Goal: Task Accomplishment & Management: Manage account settings

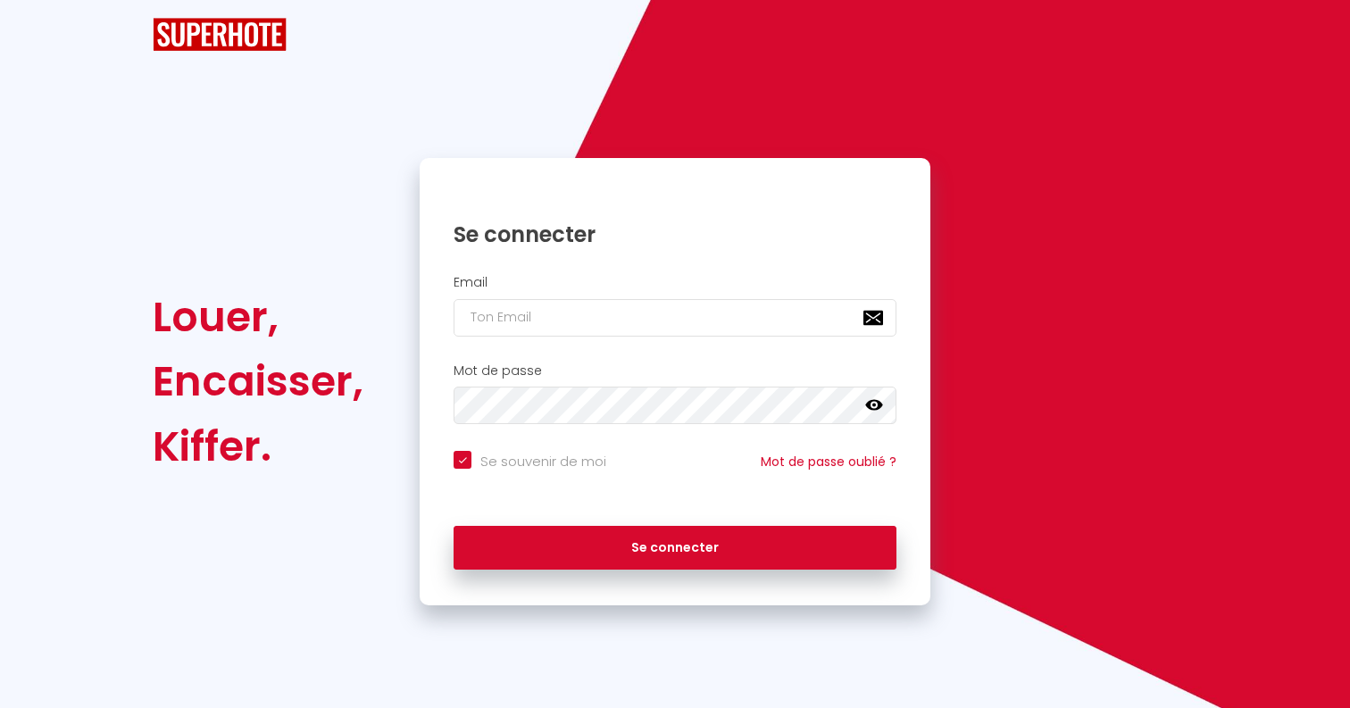
checkbox input "true"
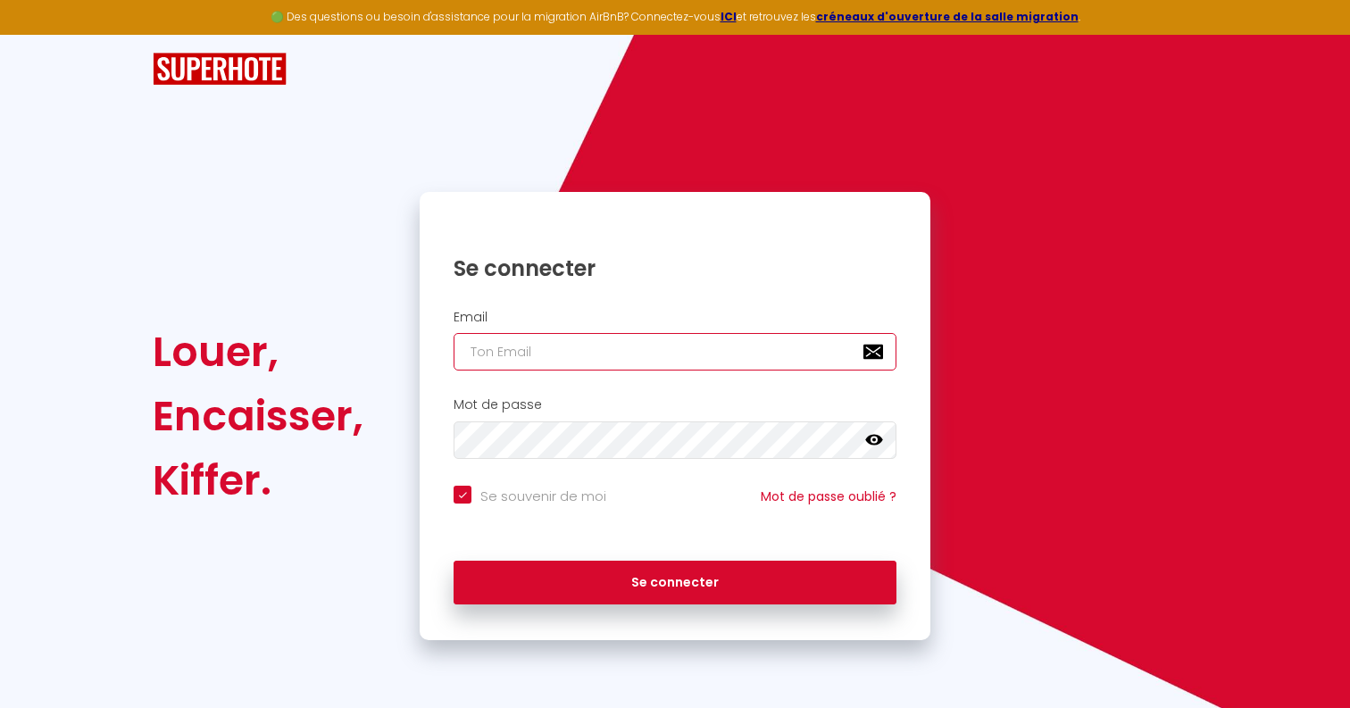
click at [591, 333] on input "email" at bounding box center [675, 352] width 443 height 38
type input "s"
checkbox input "true"
type input "[EMAIL_ADDRESS][DOMAIN_NAME]"
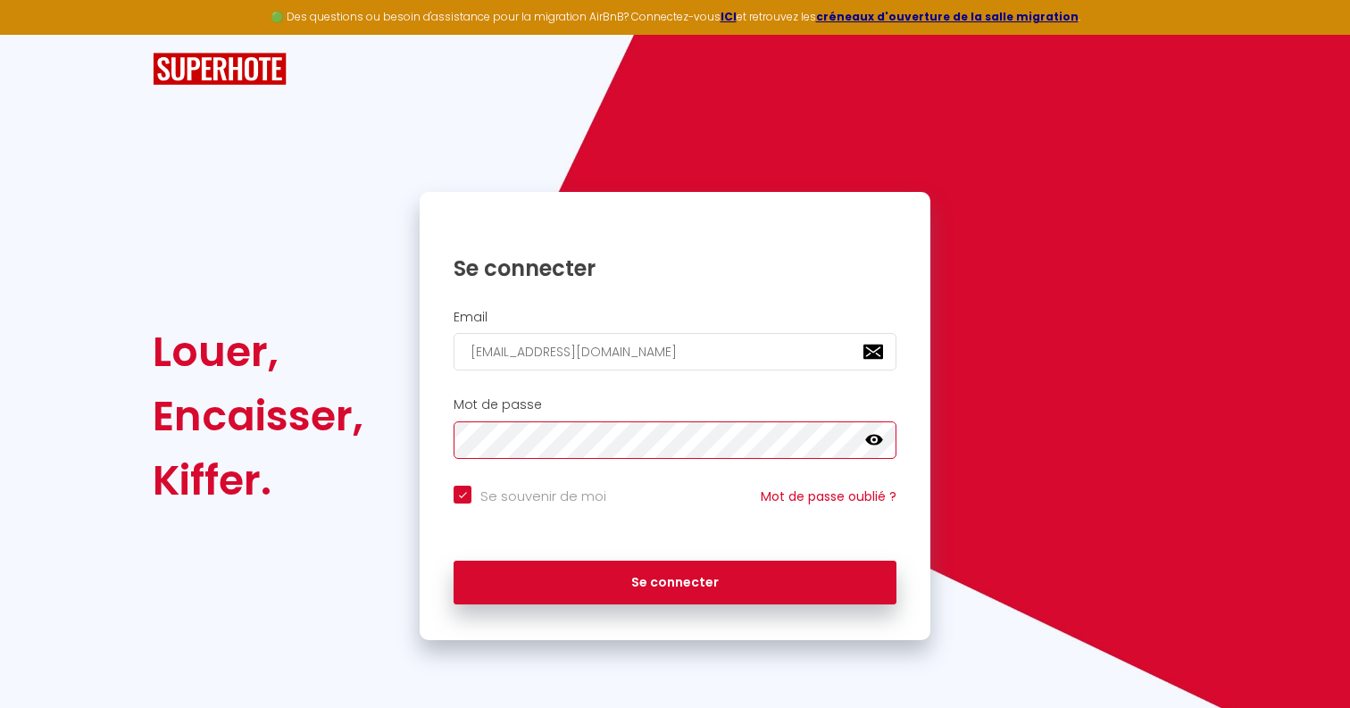
click at [454, 561] on button "Se connecter" at bounding box center [675, 583] width 443 height 45
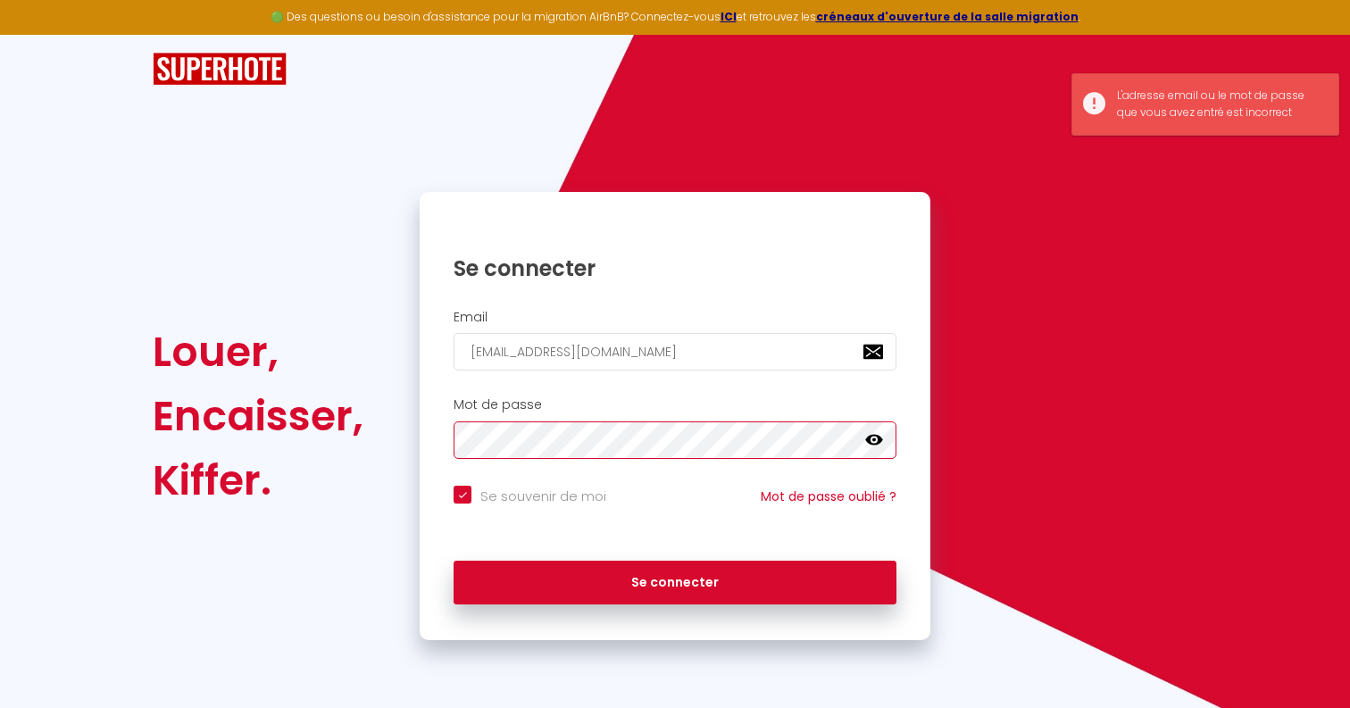
click at [454, 561] on button "Se connecter" at bounding box center [675, 583] width 443 height 45
checkbox input "true"
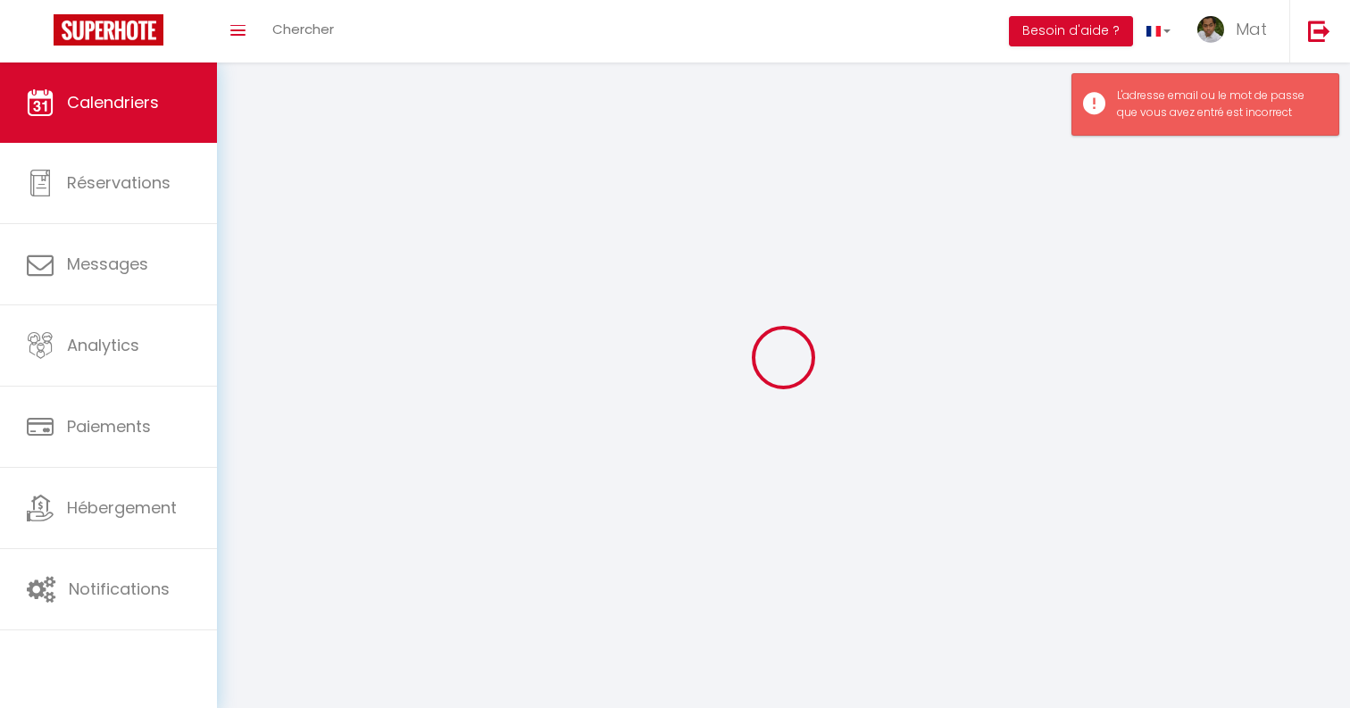
select select
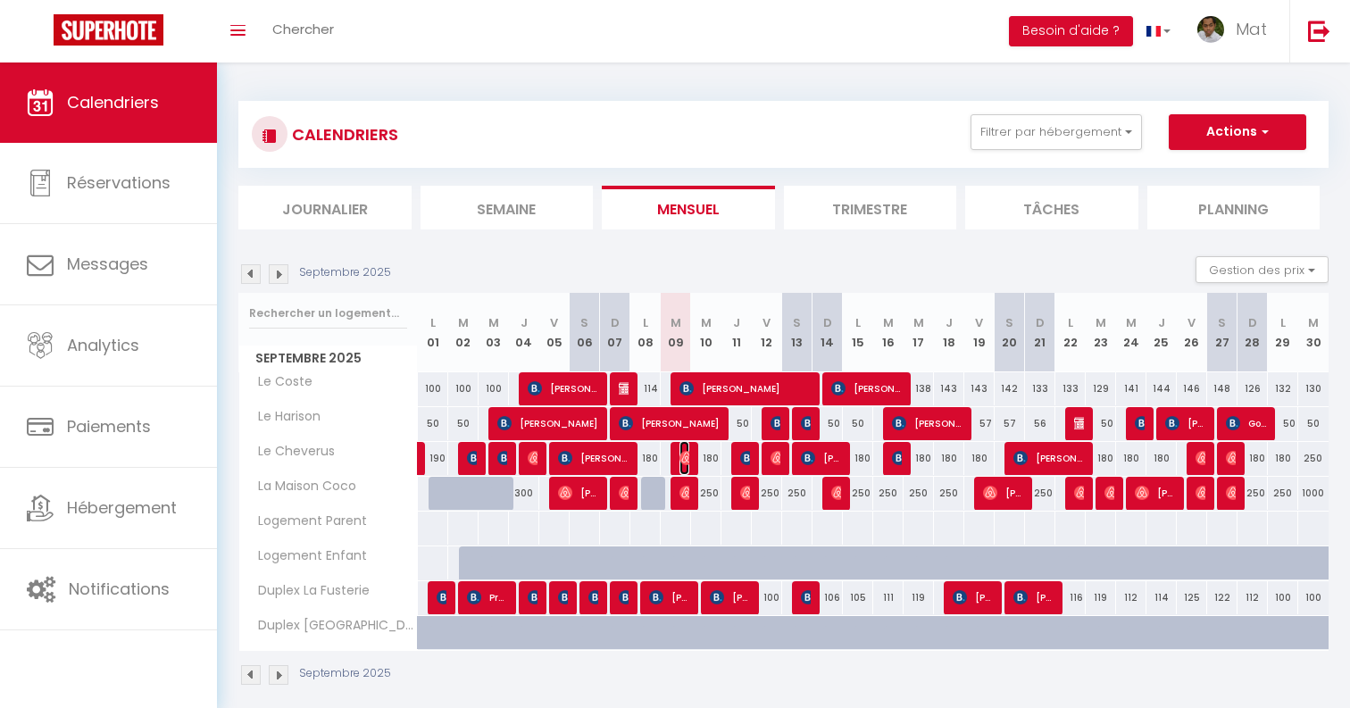
click at [685, 453] on img at bounding box center [687, 458] width 14 height 14
select select "OK"
select select "0"
select select "1"
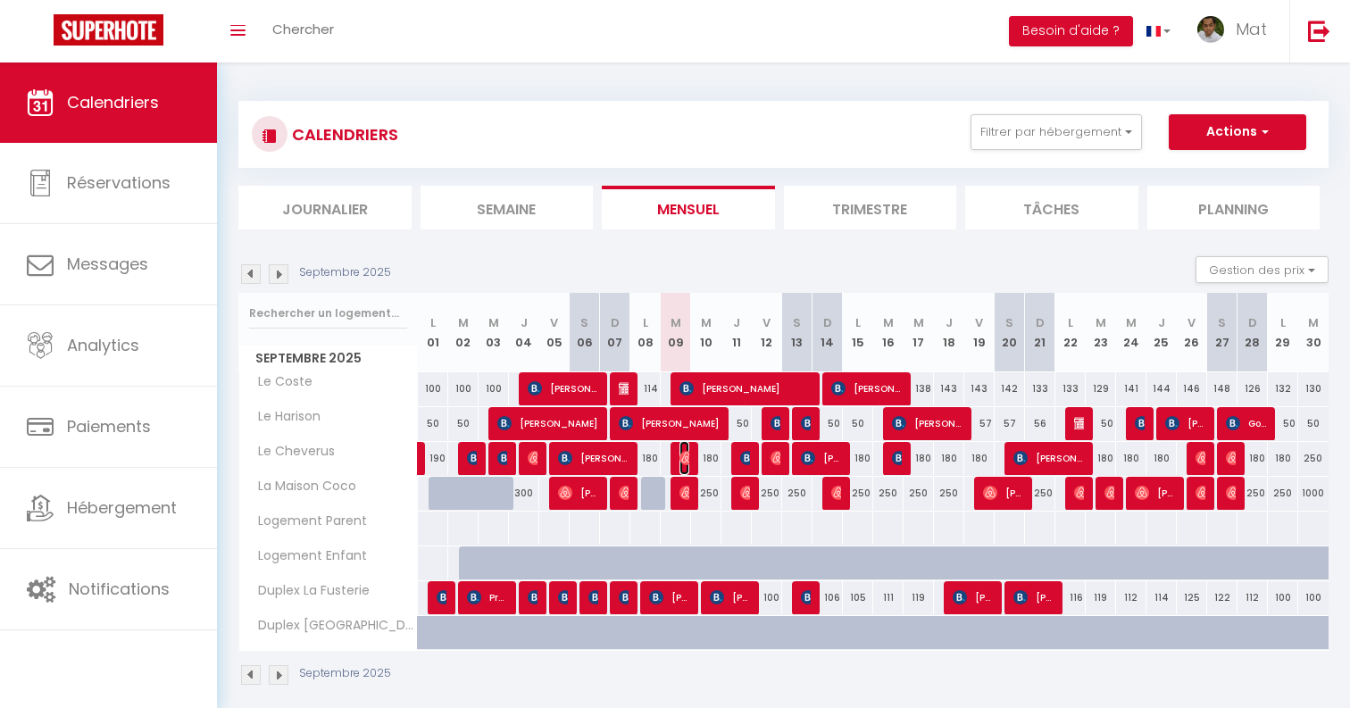
select select "1"
select select
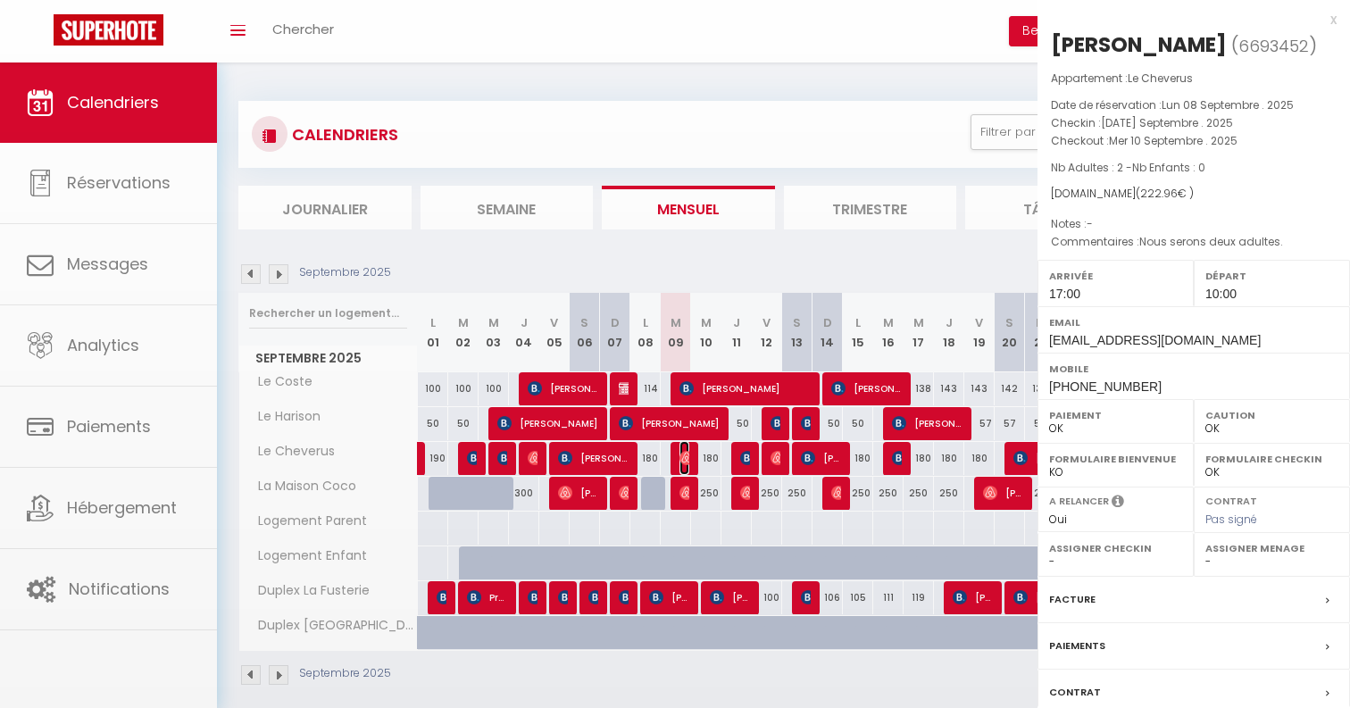
select select "32380"
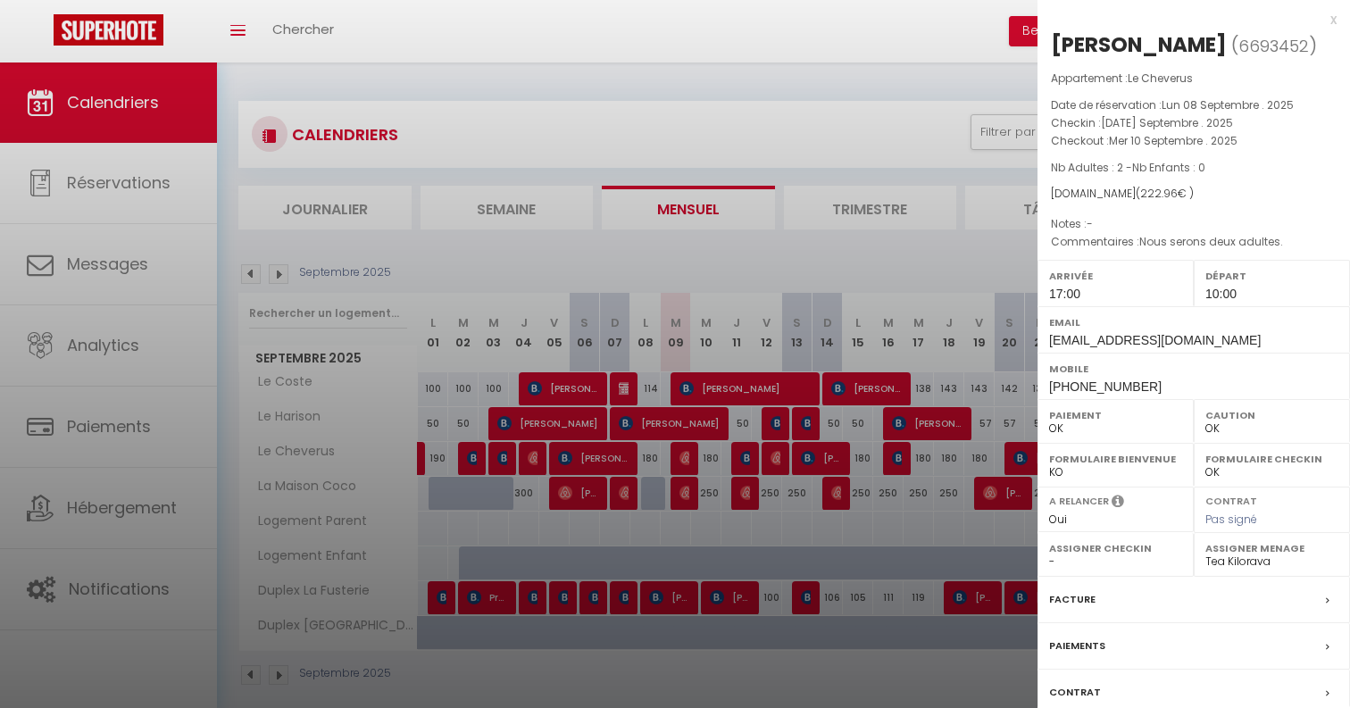
click at [685, 458] on div at bounding box center [675, 354] width 1350 height 708
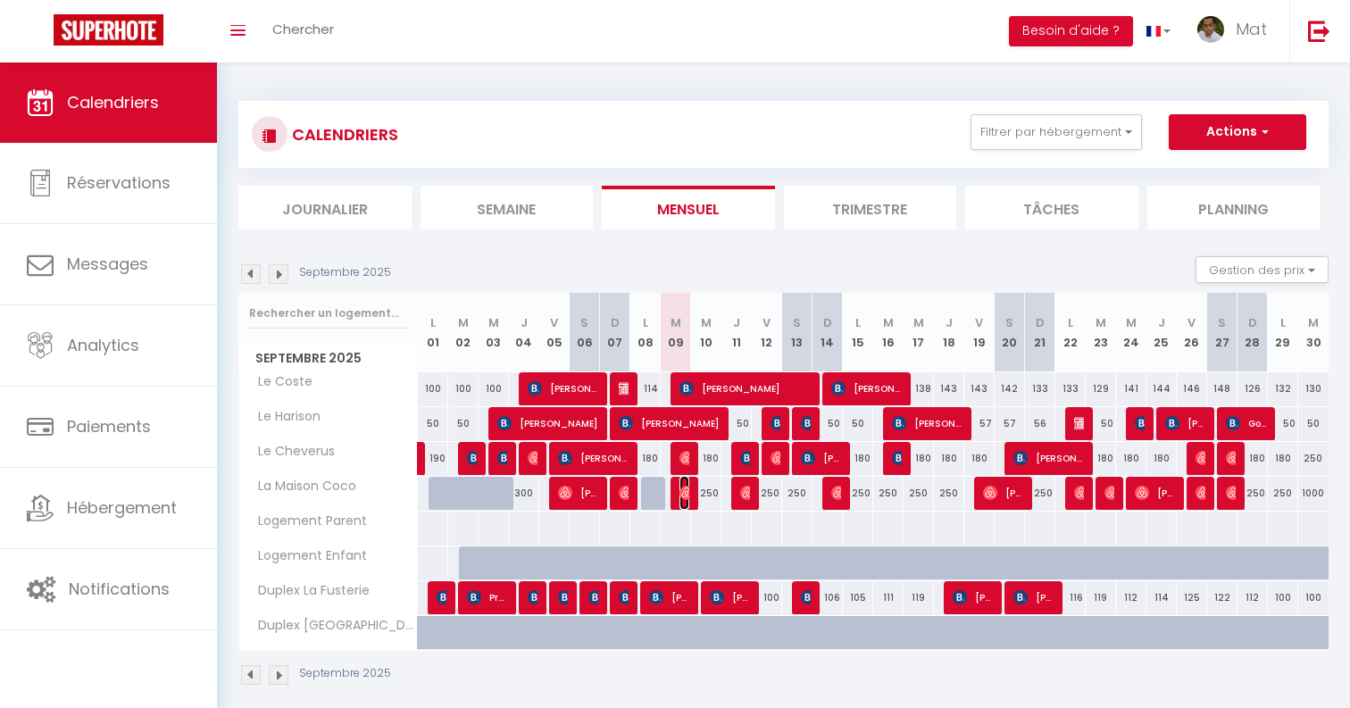
click at [685, 492] on img at bounding box center [687, 493] width 14 height 14
select select "32380"
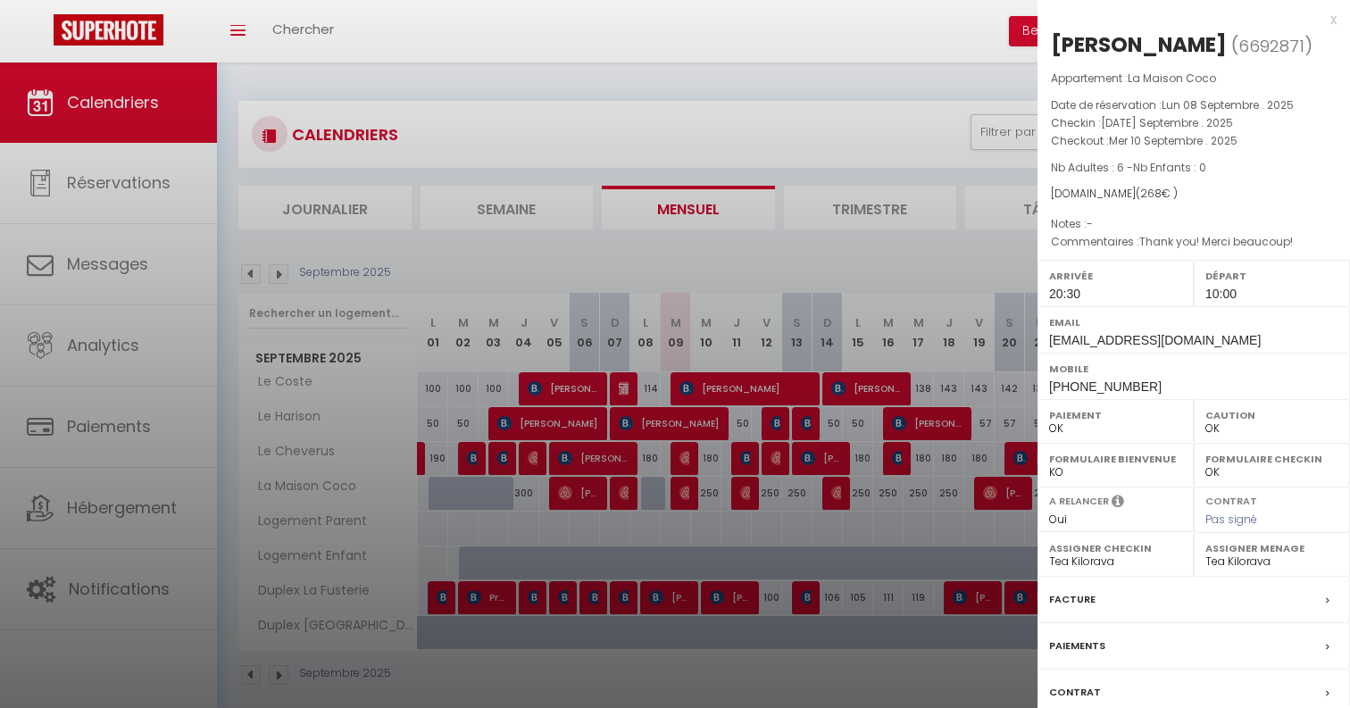
click at [685, 492] on div at bounding box center [675, 354] width 1350 height 708
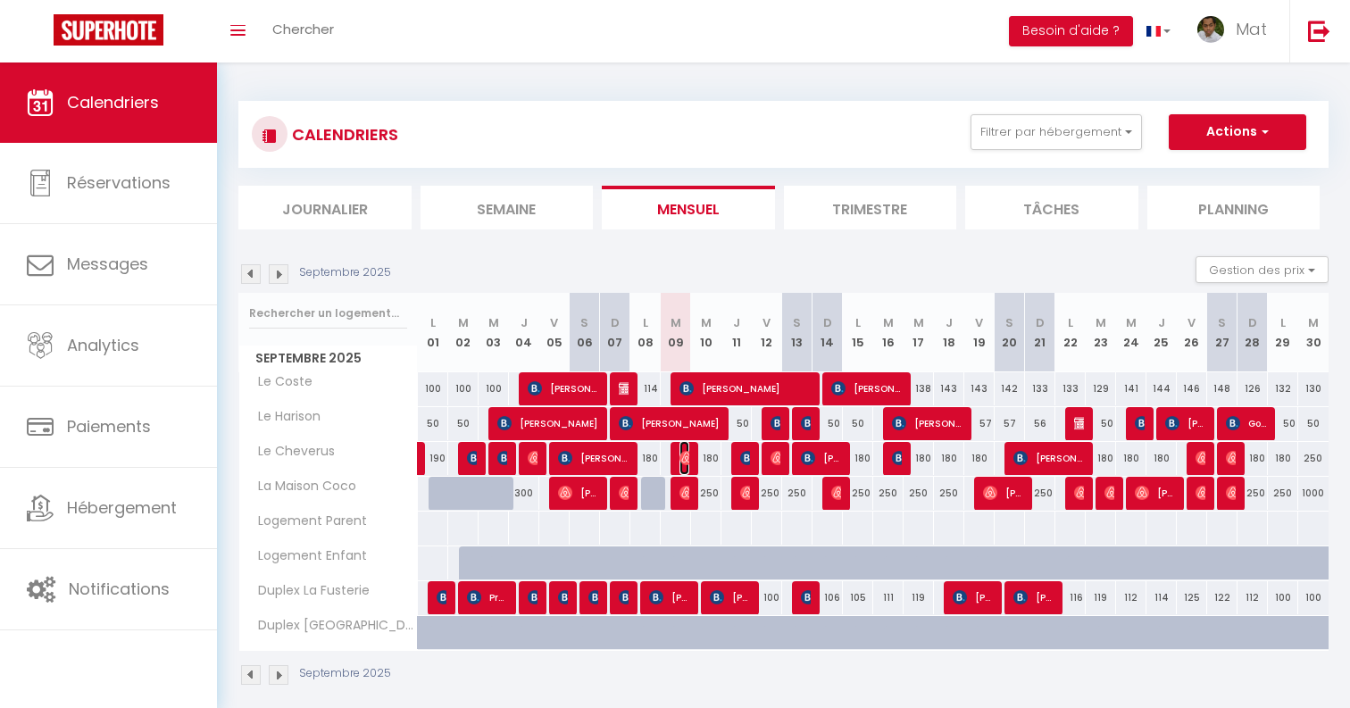
click at [687, 465] on span "[PERSON_NAME]" at bounding box center [685, 458] width 10 height 34
select select
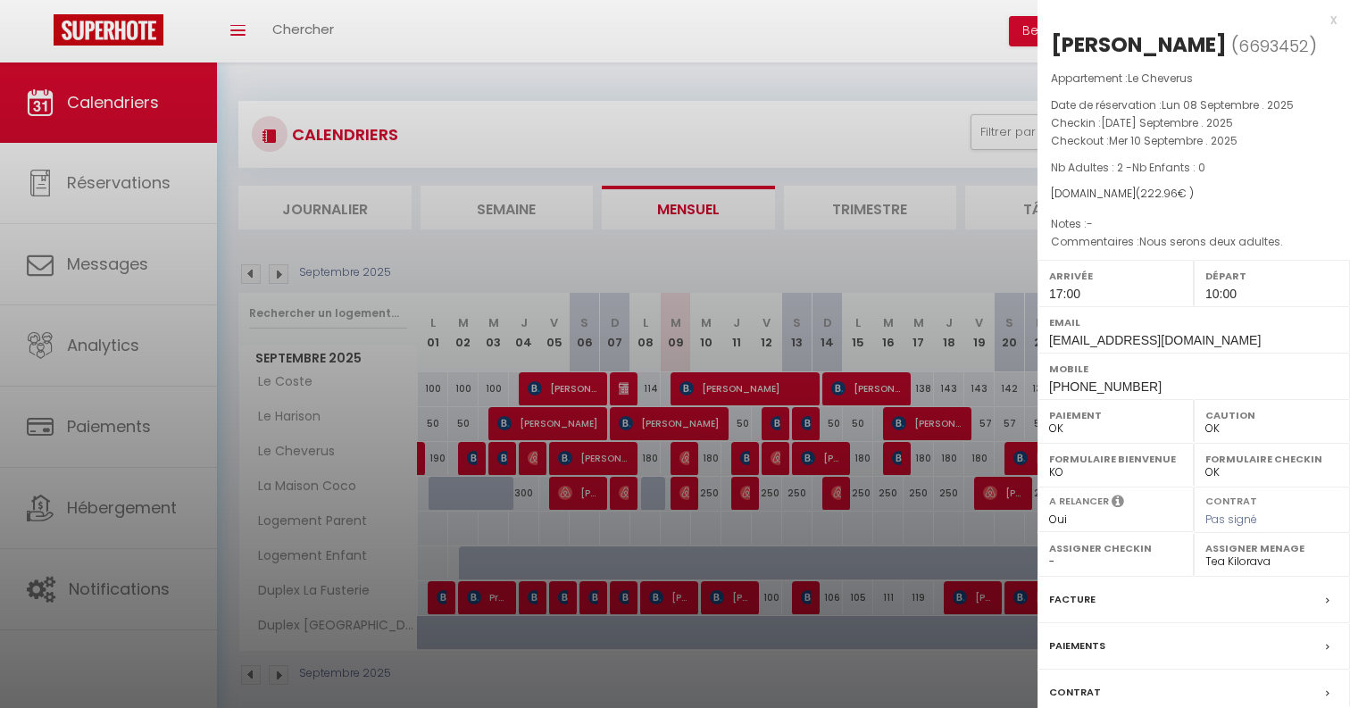
click at [687, 466] on div at bounding box center [675, 354] width 1350 height 708
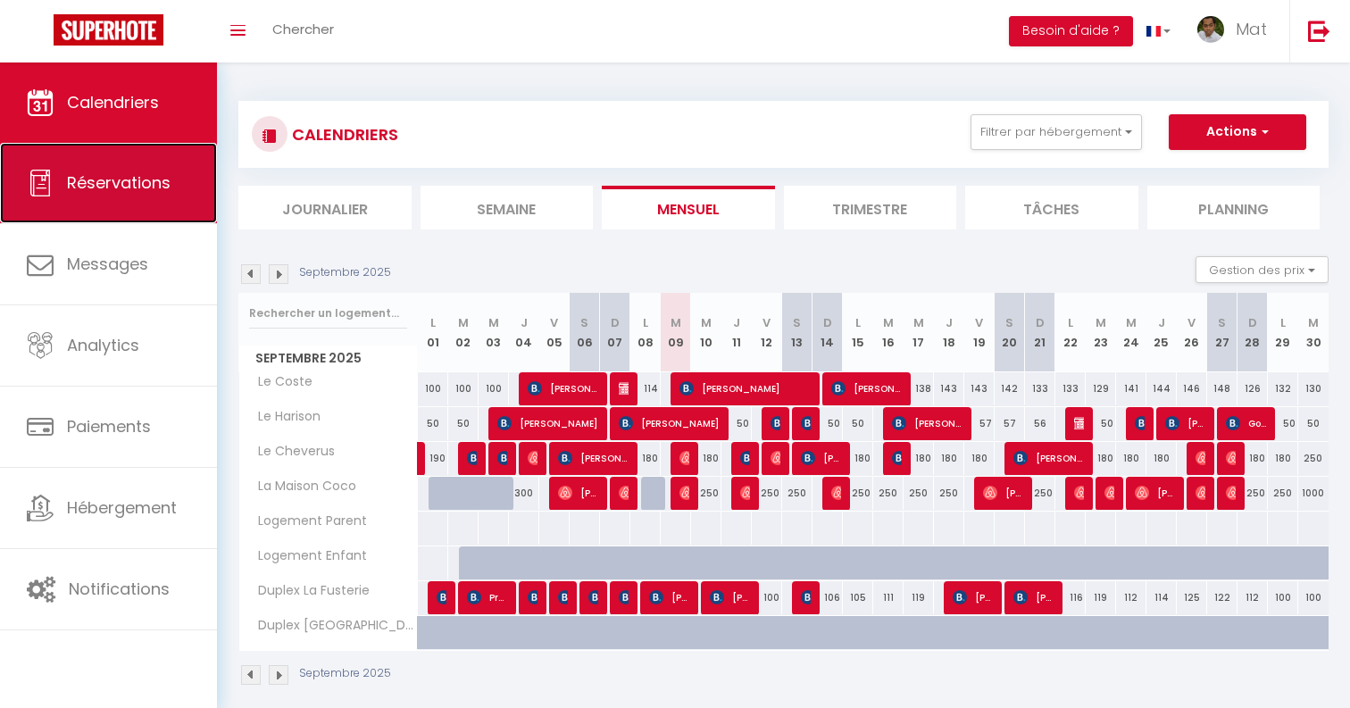
click at [163, 213] on link "Réservations" at bounding box center [108, 183] width 217 height 80
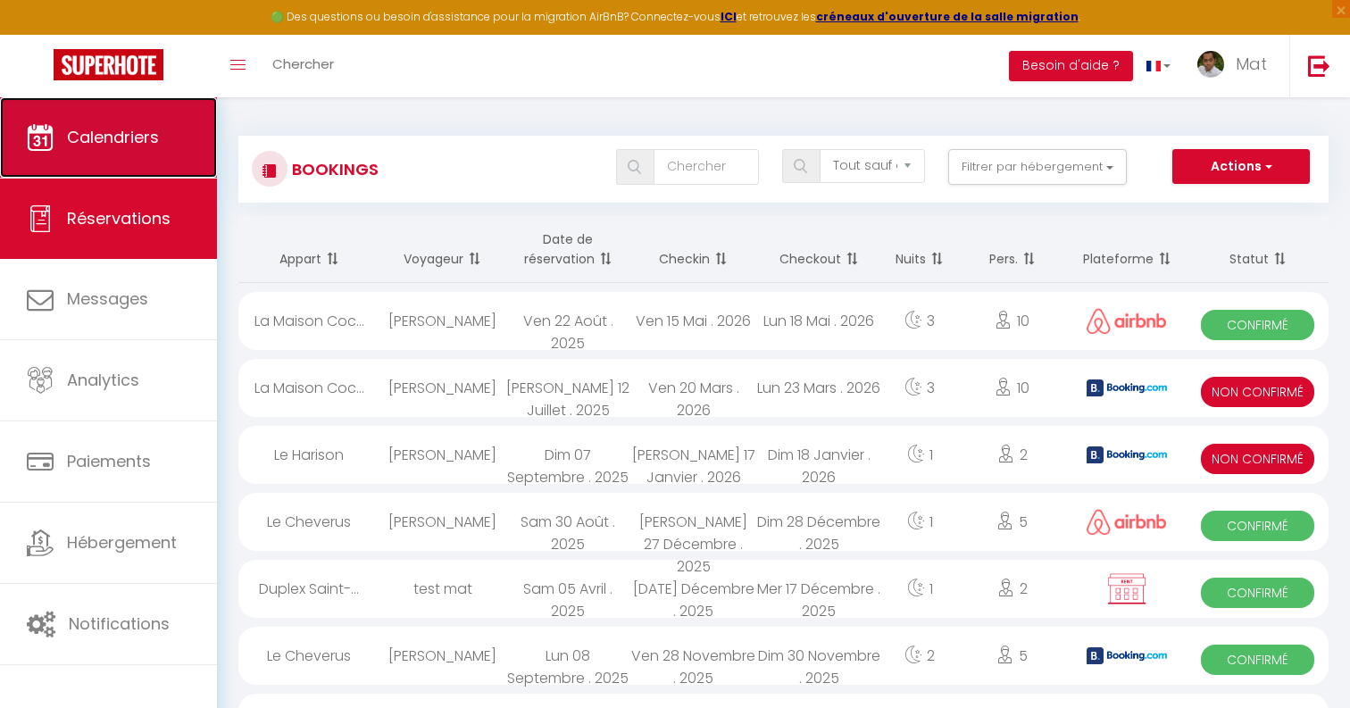
click at [153, 105] on link "Calendriers" at bounding box center [108, 137] width 217 height 80
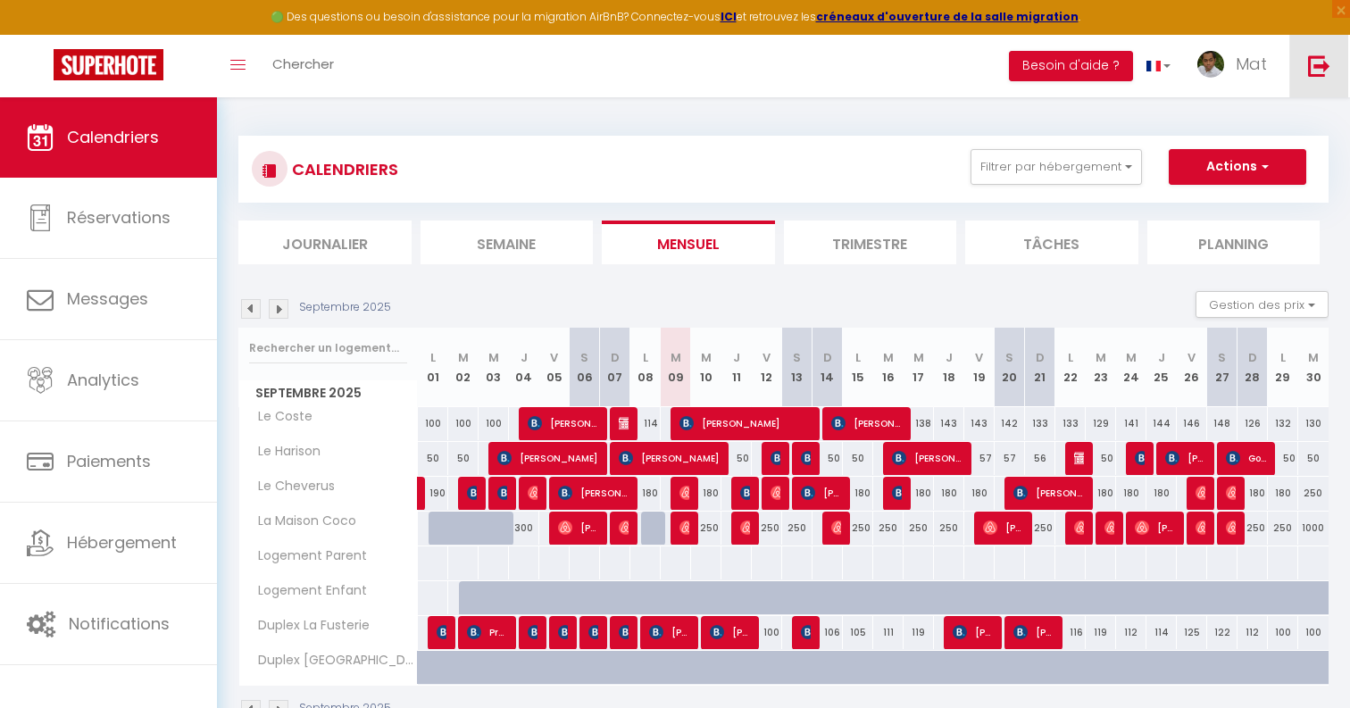
click at [1327, 65] on img at bounding box center [1319, 65] width 22 height 22
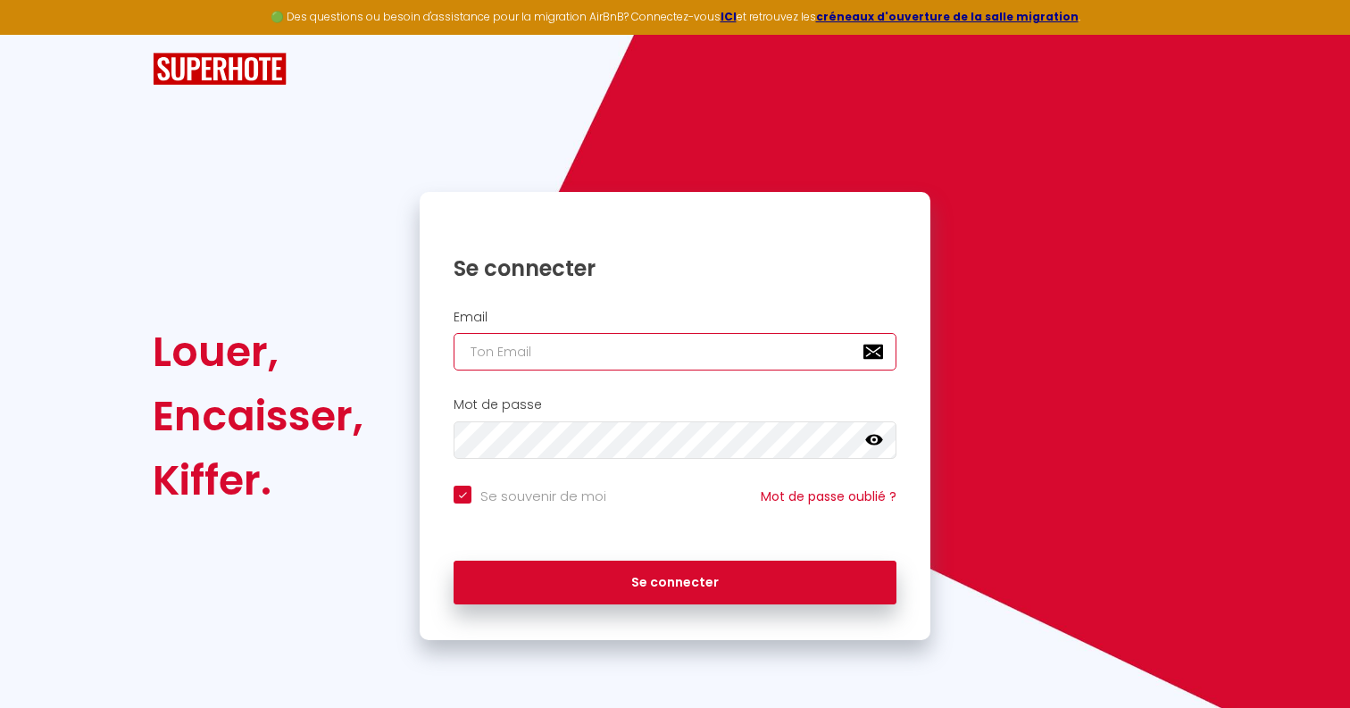
click at [523, 352] on input "email" at bounding box center [675, 352] width 443 height 38
paste input "[EMAIL_ADDRESS][DOMAIN_NAME]"
type input "[EMAIL_ADDRESS][DOMAIN_NAME]"
checkbox input "true"
type input "[EMAIL_ADDRESS][DOMAIN_NAME]"
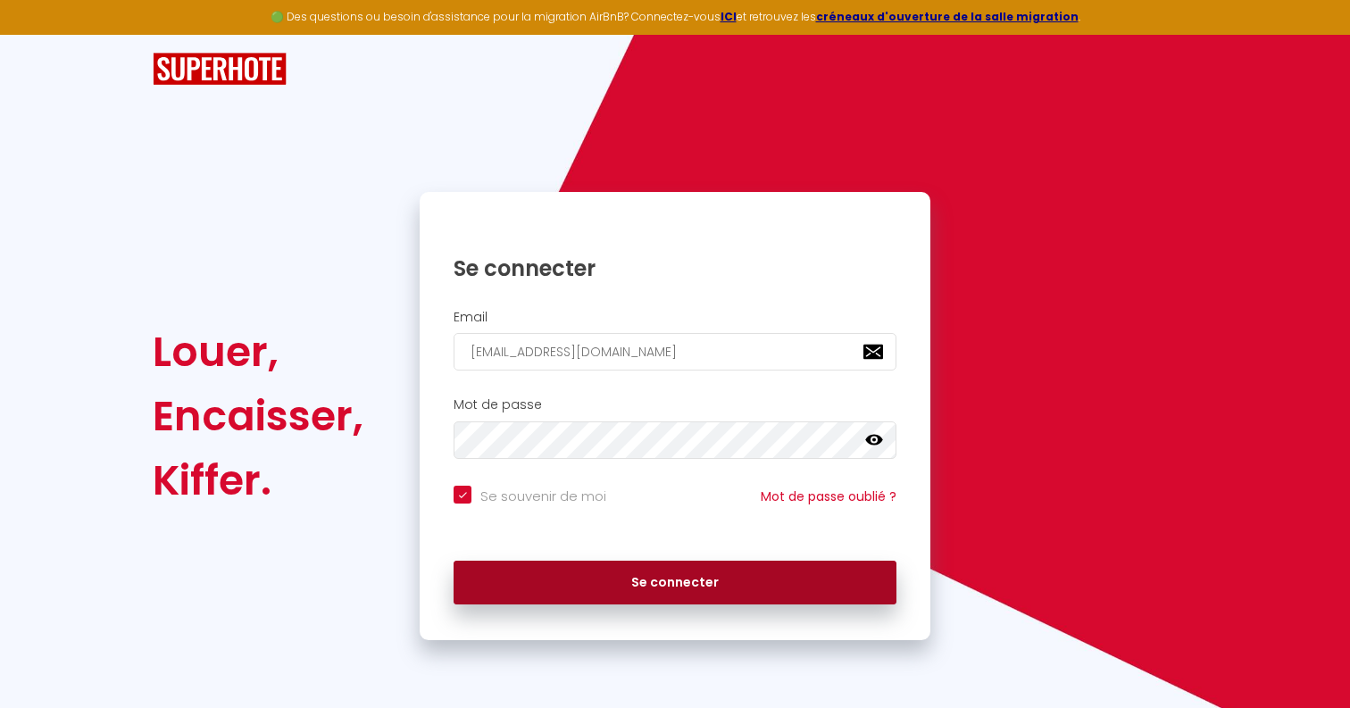
click at [542, 593] on button "Se connecter" at bounding box center [675, 583] width 443 height 45
checkbox input "true"
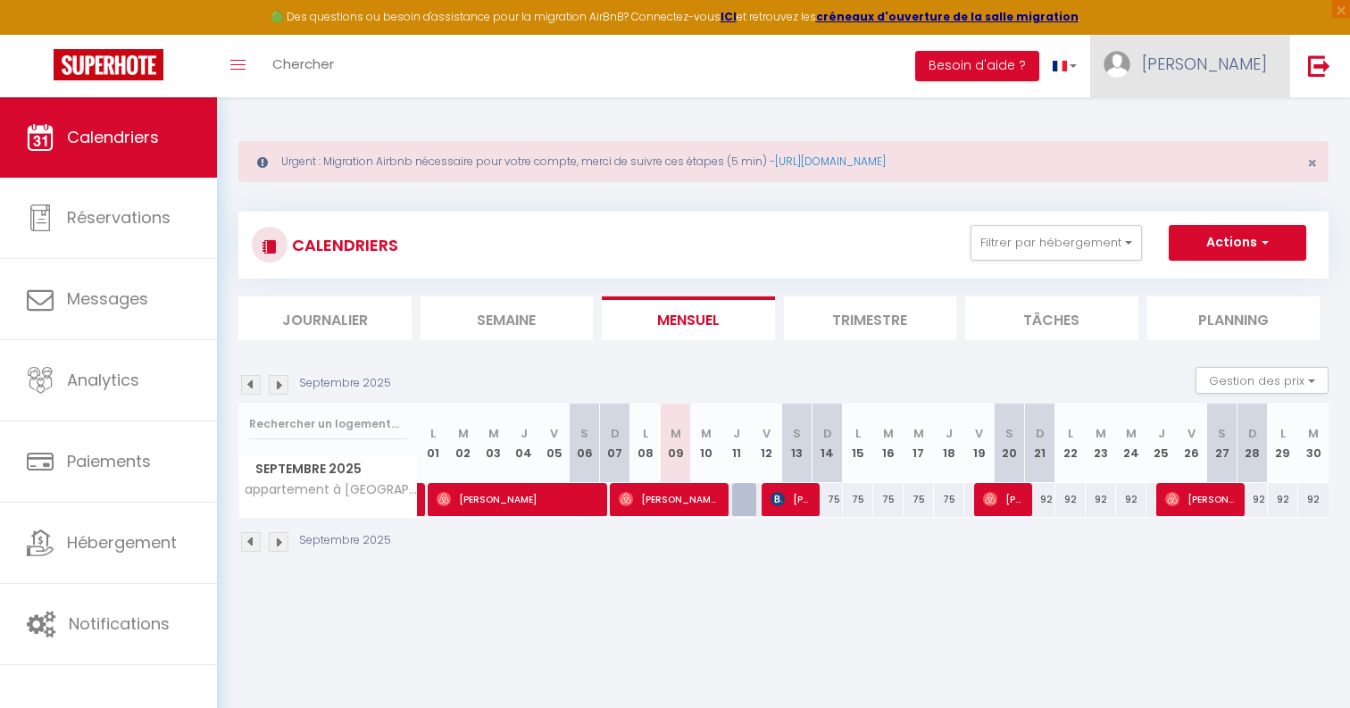
click at [1239, 70] on span "[PERSON_NAME]" at bounding box center [1204, 64] width 125 height 22
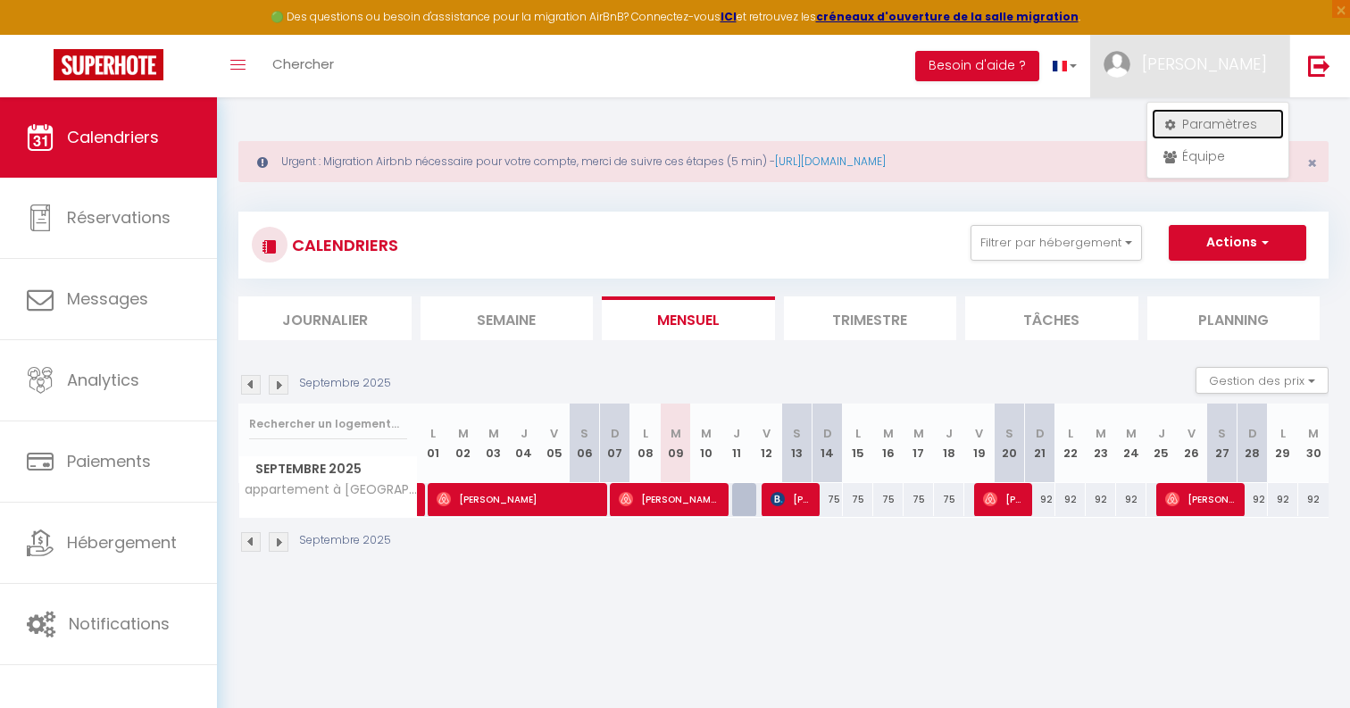
click at [1217, 125] on link "Paramètres" at bounding box center [1218, 124] width 132 height 30
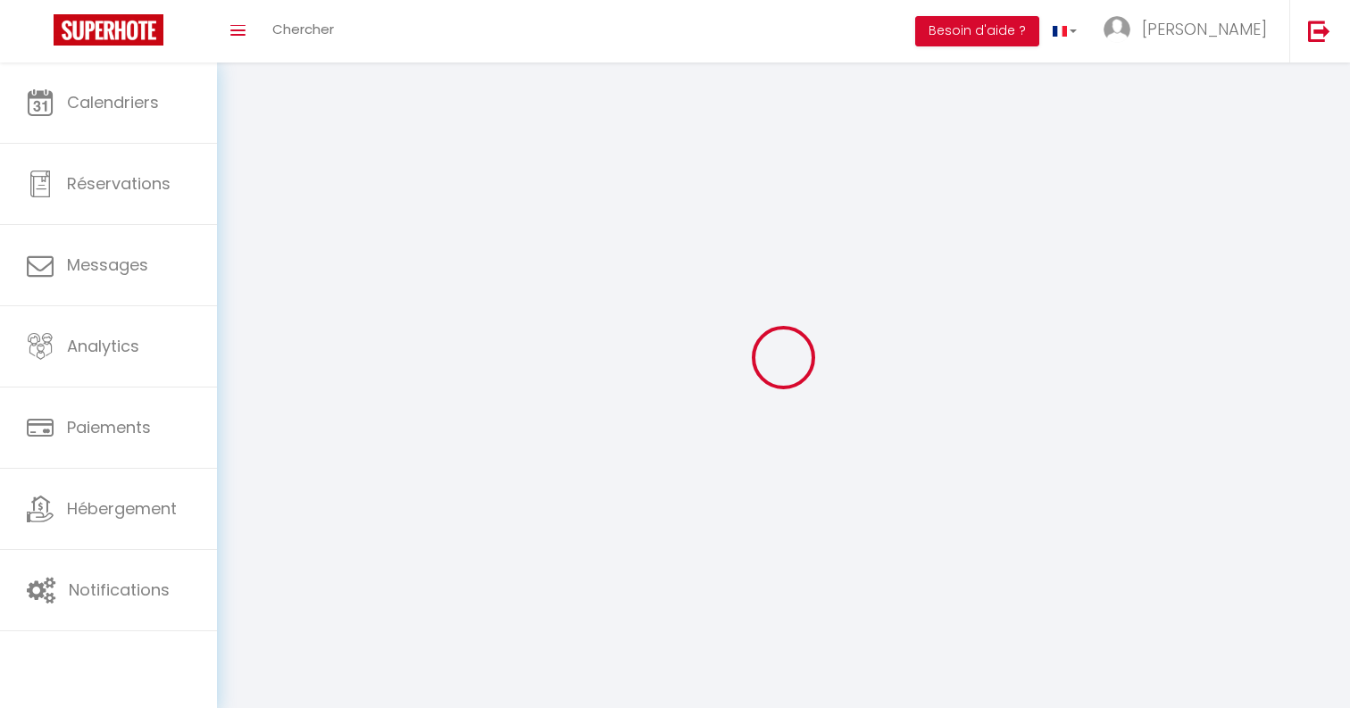
type input "[PERSON_NAME]"
type input "0630728036"
type input "[STREET_ADDRESS][PERSON_NAME]"
type input "94100"
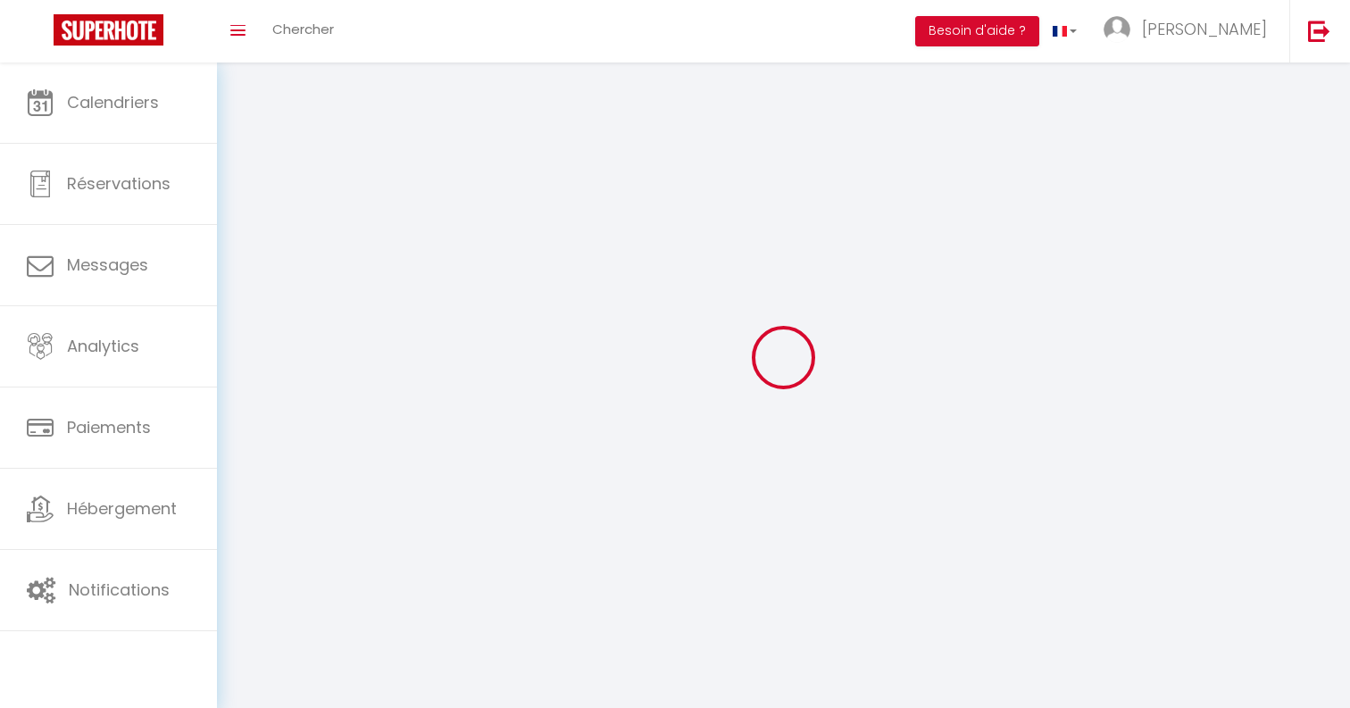
type input "Saint Maur des Fossés"
type input "lCEoaaN9xnvF3q1UdjtMvqKpU"
type input "USVh3KlAD8lv77b76aQeHdNMD"
select select "28"
select select "fr"
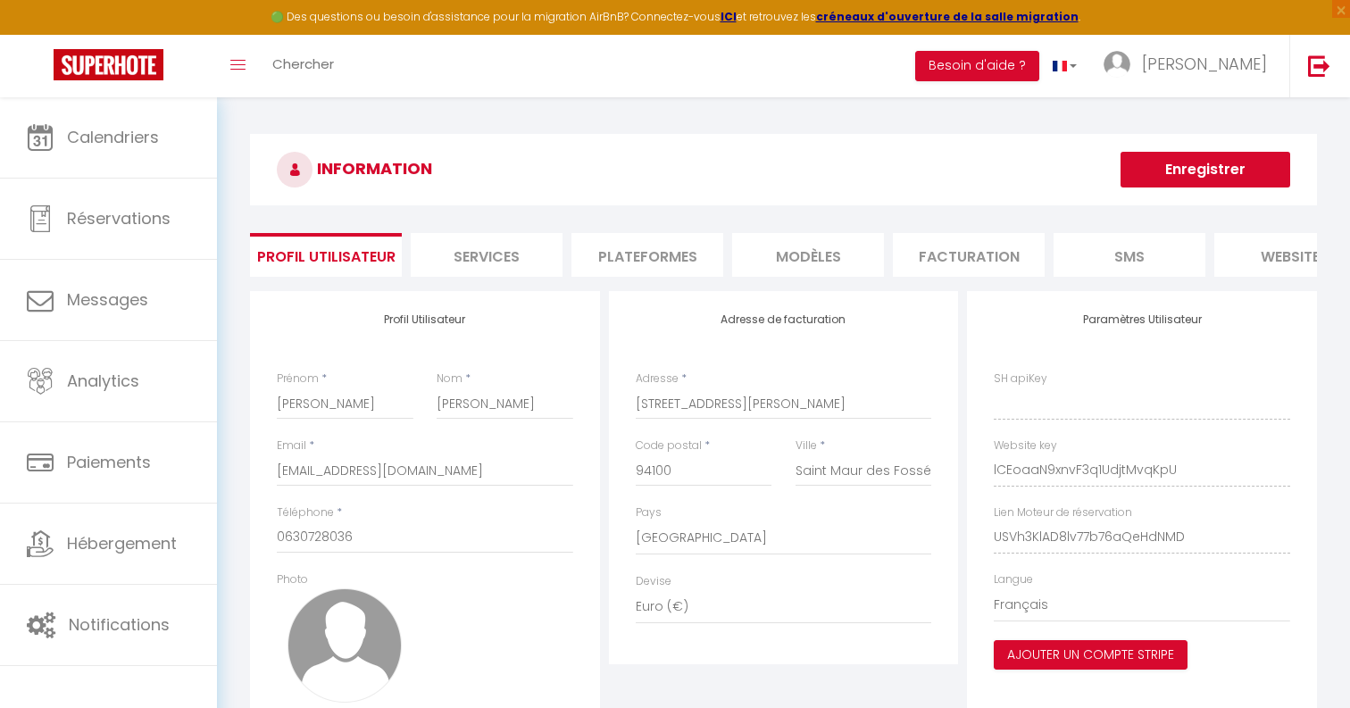
type input "lCEoaaN9xnvF3q1UdjtMvqKpU"
type input "USVh3KlAD8lv77b76aQeHdNMD"
type input "[URL][DOMAIN_NAME]"
click at [660, 260] on li "Plateformes" at bounding box center [647, 255] width 152 height 44
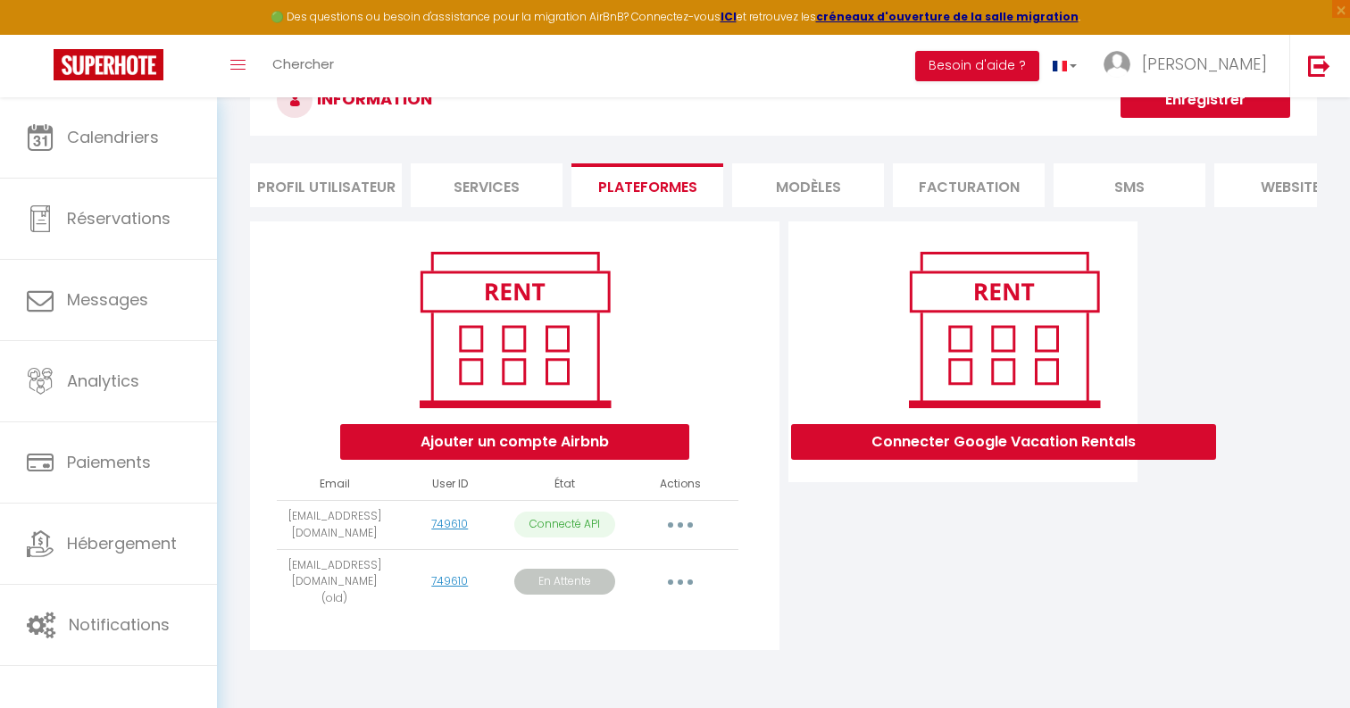
scroll to position [97, 0]
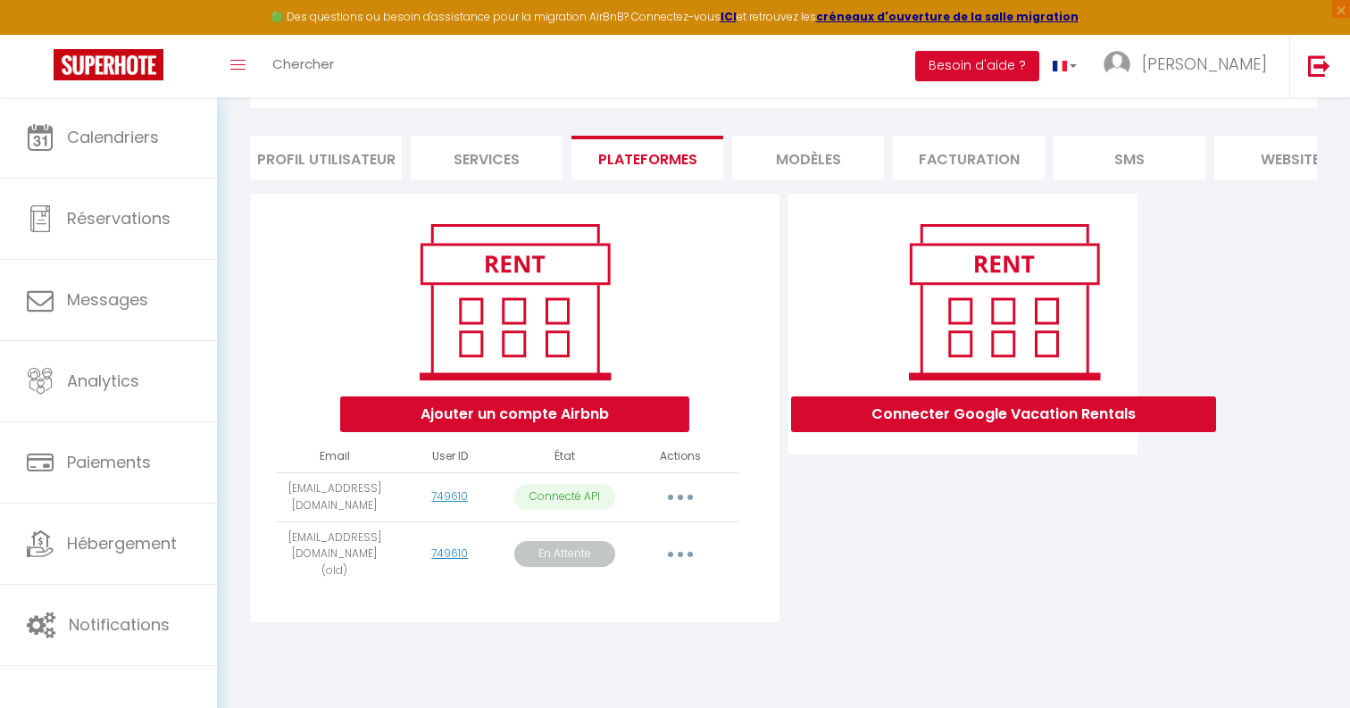
click at [686, 490] on button "button" at bounding box center [680, 497] width 50 height 29
click at [668, 530] on link "Importer les appartements" at bounding box center [601, 537] width 197 height 30
select select "54560"
select select
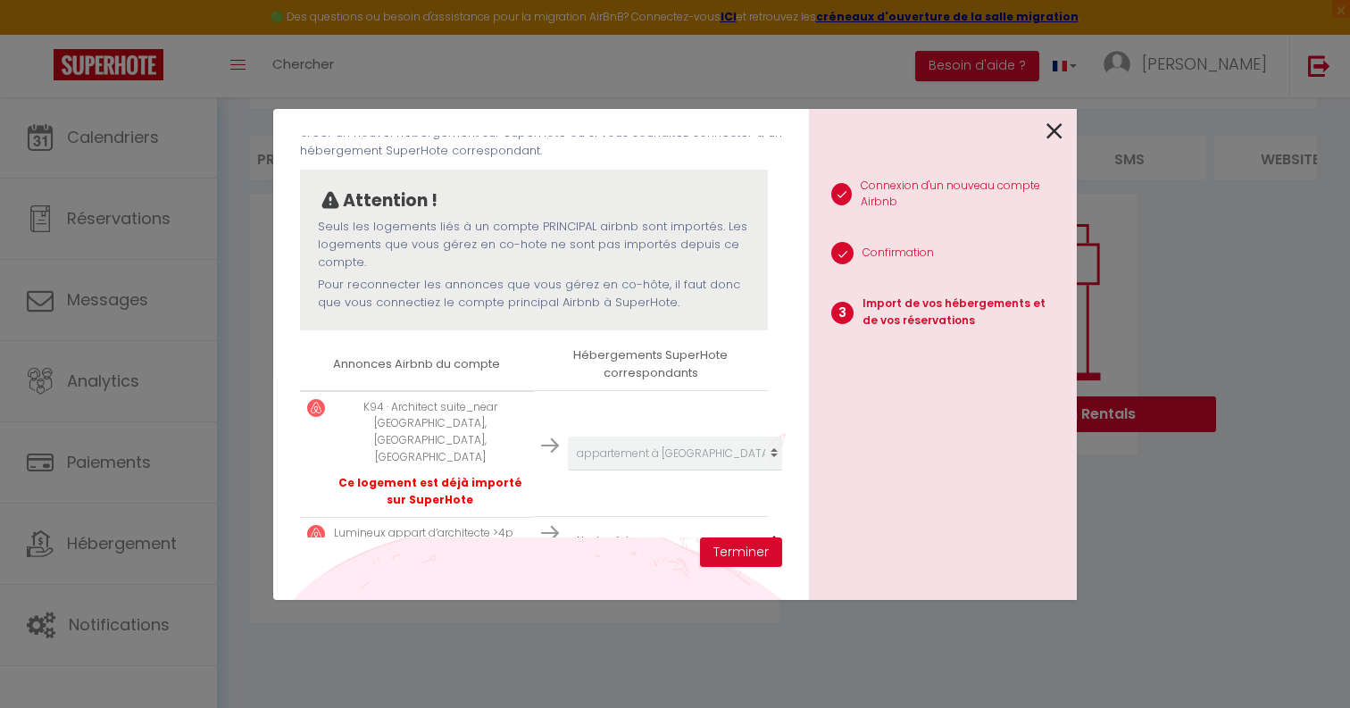
scroll to position [119, 0]
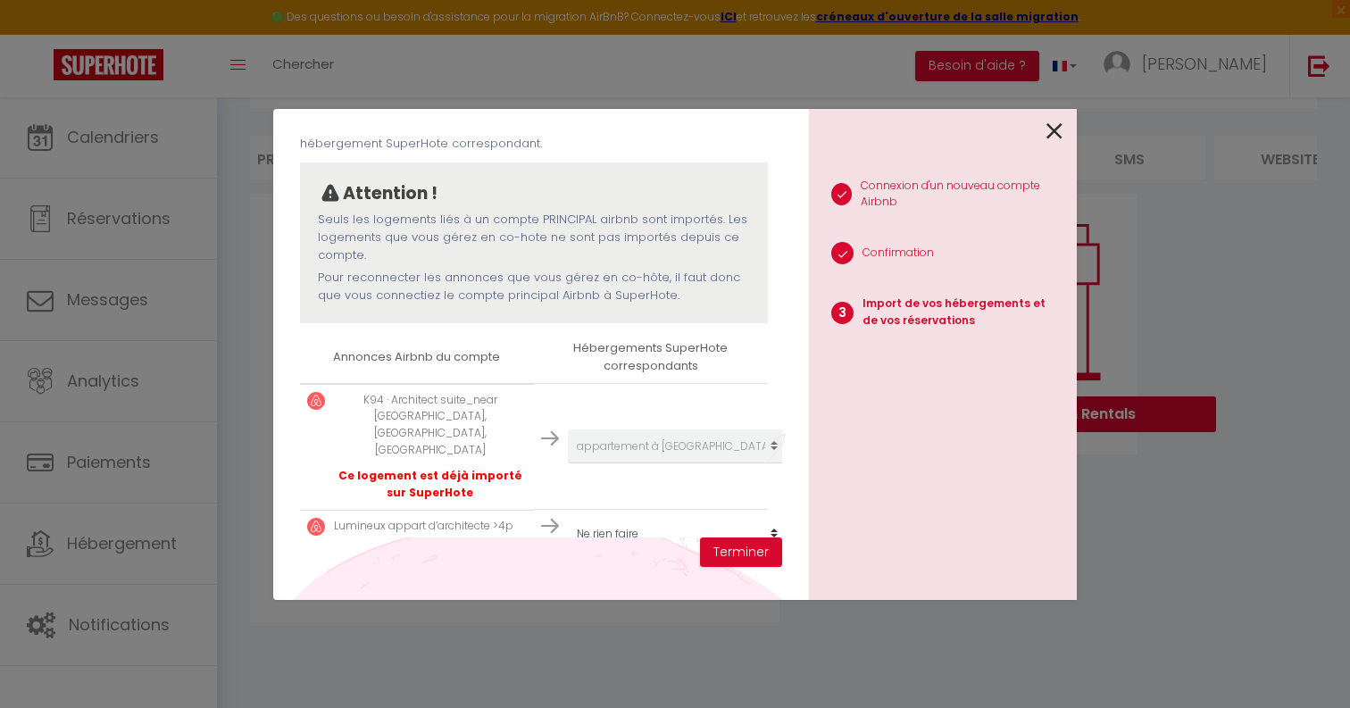
click at [676, 517] on select "Créer un nouvel hébergement Ne rien faire appartement à [GEOGRAPHIC_DATA]" at bounding box center [678, 534] width 220 height 34
click at [690, 517] on select "Créer un nouvel hébergement Ne rien faire appartement à [GEOGRAPHIC_DATA]" at bounding box center [678, 534] width 220 height 34
click at [527, 444] on td "K94 · Architect suite_near [GEOGRAPHIC_DATA], [GEOGRAPHIC_DATA], Disneyland_4p …" at bounding box center [417, 446] width 234 height 125
click at [1058, 129] on icon at bounding box center [1055, 131] width 16 height 27
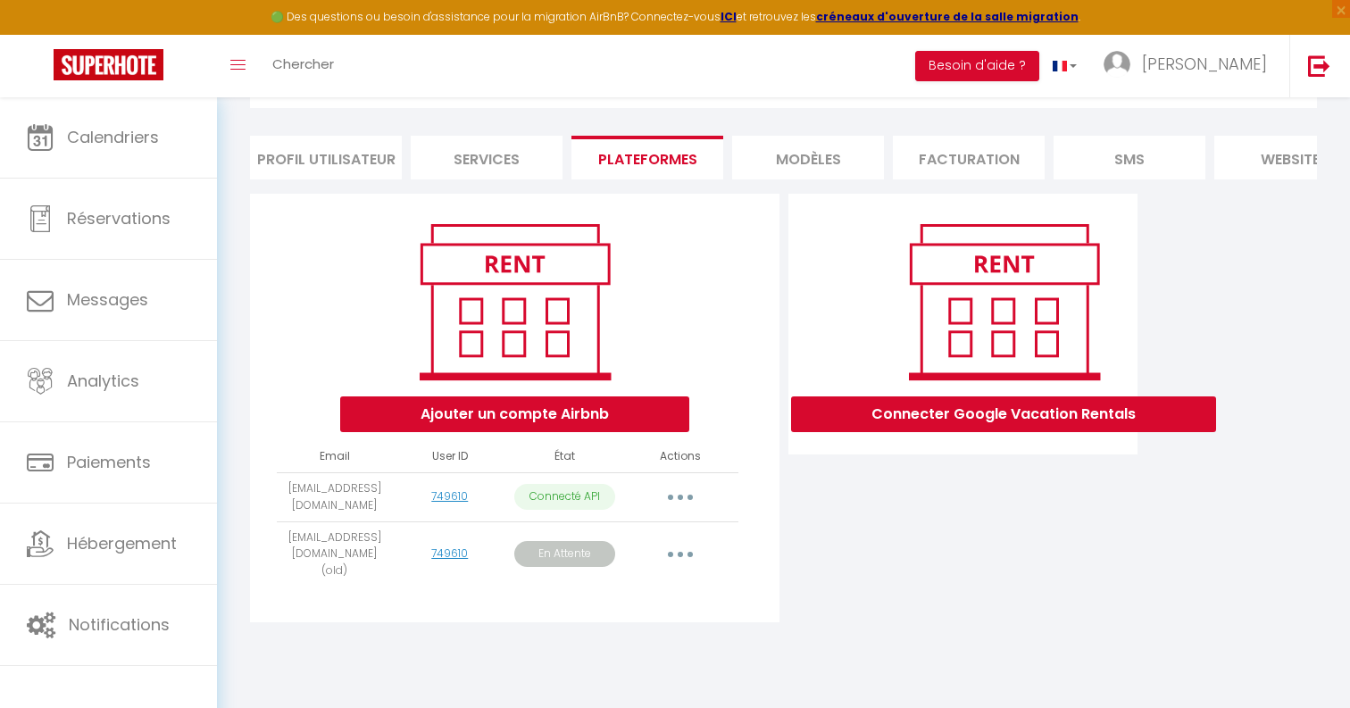
click at [677, 547] on button "button" at bounding box center [680, 554] width 50 height 29
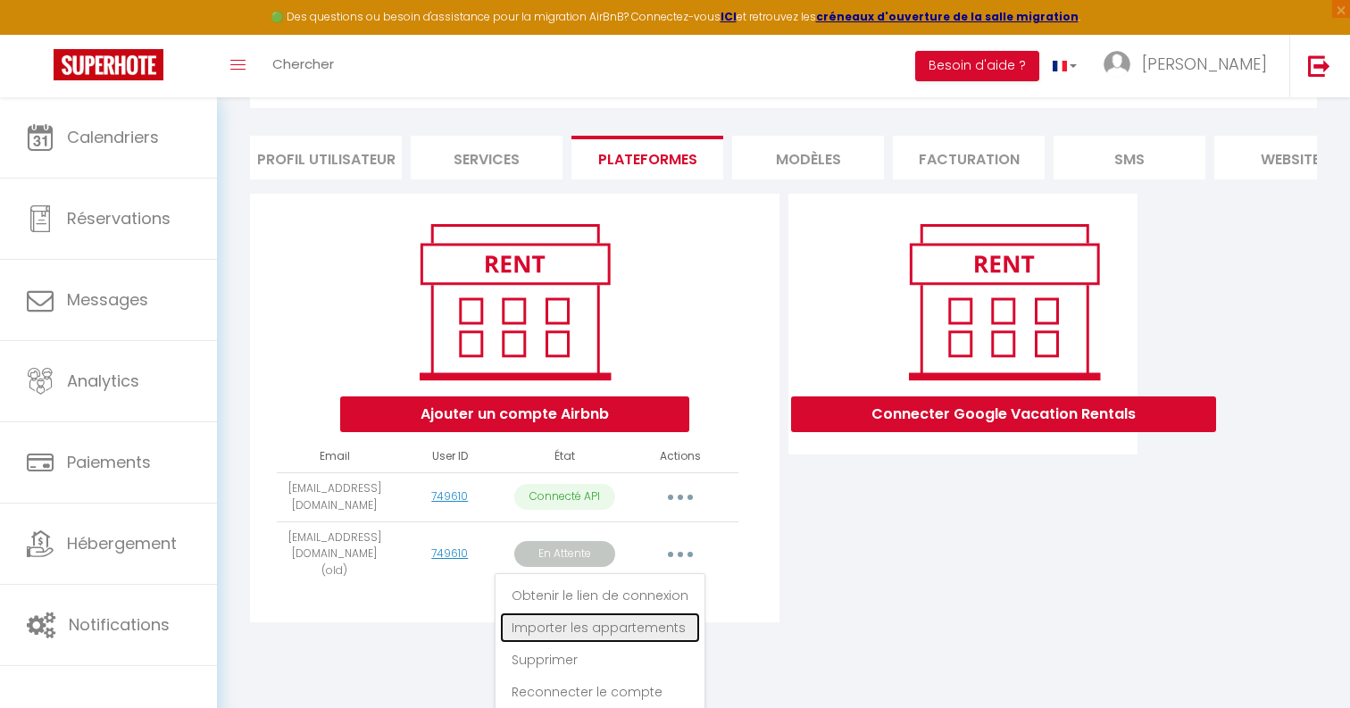
click at [661, 621] on link "Importer les appartements" at bounding box center [600, 628] width 200 height 30
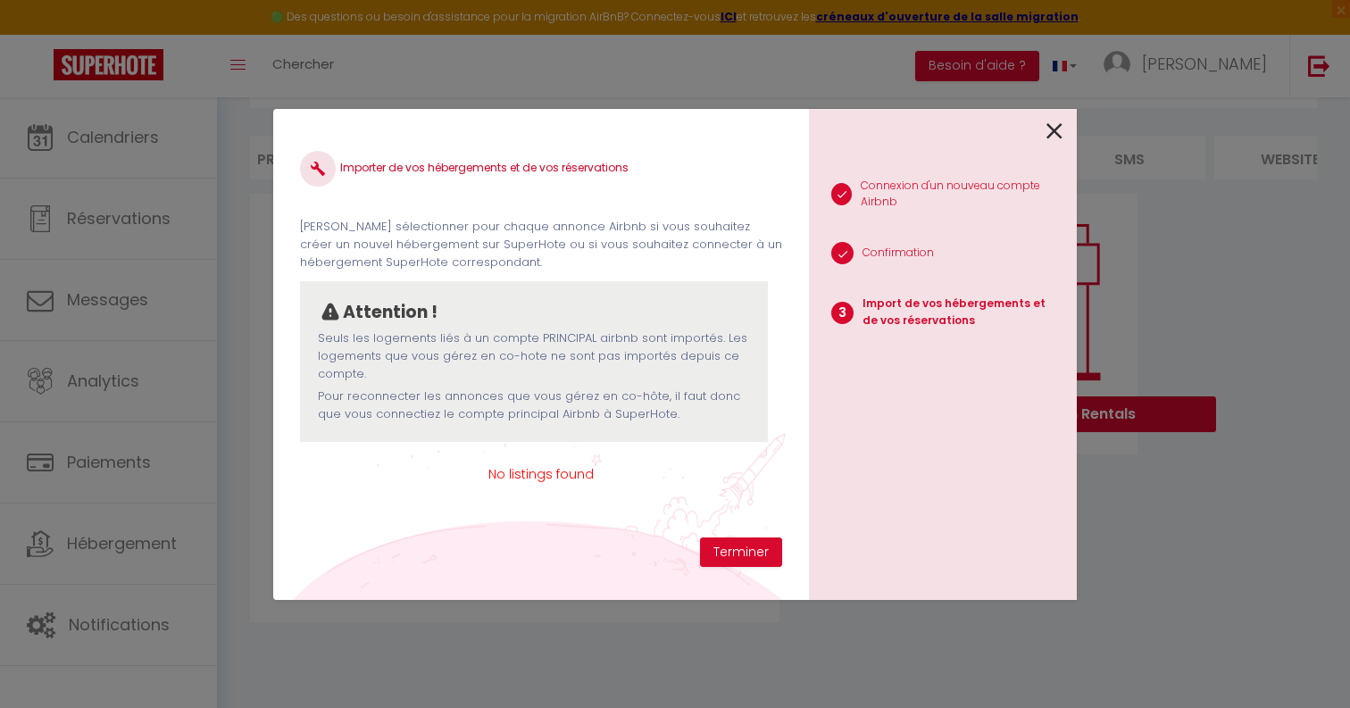
scroll to position [0, 0]
click at [1051, 137] on icon at bounding box center [1055, 131] width 16 height 27
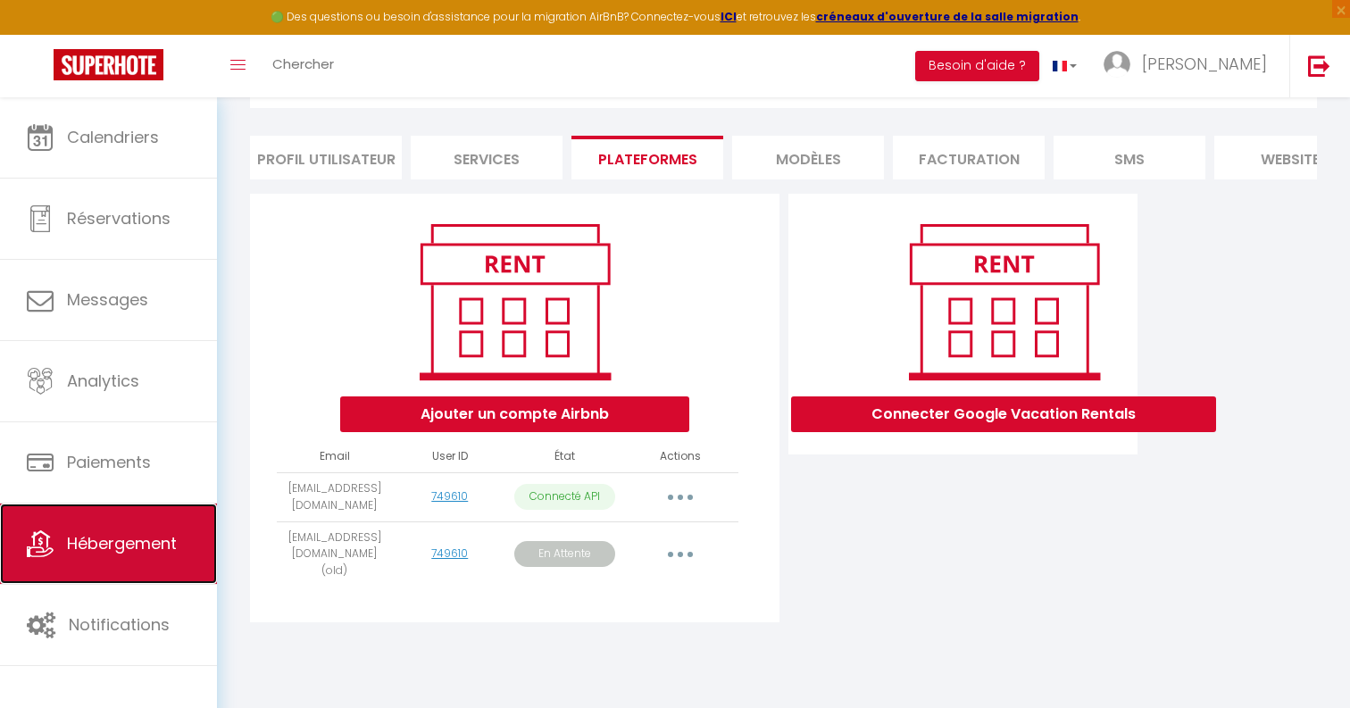
click at [206, 564] on link "Hébergement" at bounding box center [108, 544] width 217 height 80
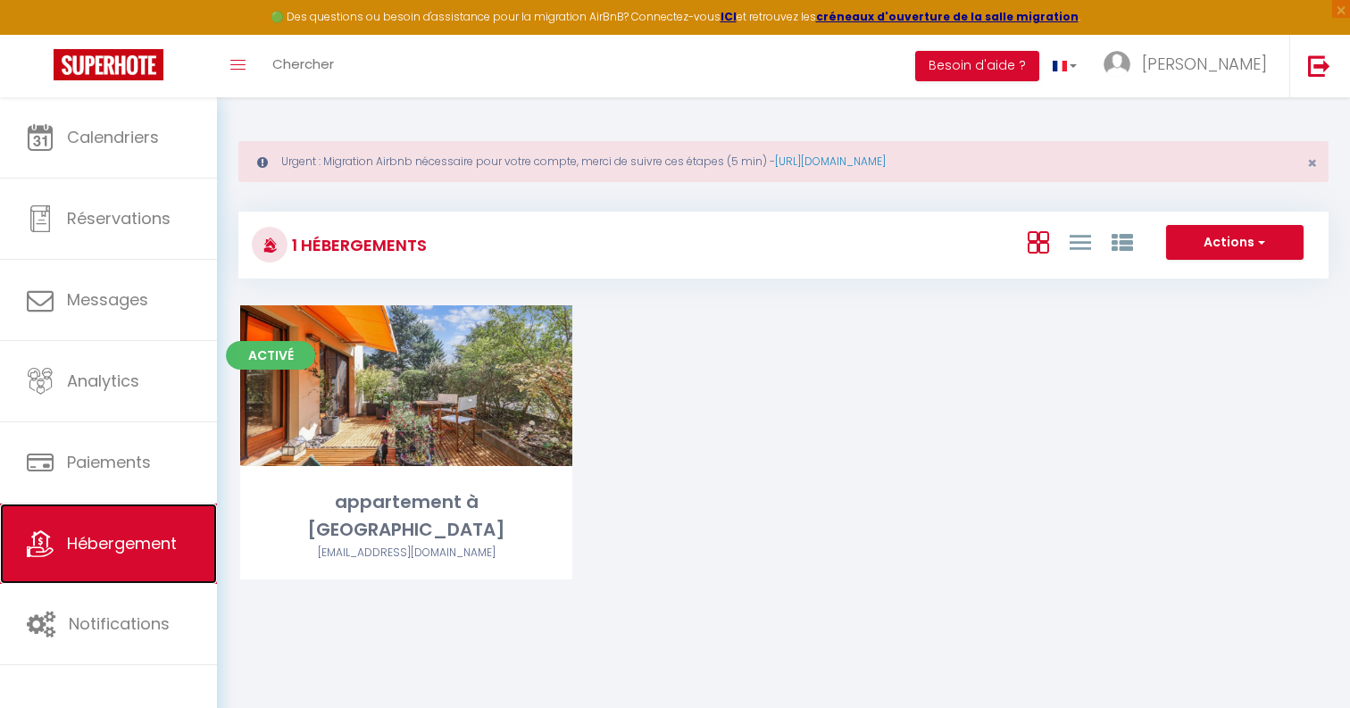
click at [165, 549] on span "Hébergement" at bounding box center [122, 543] width 110 height 22
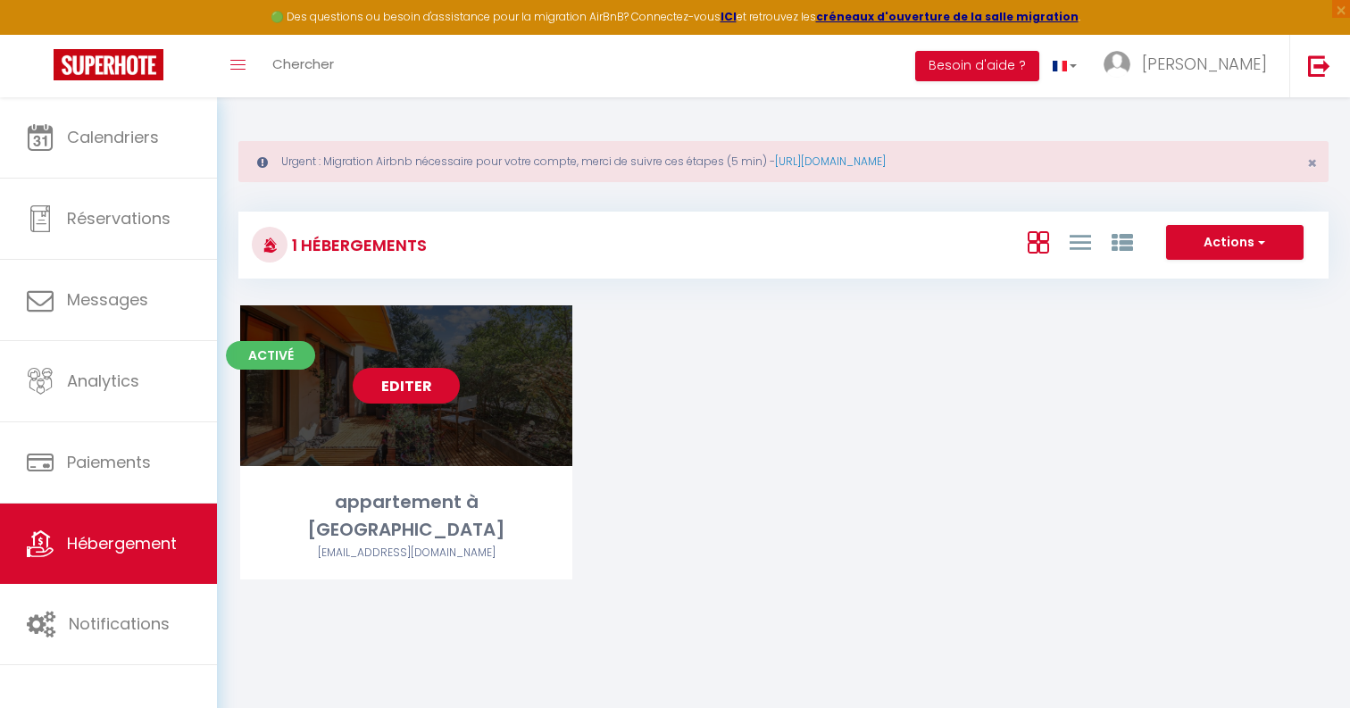
click at [394, 382] on link "Editer" at bounding box center [406, 386] width 107 height 36
click at [396, 388] on link "Editer" at bounding box center [406, 386] width 107 height 36
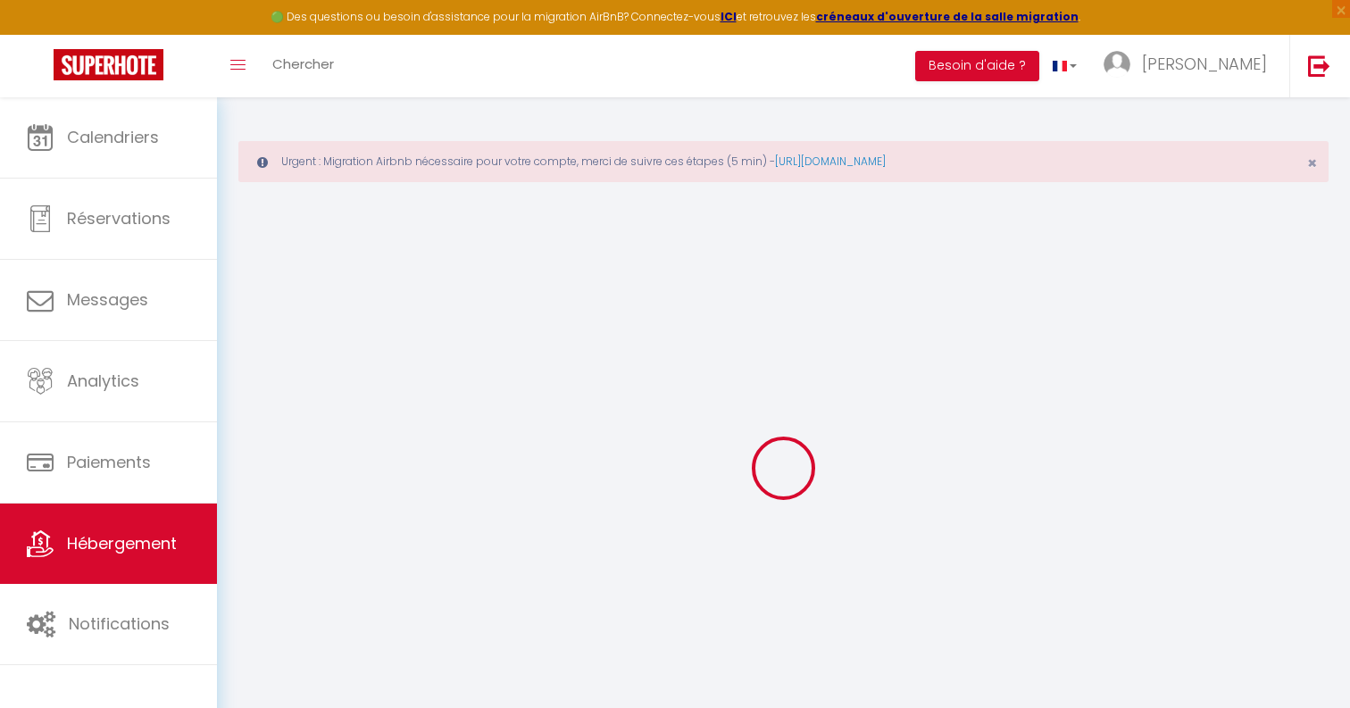
select select "+ 5 %"
select select
checkbox input "false"
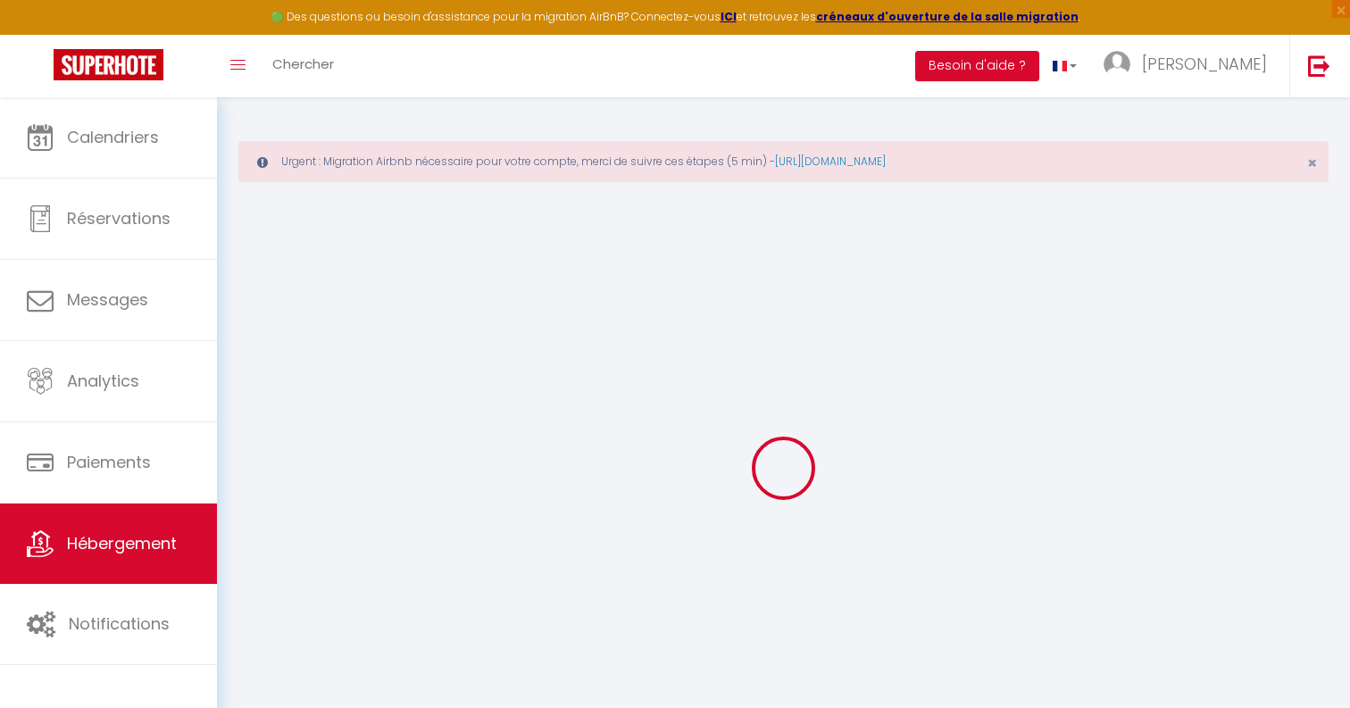
checkbox input "false"
select select "16:00"
select select
select select "11:00"
select select "30"
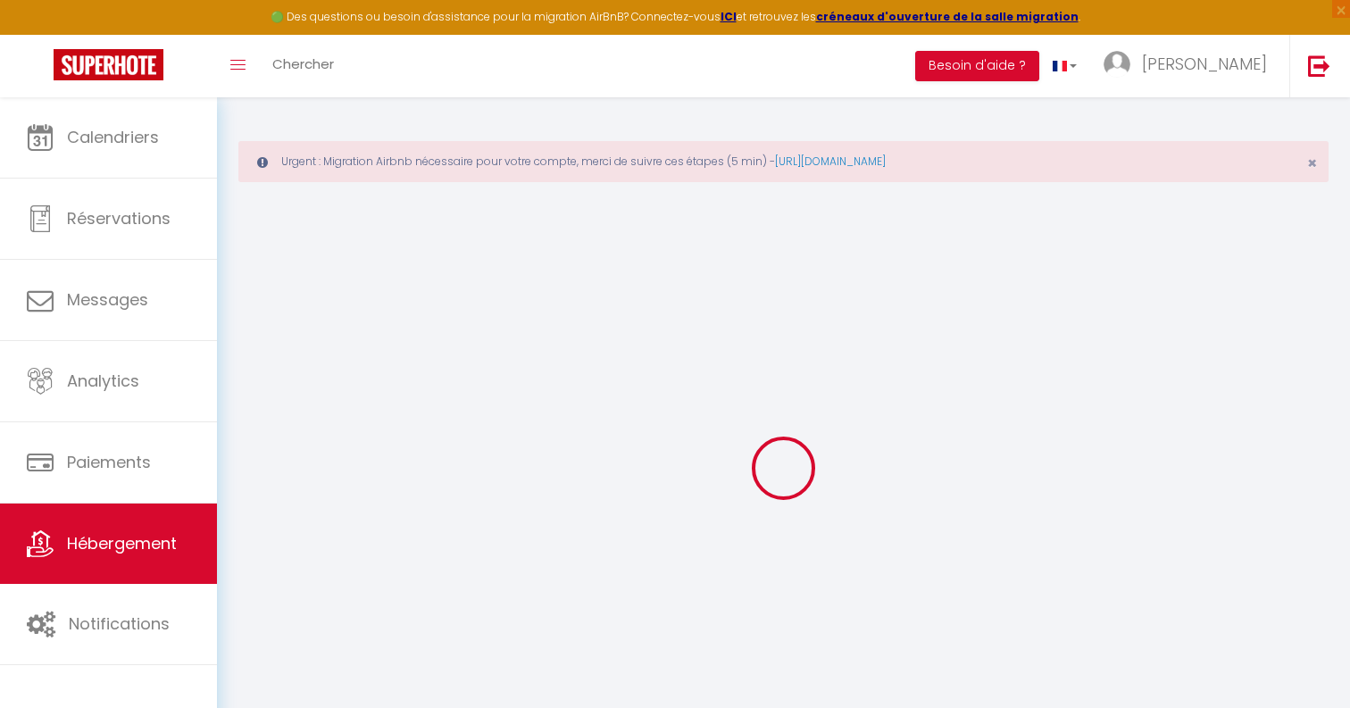
select select "120"
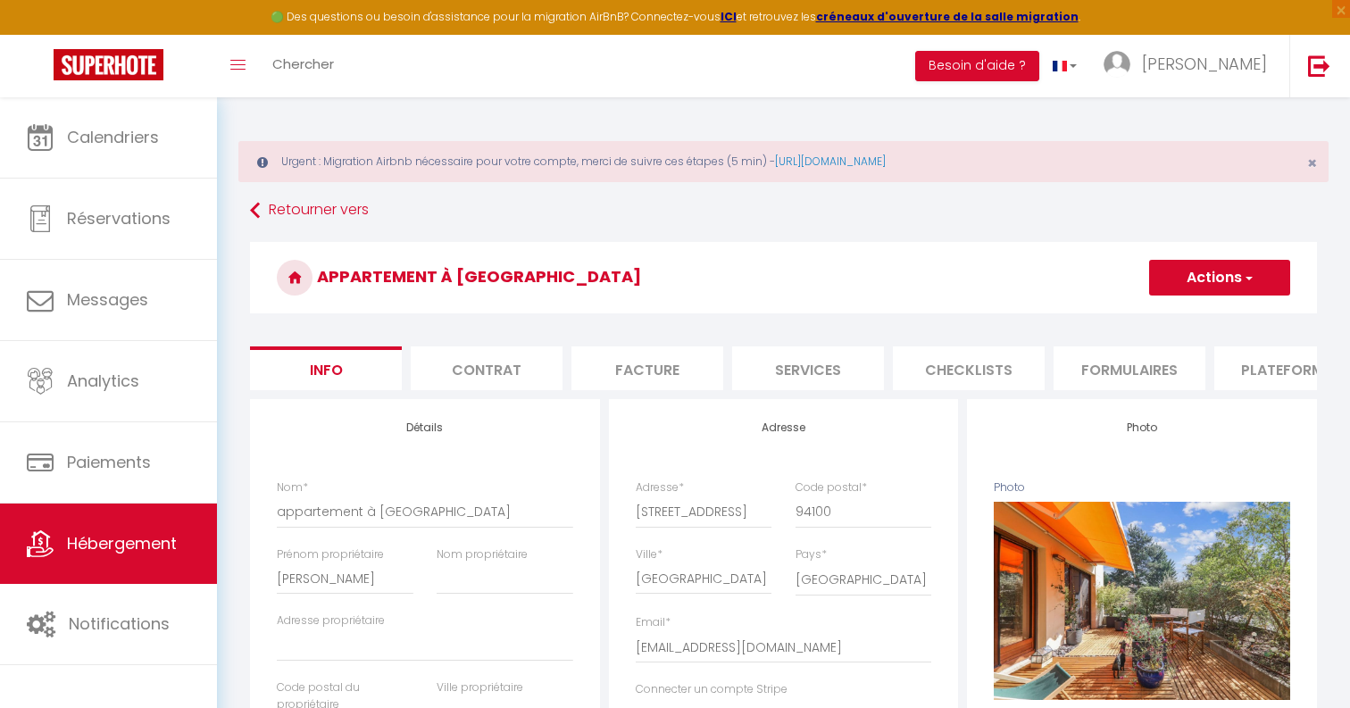
select select
checkbox input "false"
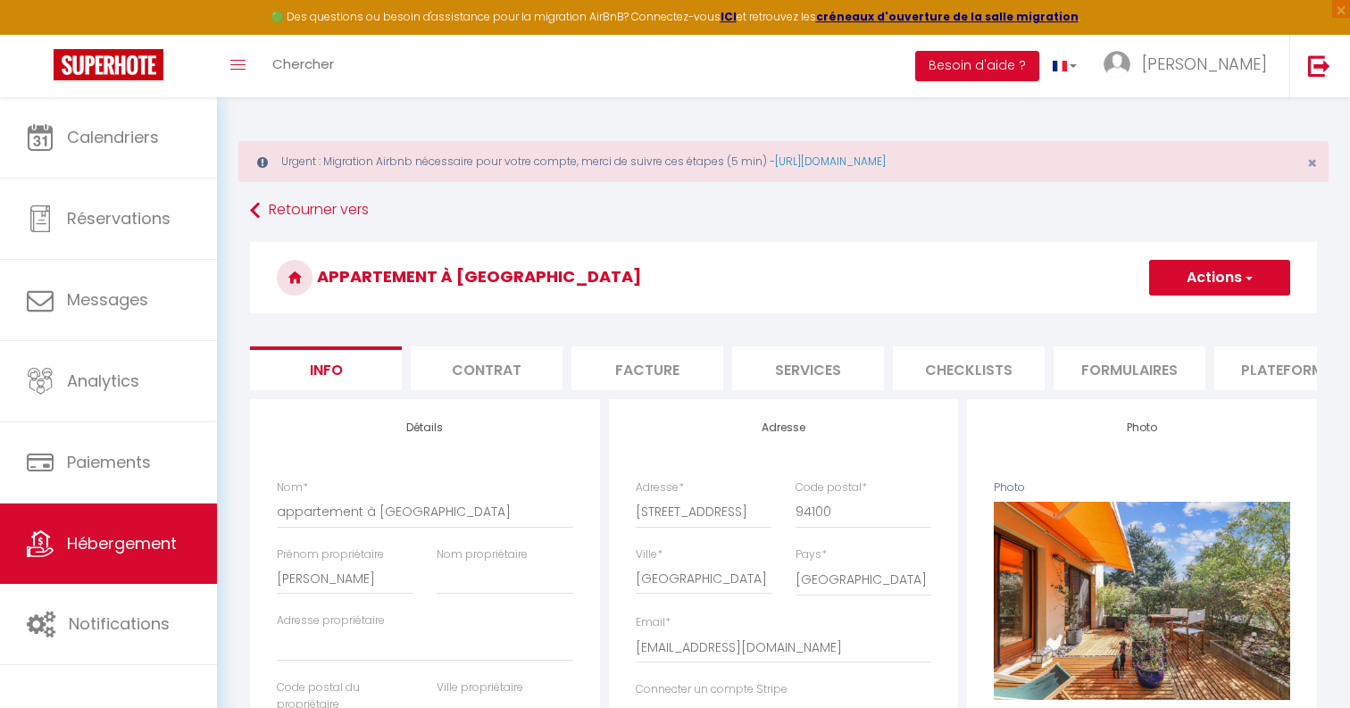
checkbox input "false"
select select "EUR"
select select
select select "6925-1259158129296105742"
click at [1250, 376] on li "Plateformes" at bounding box center [1290, 368] width 152 height 44
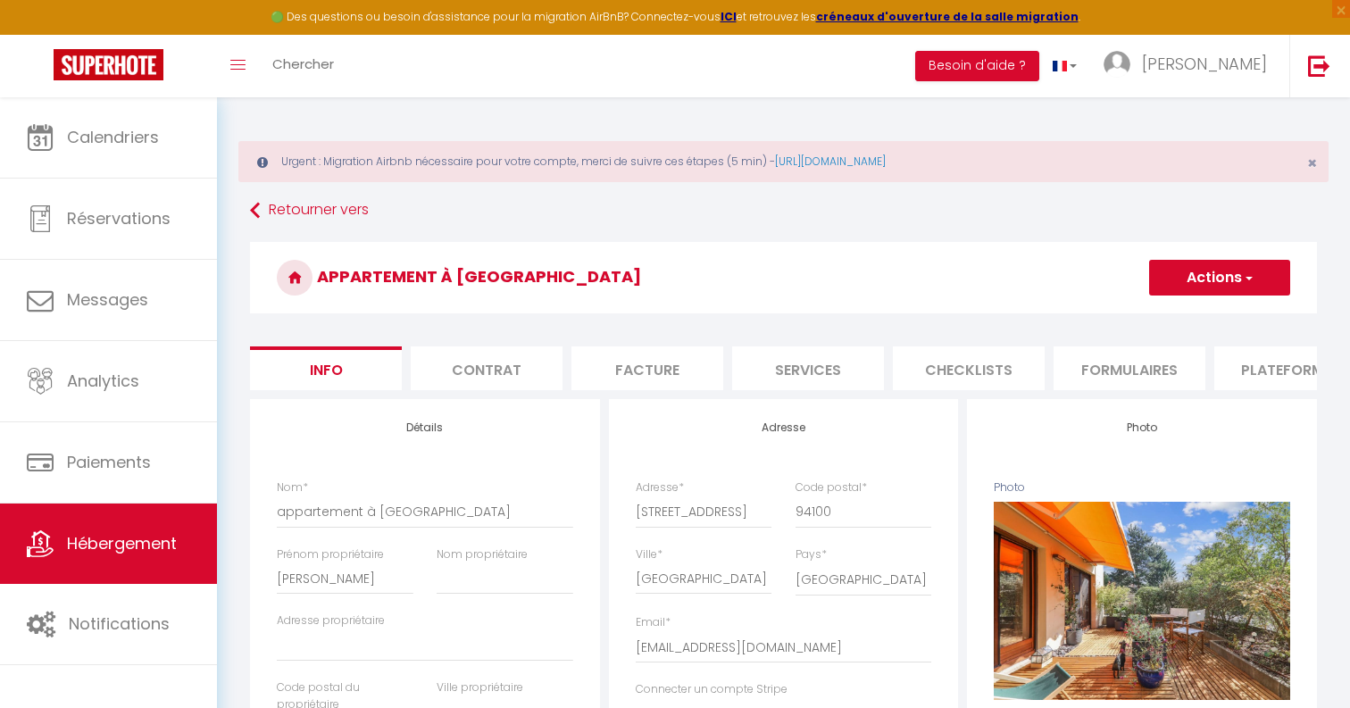
select select
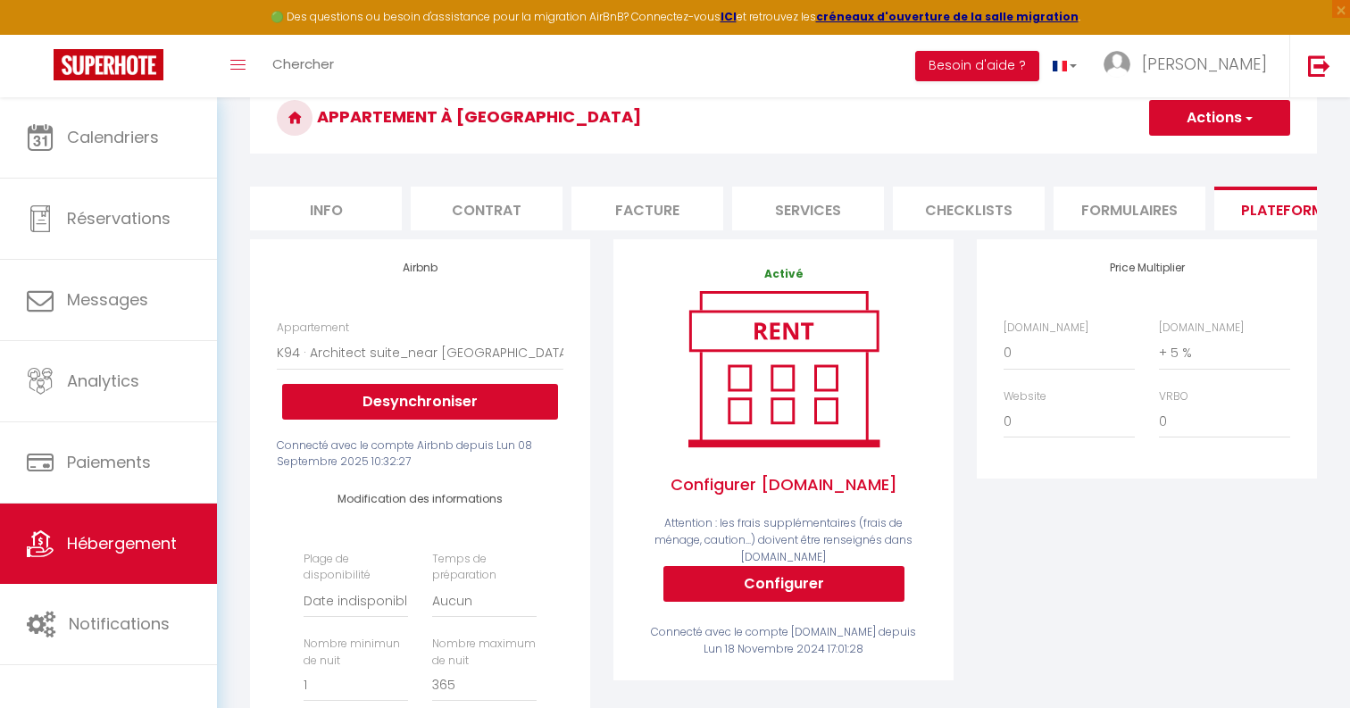
scroll to position [166, 0]
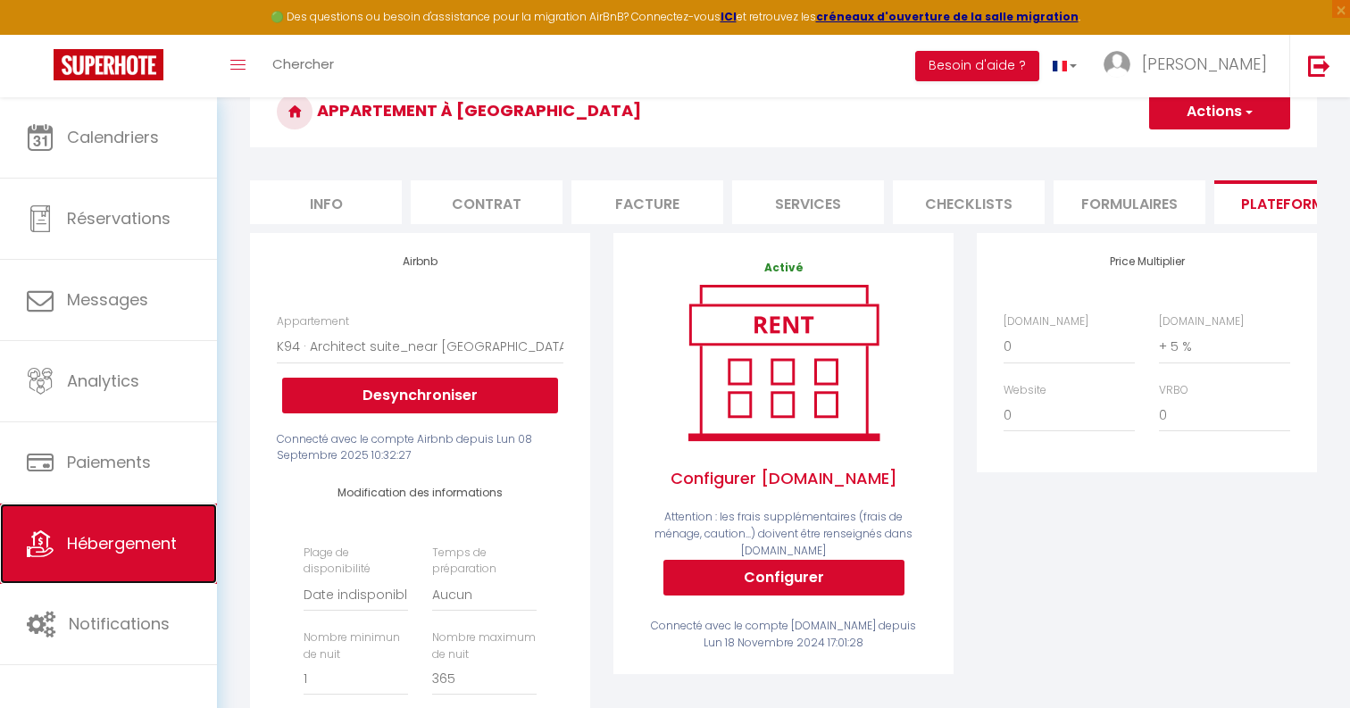
click at [158, 538] on span "Hébergement" at bounding box center [122, 543] width 110 height 22
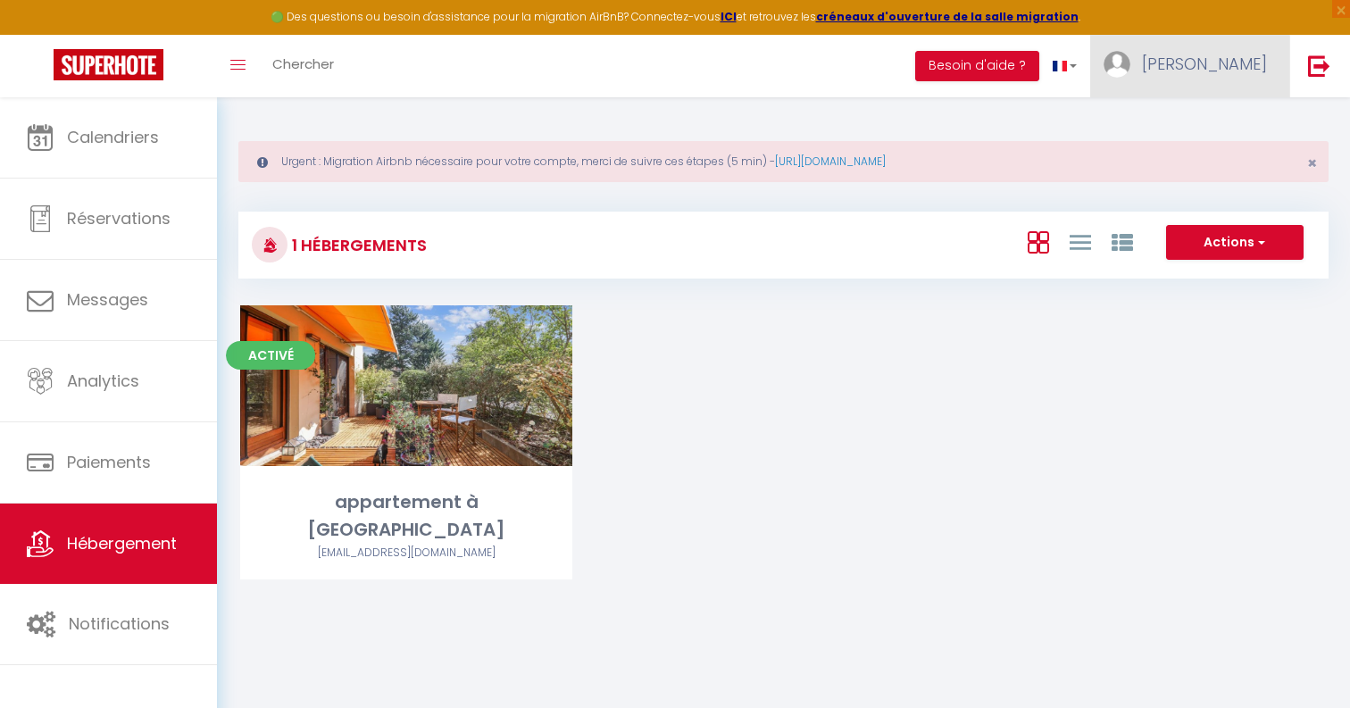
click at [1232, 66] on span "[PERSON_NAME]" at bounding box center [1204, 64] width 125 height 22
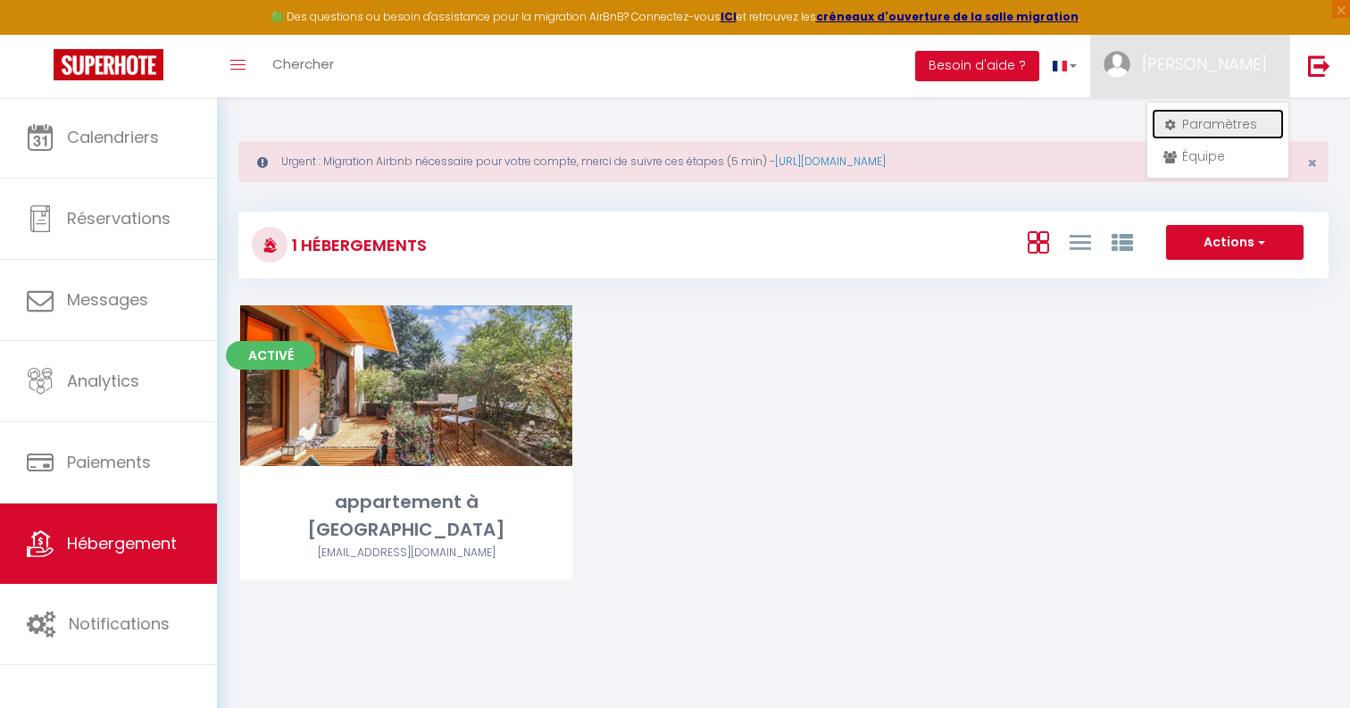
click at [1219, 117] on link "Paramètres" at bounding box center [1218, 124] width 132 height 30
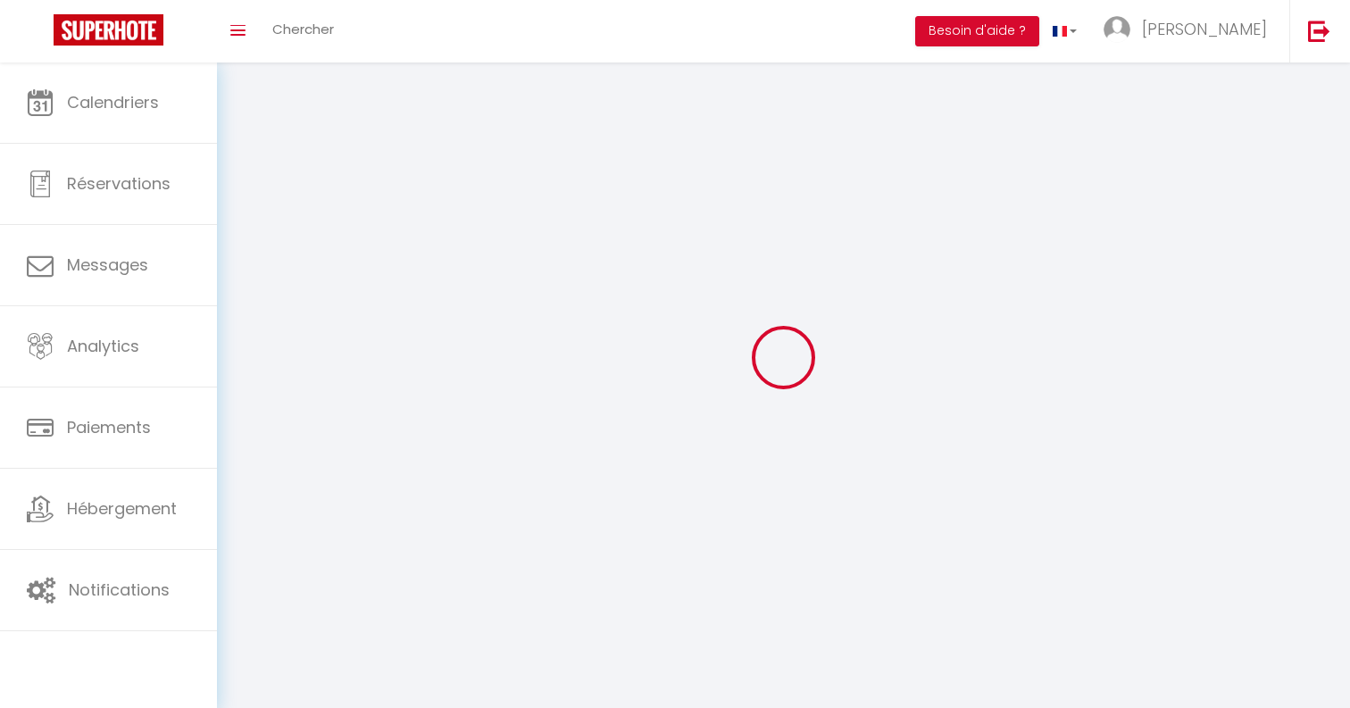
type input "[PERSON_NAME]"
type input "0630728036"
type input "[STREET_ADDRESS][PERSON_NAME]"
type input "94100"
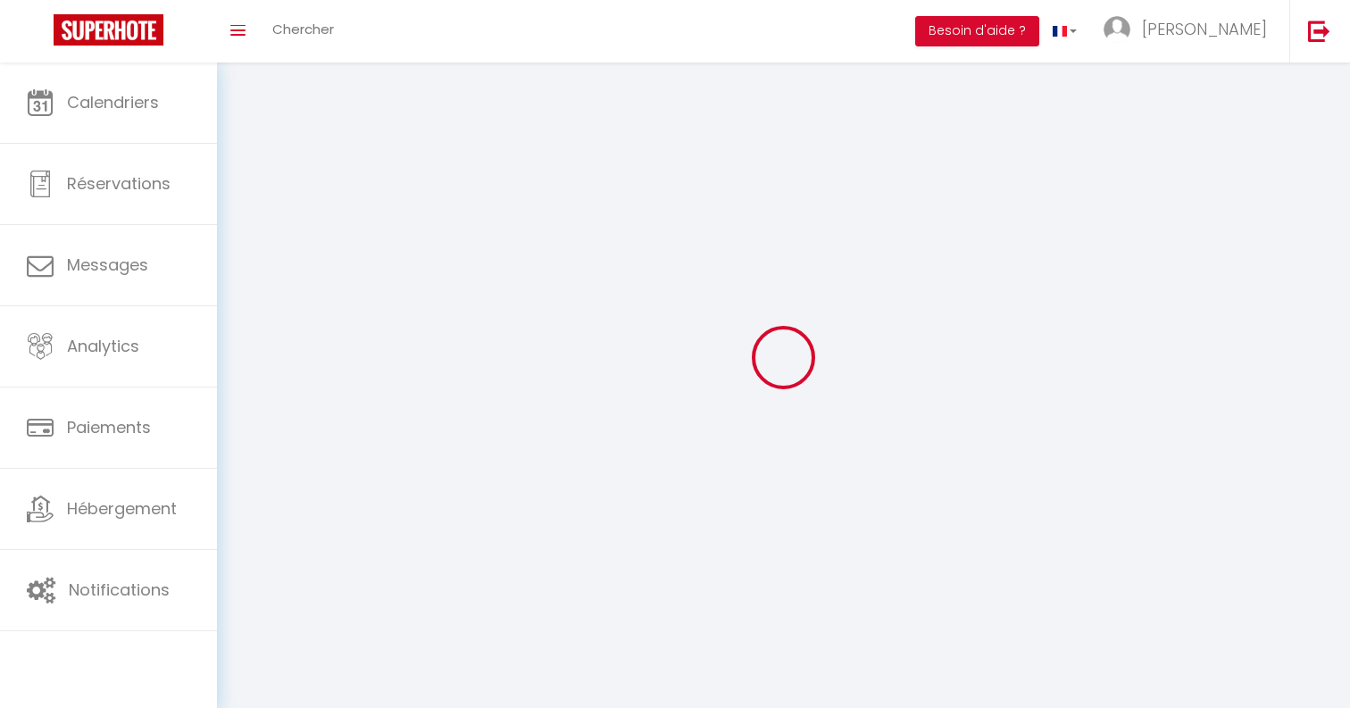
type input "Saint Maur des Fossés"
type input "lCEoaaN9xnvF3q1UdjtMvqKpU"
type input "USVh3KlAD8lv77b76aQeHdNMD"
type input "lCEoaaN9xnvF3q1UdjtMvqKpU"
type input "USVh3KlAD8lv77b76aQeHdNMD"
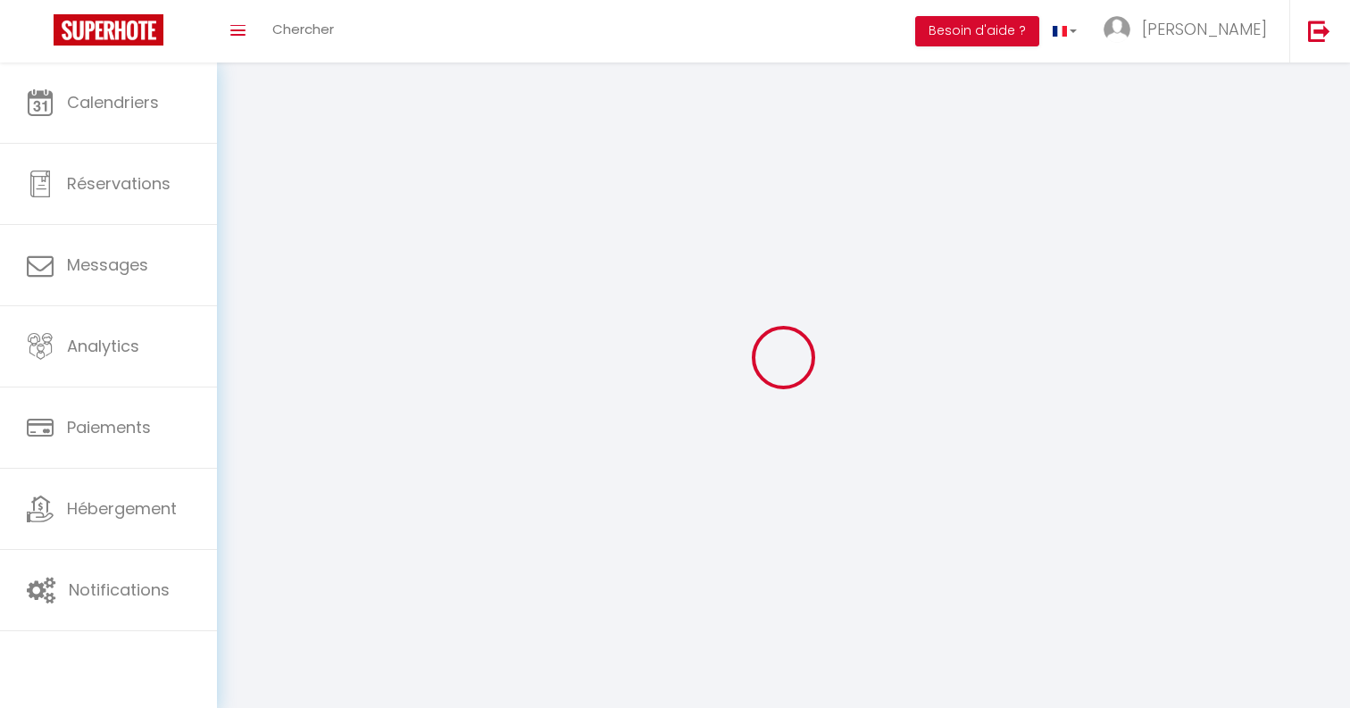
type input "[URL][DOMAIN_NAME]"
select select "1"
select select "28"
select select "fr"
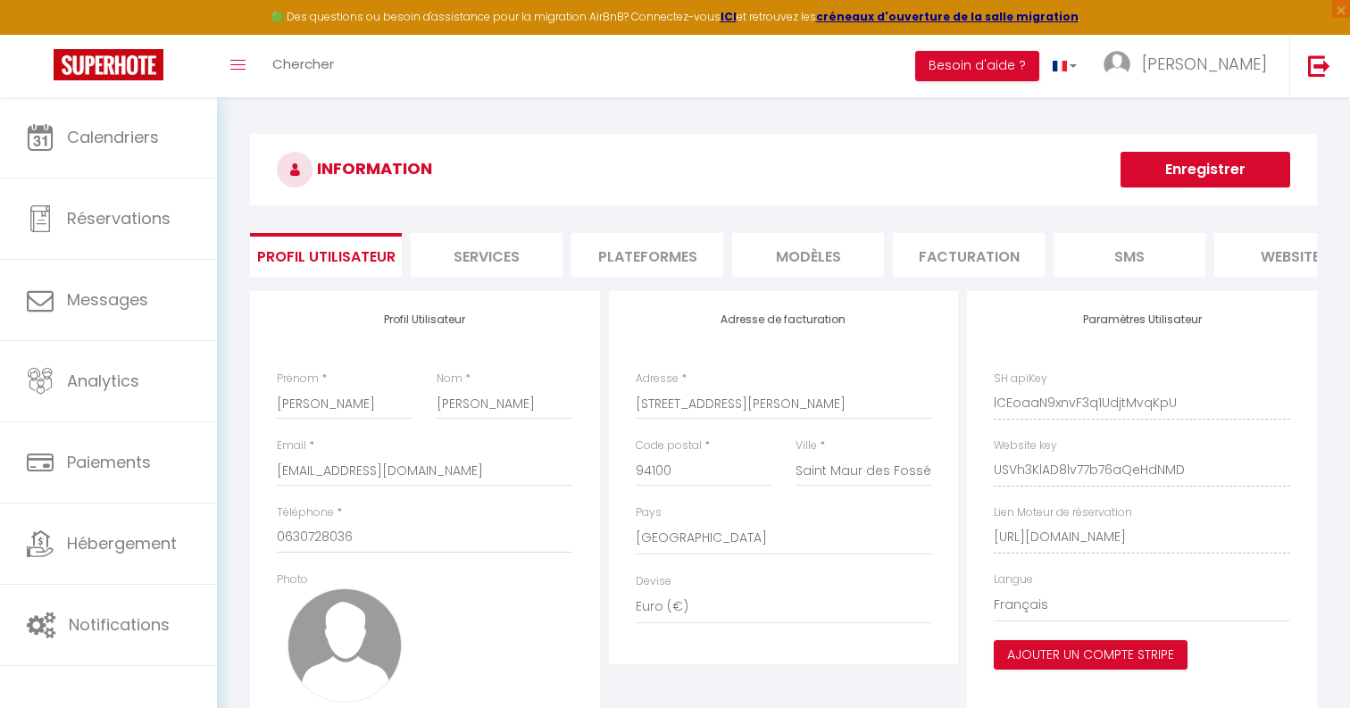
click at [674, 262] on li "Plateformes" at bounding box center [647, 255] width 152 height 44
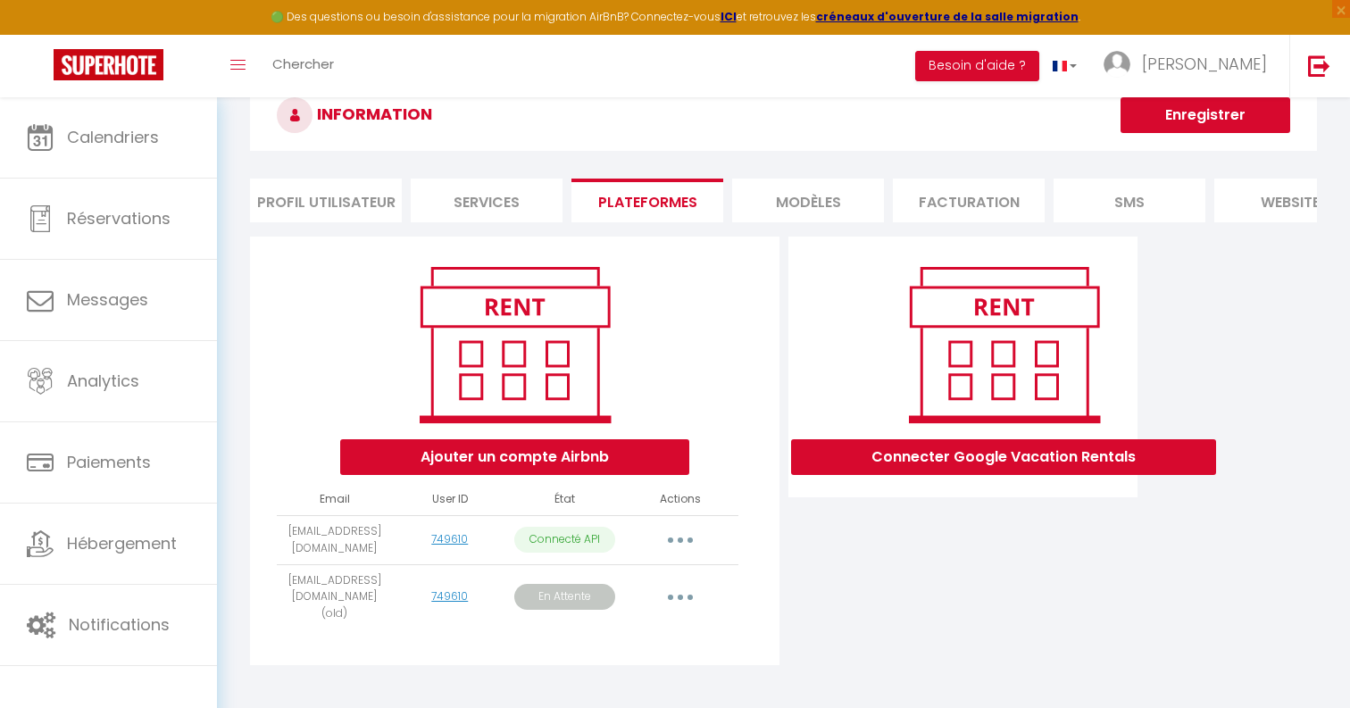
scroll to position [68, 0]
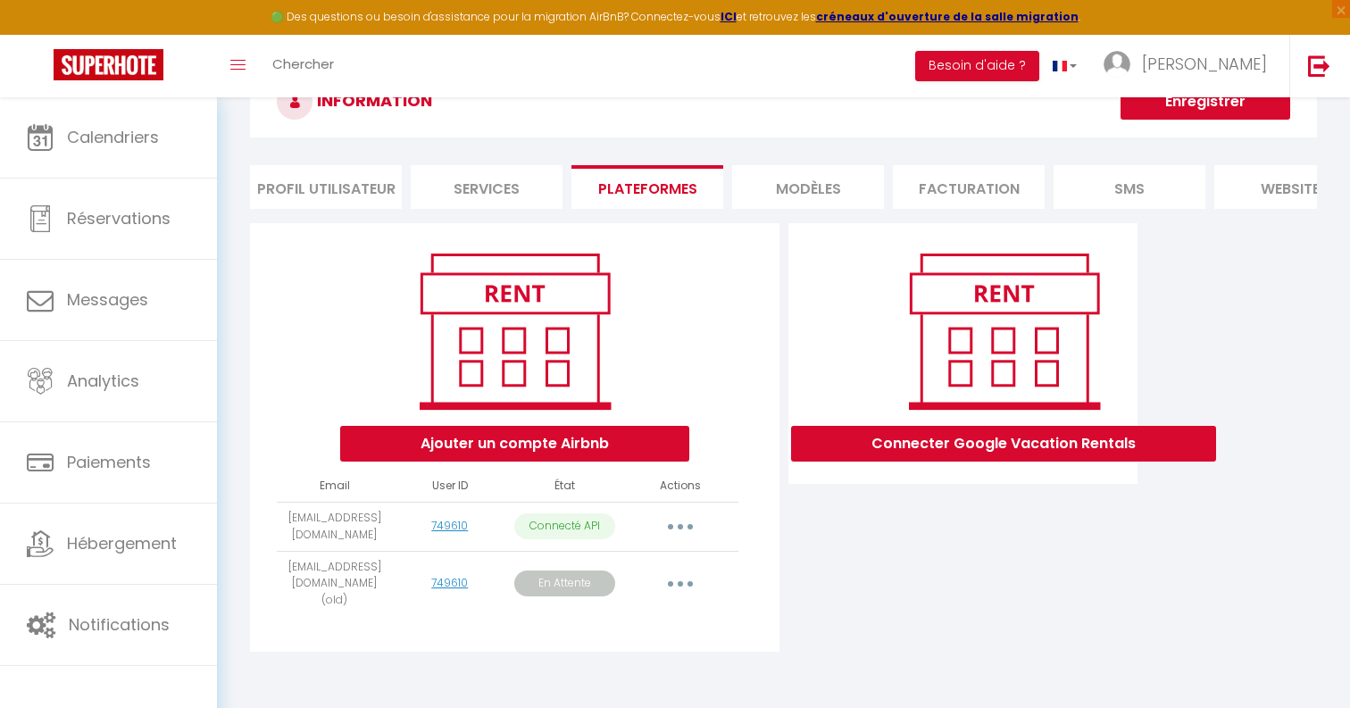
click at [663, 571] on button "button" at bounding box center [680, 584] width 50 height 29
click at [656, 678] on link "Supprimer" at bounding box center [600, 689] width 200 height 30
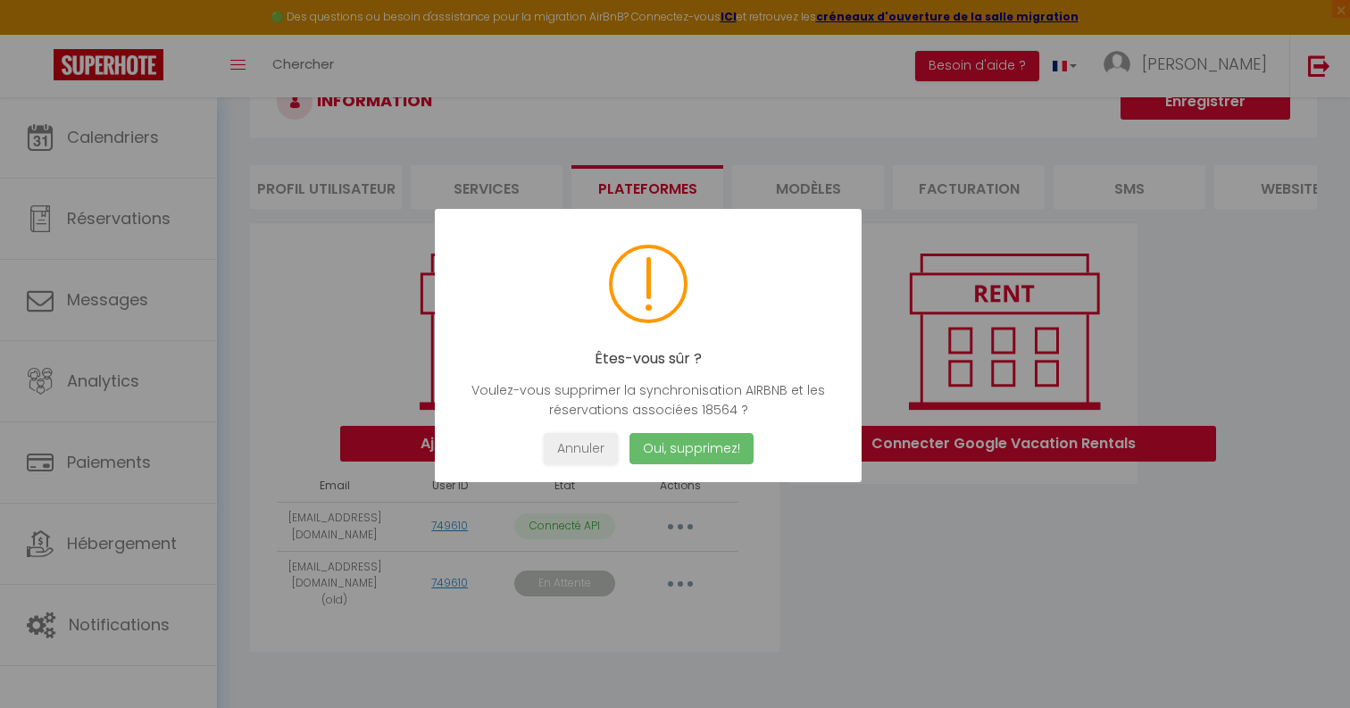
click at [699, 448] on button "Oui, supprimez!" at bounding box center [692, 448] width 124 height 31
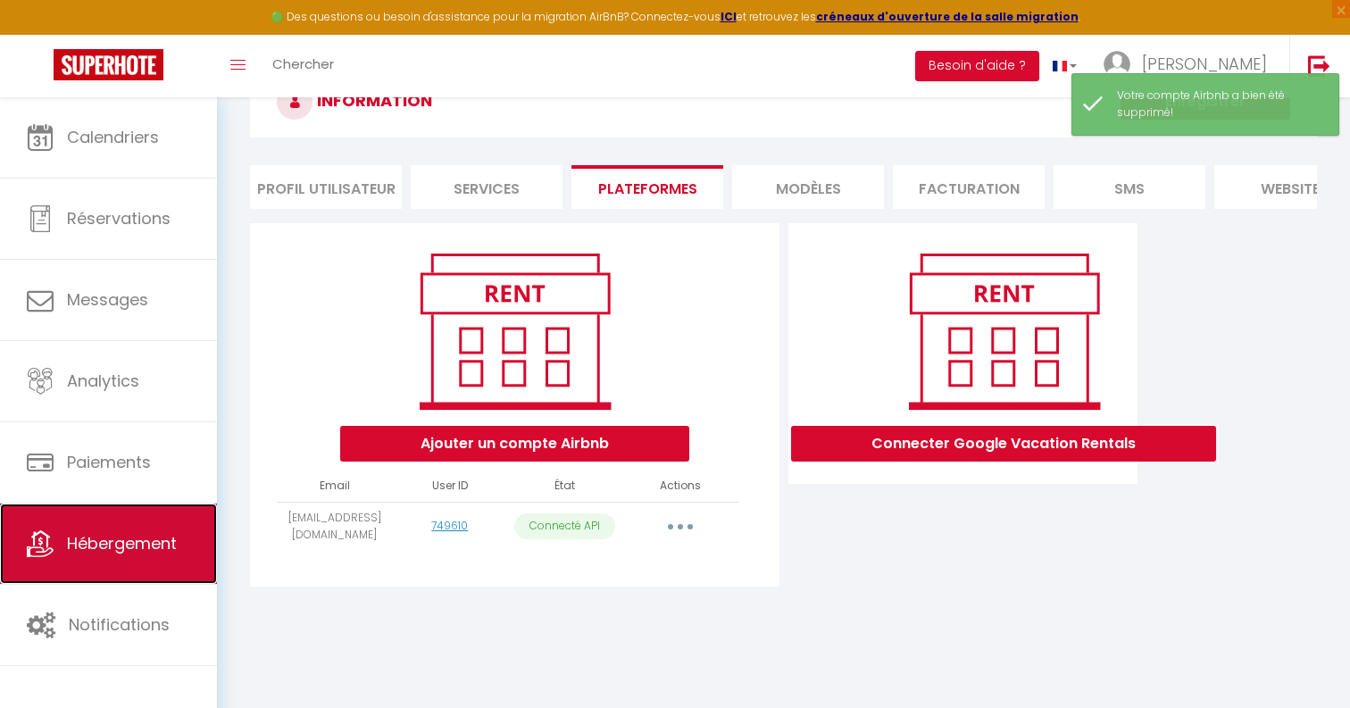
click at [168, 536] on span "Hébergement" at bounding box center [122, 543] width 110 height 22
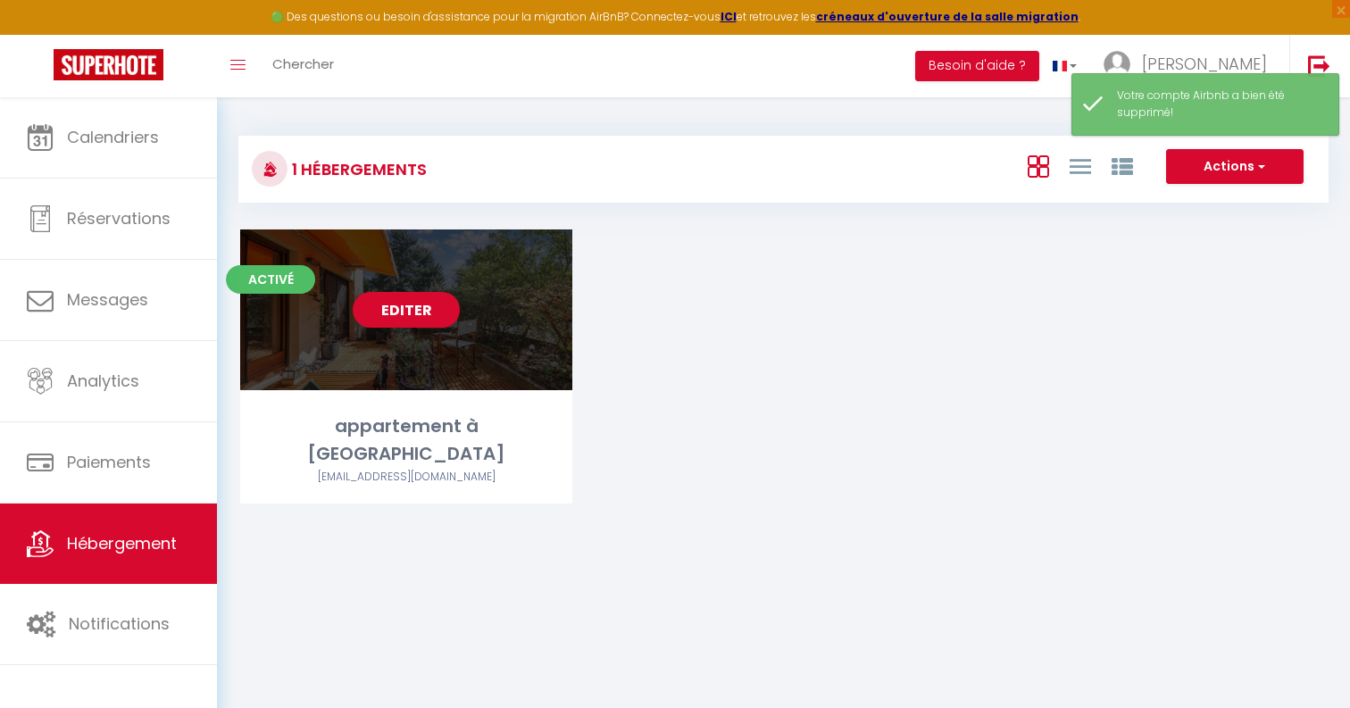
click at [396, 309] on link "Editer" at bounding box center [406, 310] width 107 height 36
select select "3"
select select "2"
select select "1"
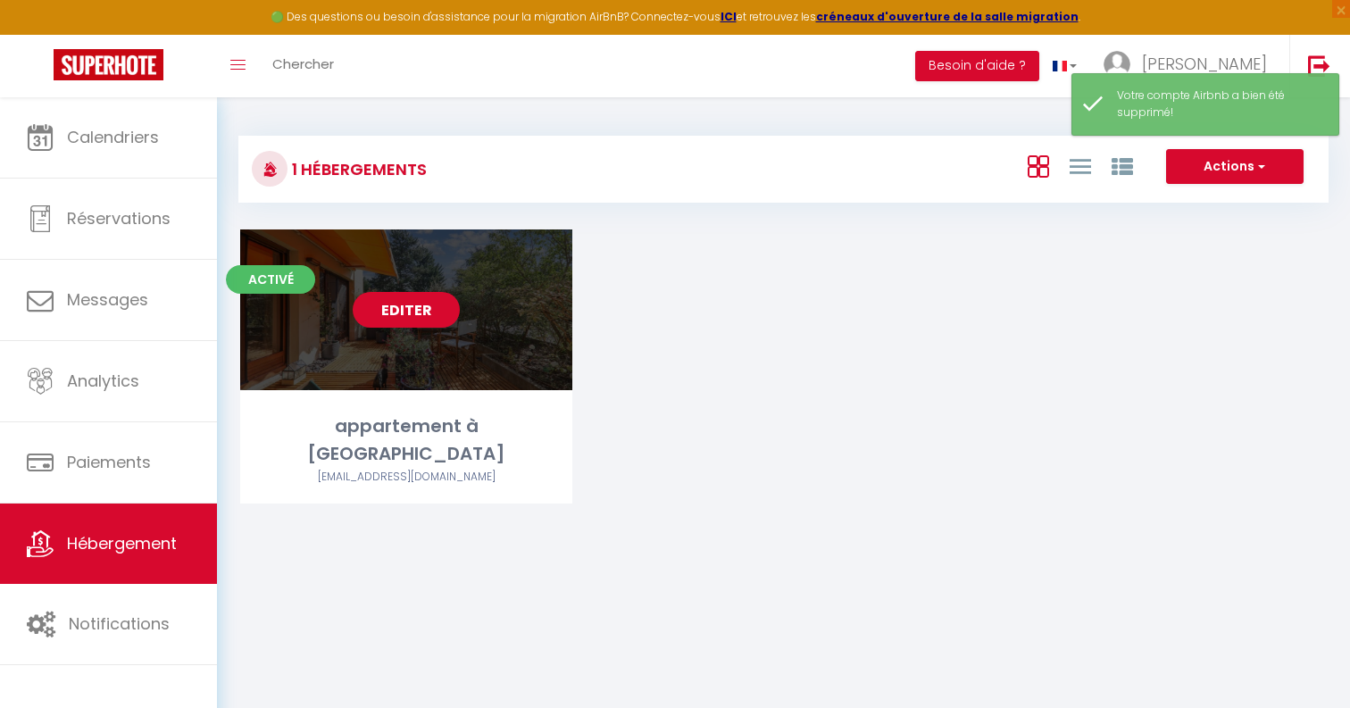
select select "28"
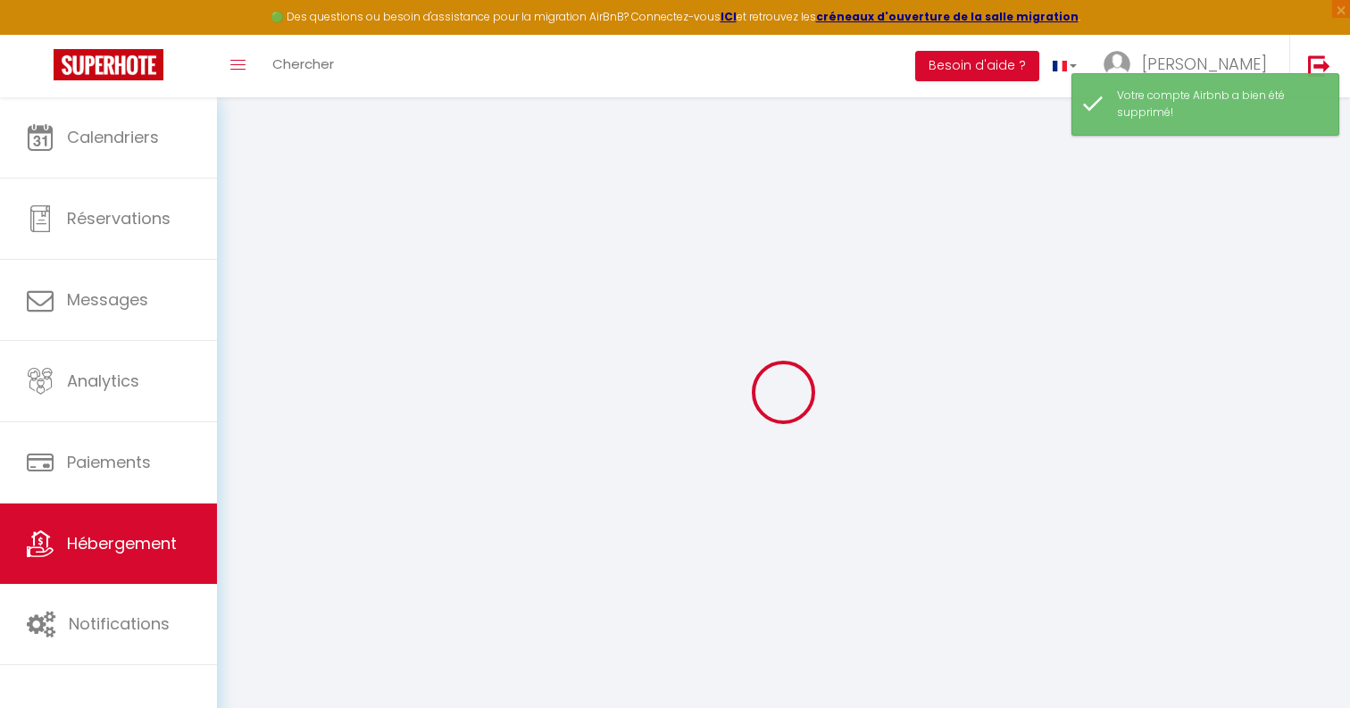
select select
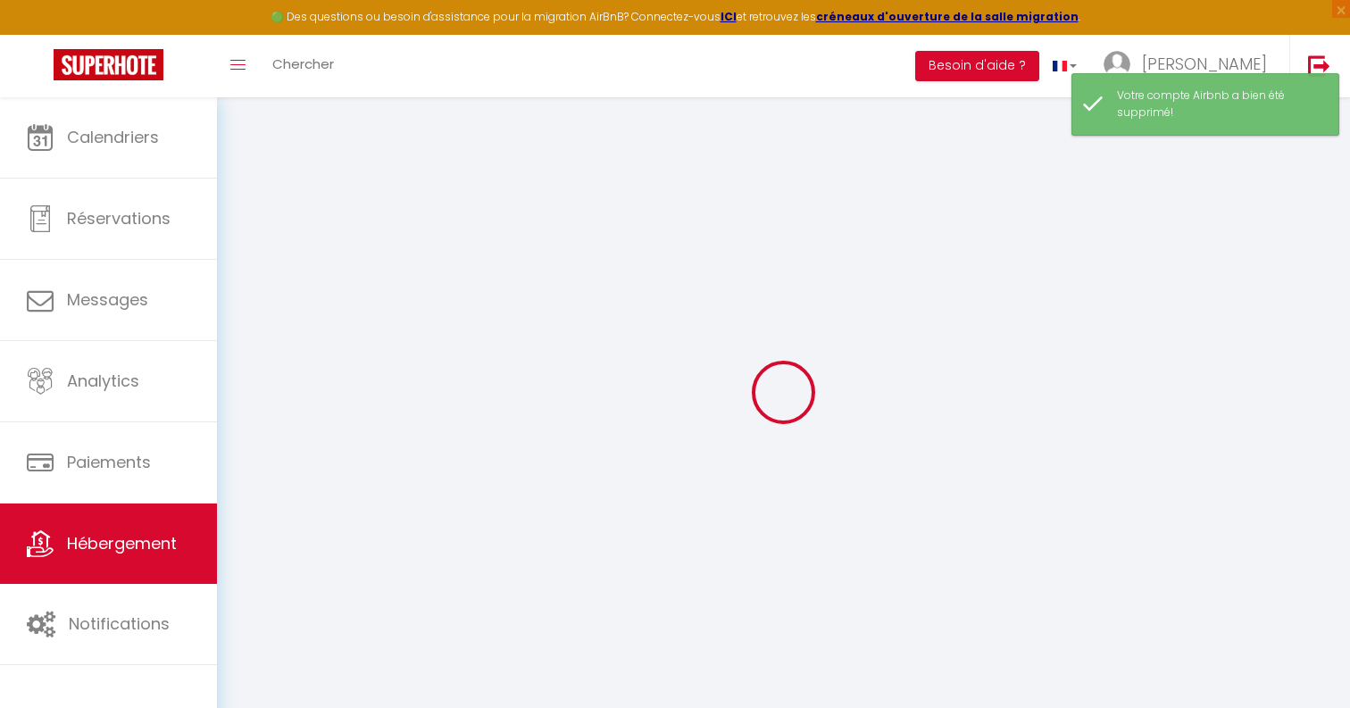
select select
checkbox input "false"
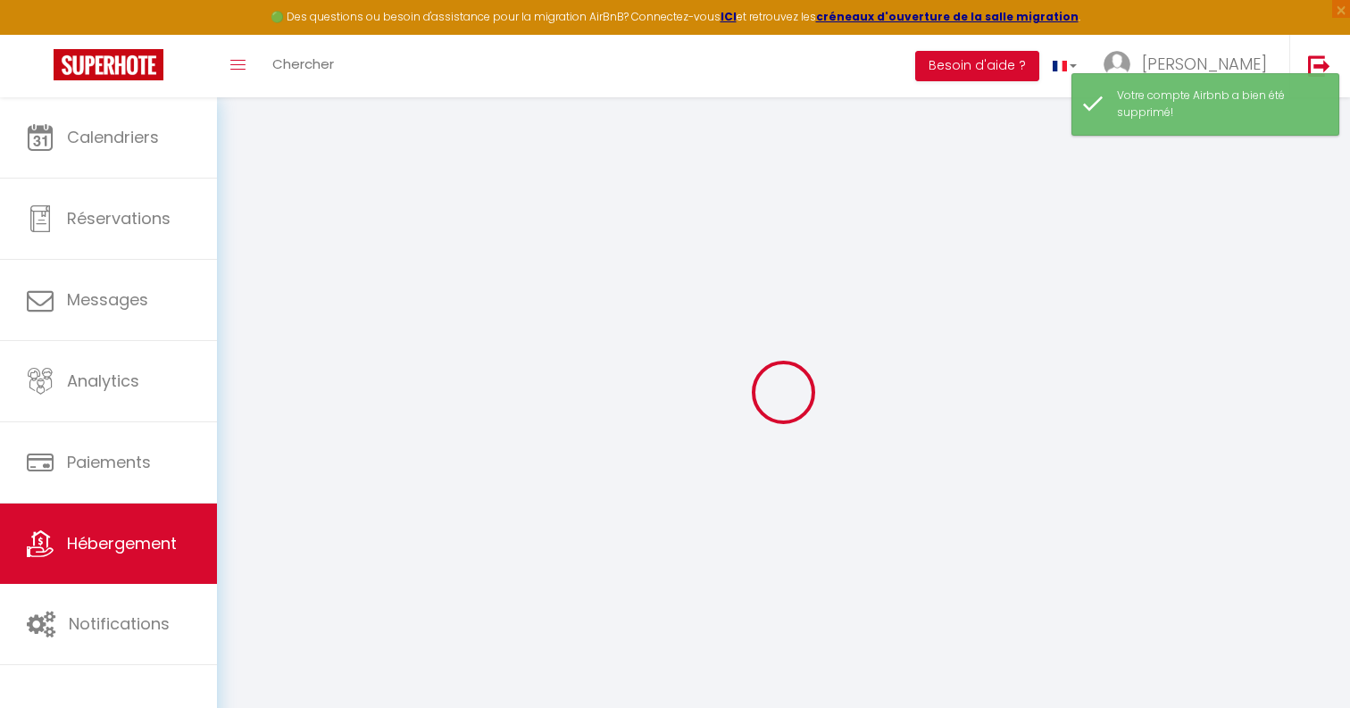
select select
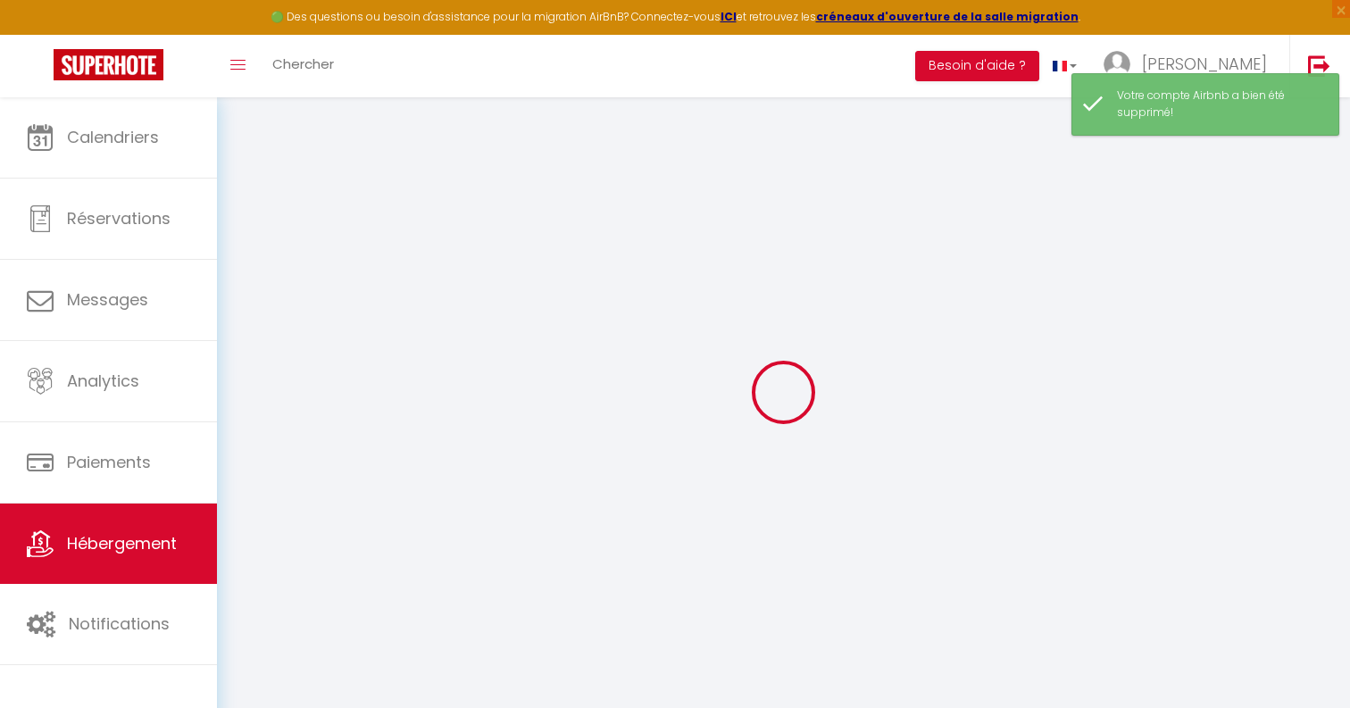
select select
checkbox input "false"
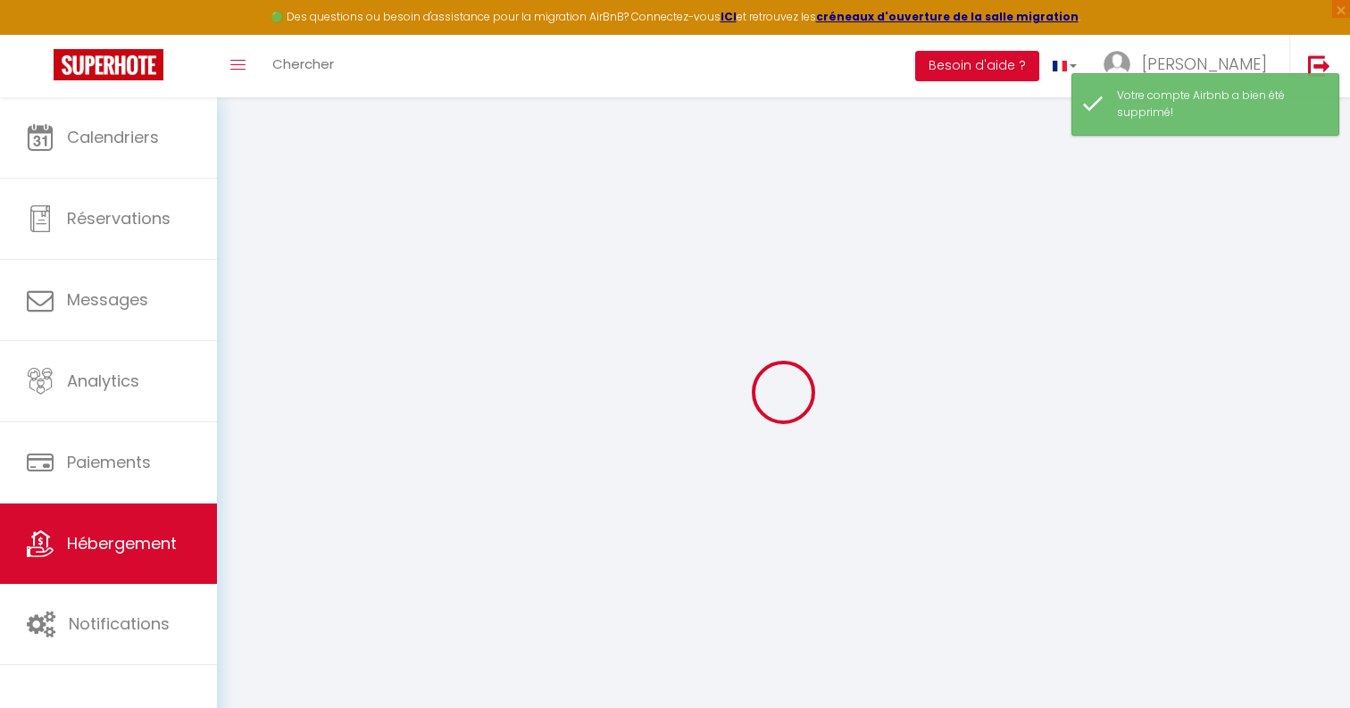
checkbox input "false"
select select
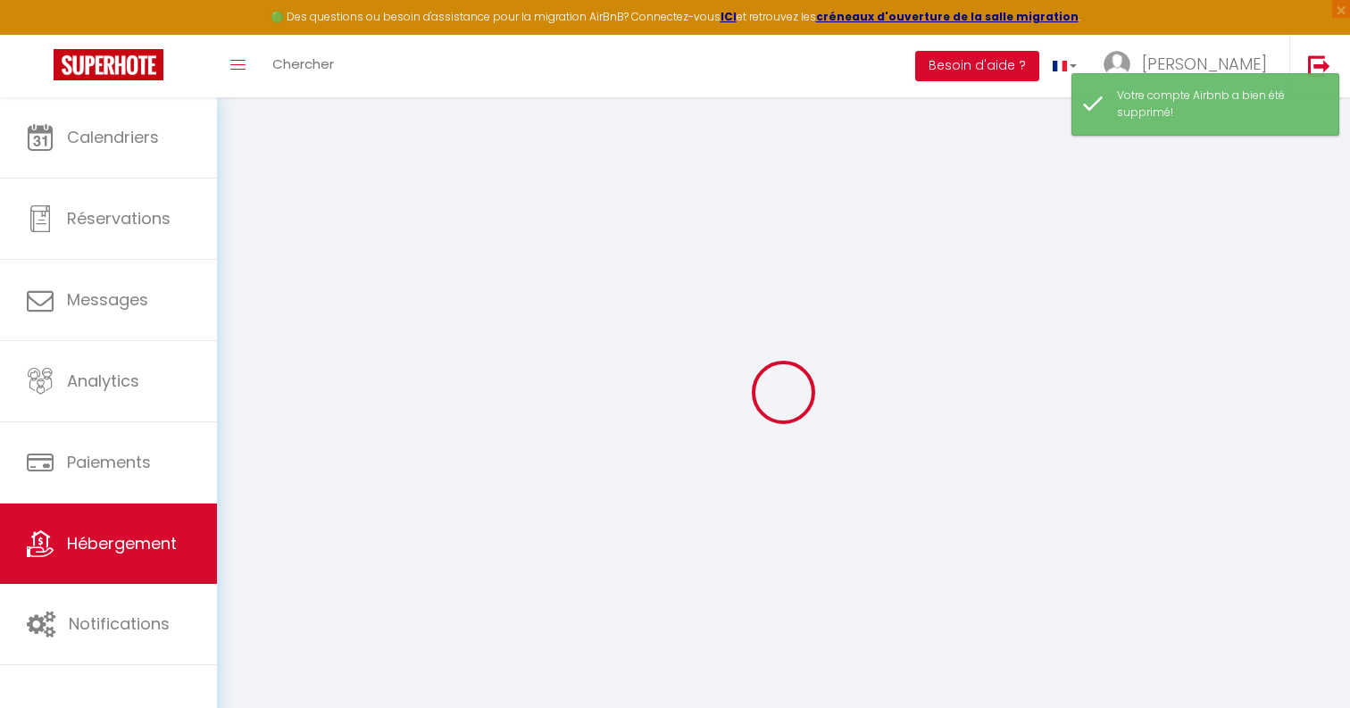
select select
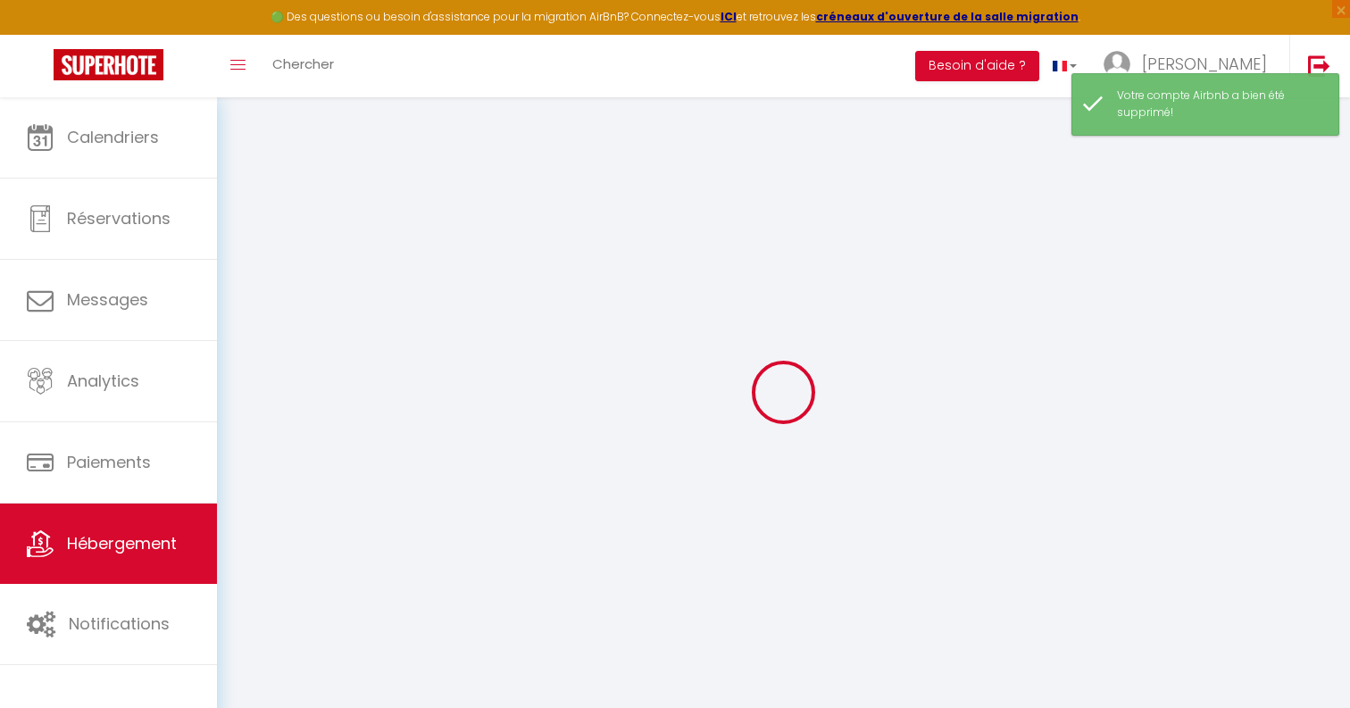
checkbox input "false"
select select
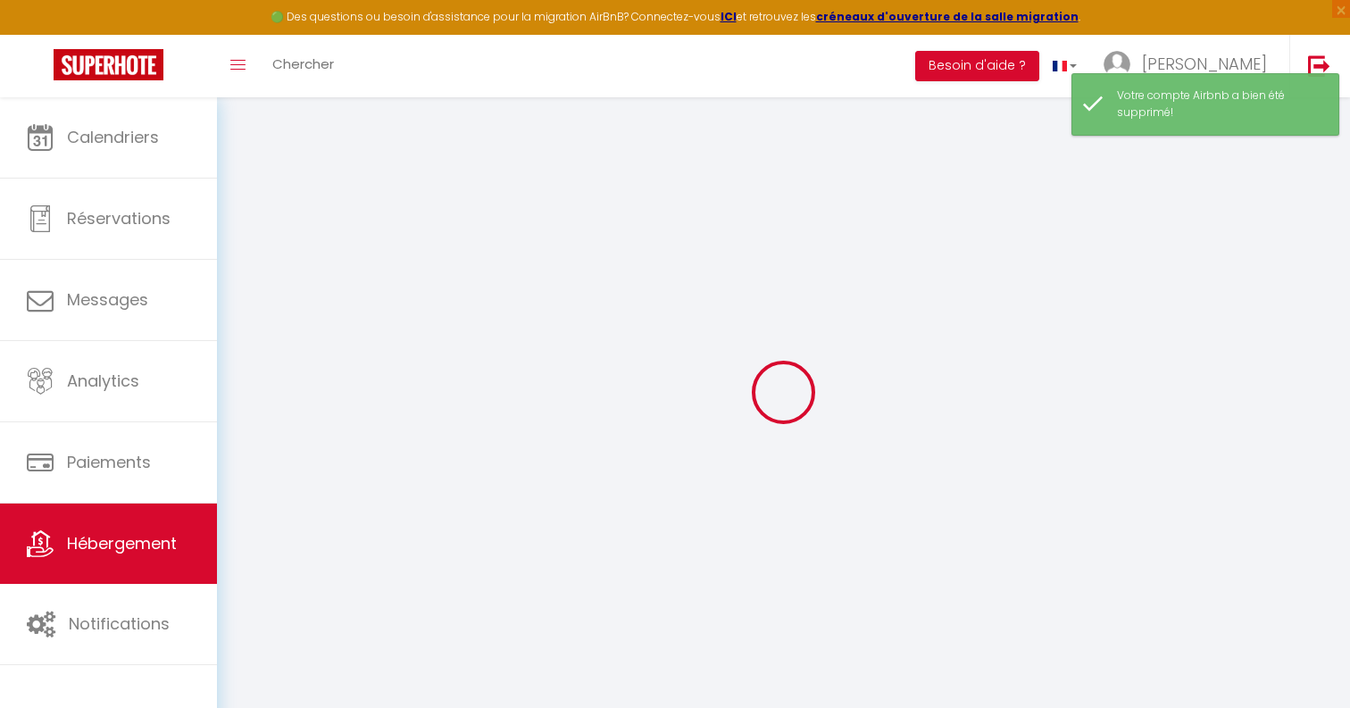
select select
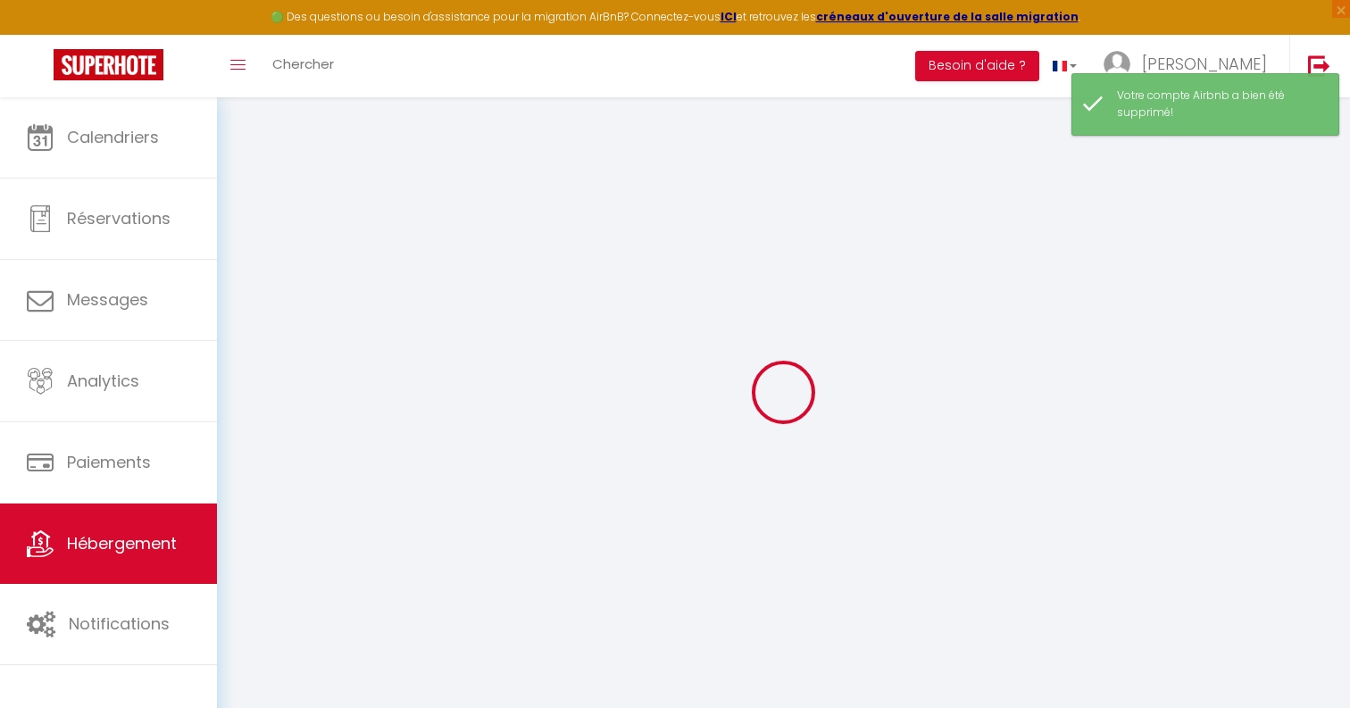
select select
checkbox input "false"
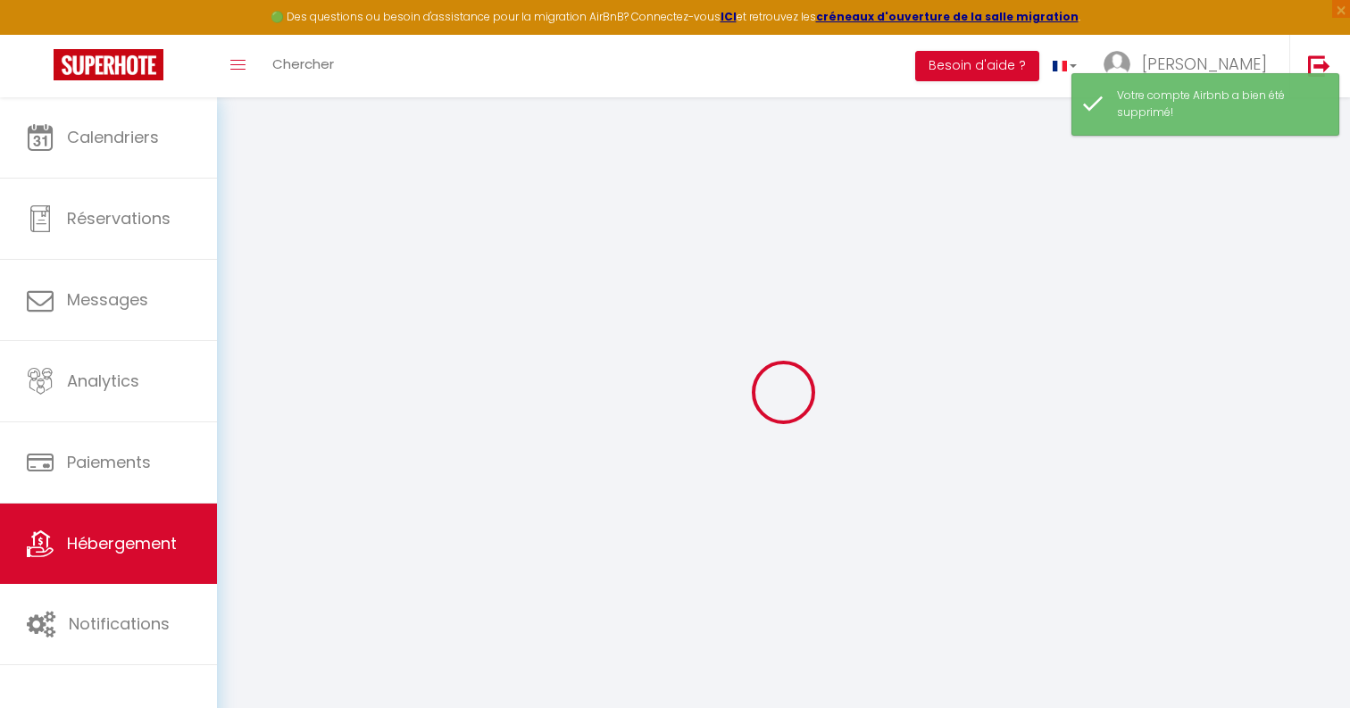
checkbox input "false"
select select
type input "appartement à [GEOGRAPHIC_DATA]"
type input "[PERSON_NAME]"
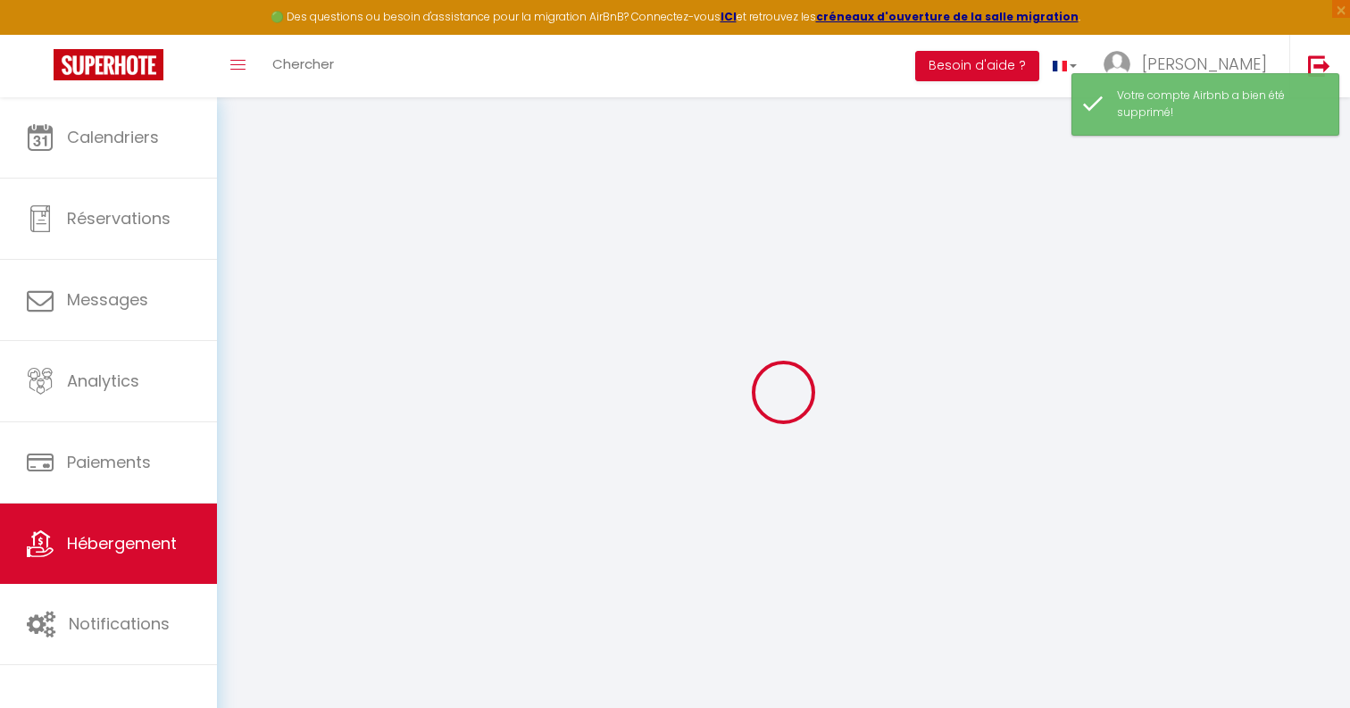
type input "63"
type input "10"
type input "50"
select select
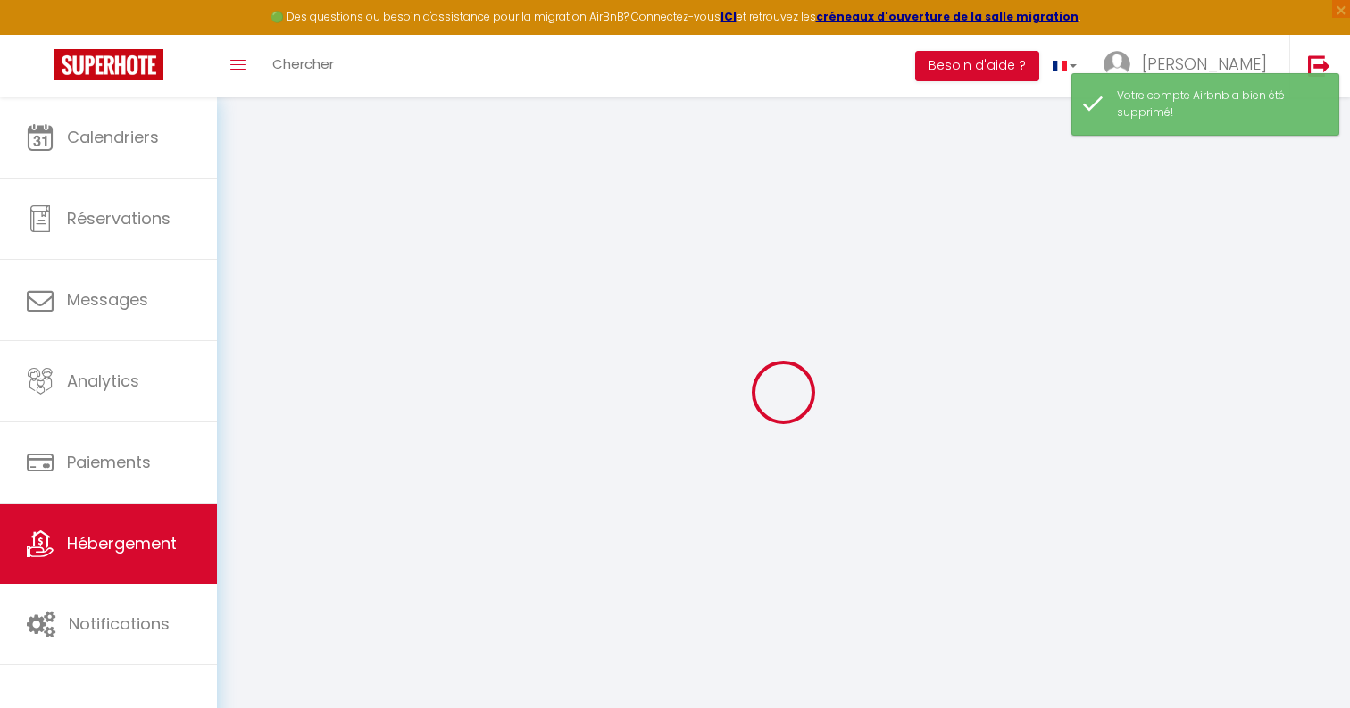
select select
type input "[STREET_ADDRESS]"
type input "94100"
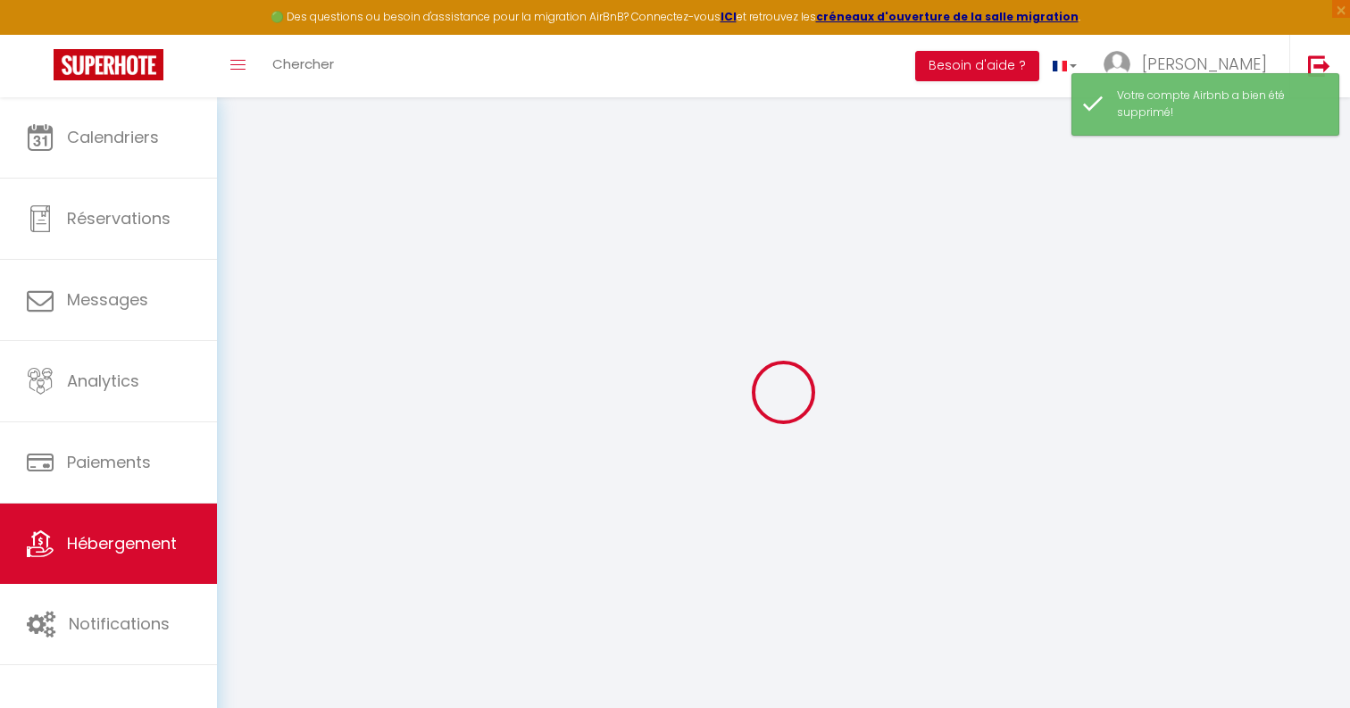
type input "[GEOGRAPHIC_DATA]"
type input "[EMAIL_ADDRESS][DOMAIN_NAME]"
select select
checkbox input "false"
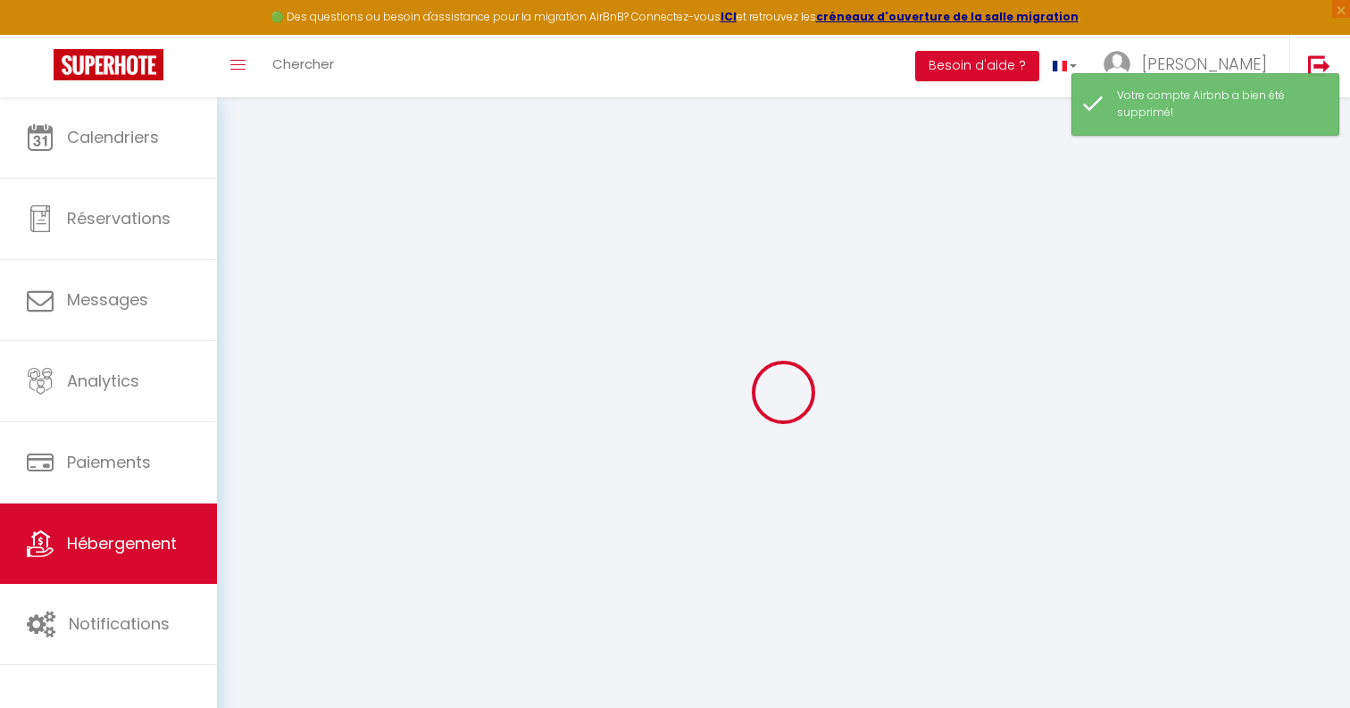
checkbox input "false"
type input "0"
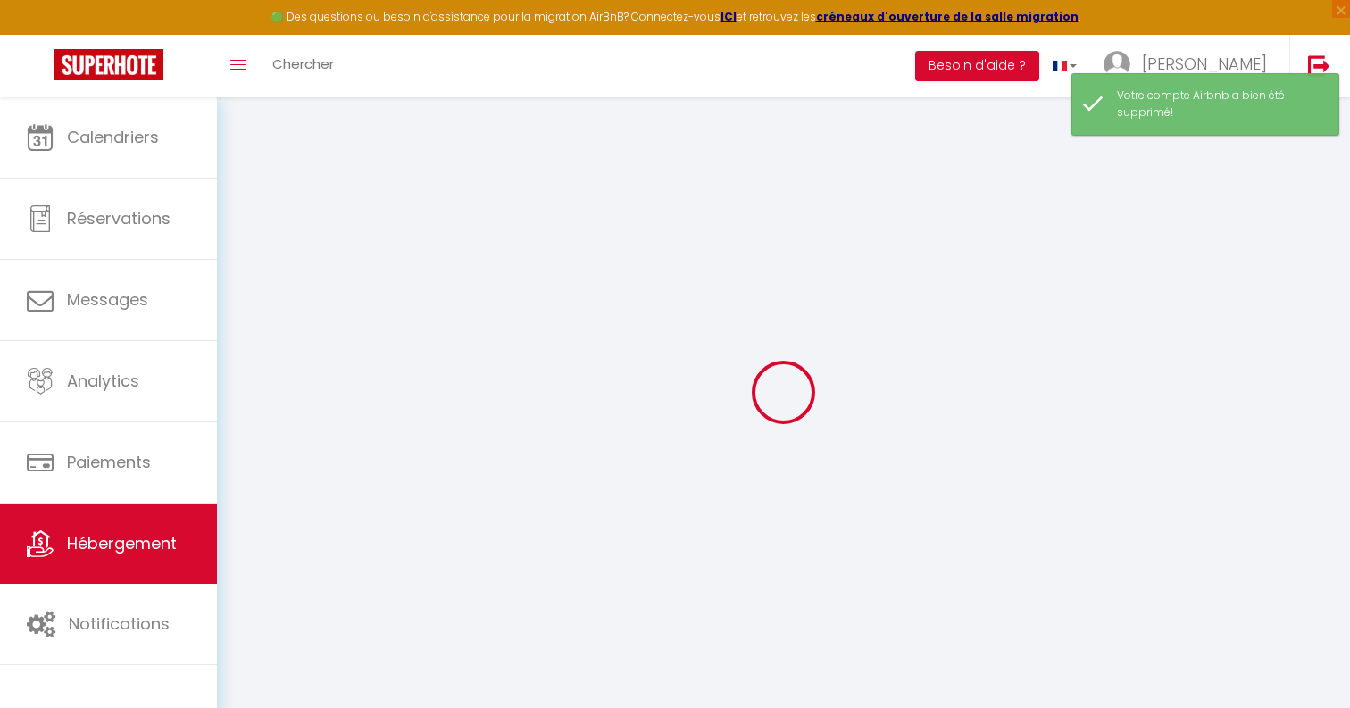
type input "0"
select select "+ 5 %"
select select
checkbox input "false"
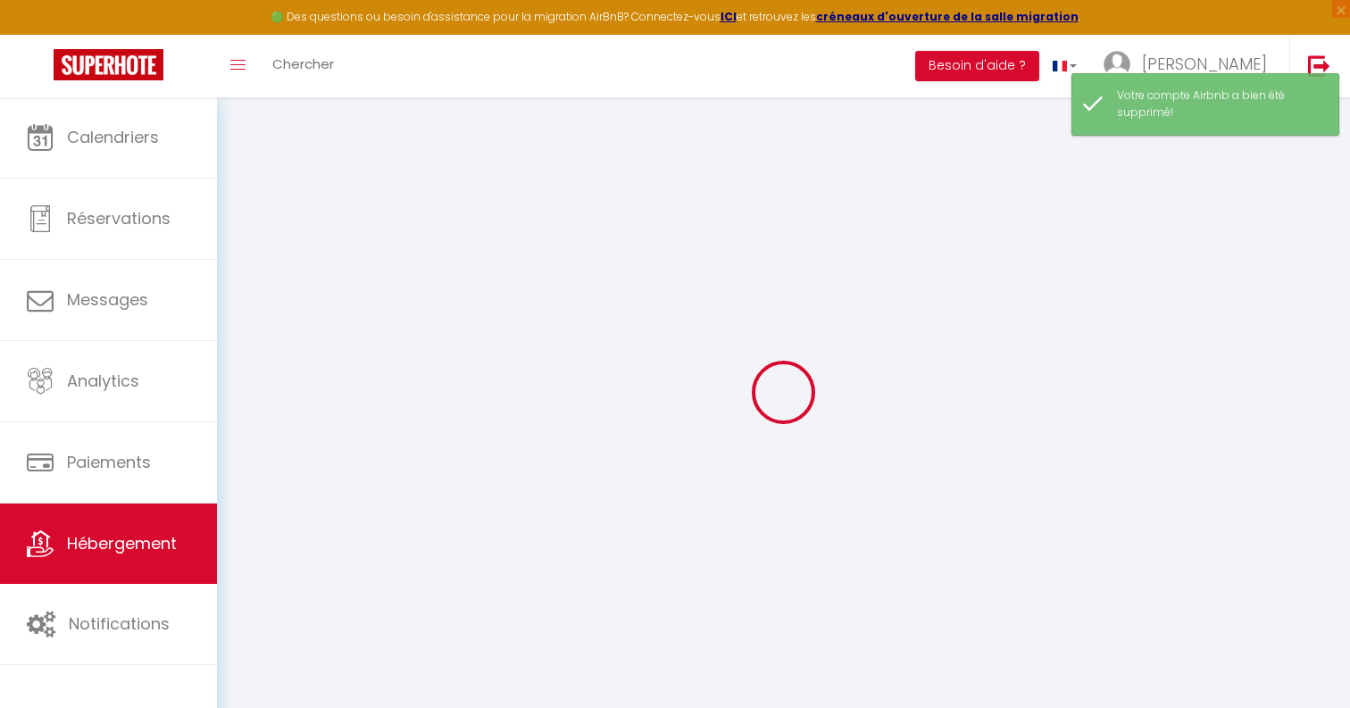
checkbox input "false"
select select "16:00"
select select
select select "11:00"
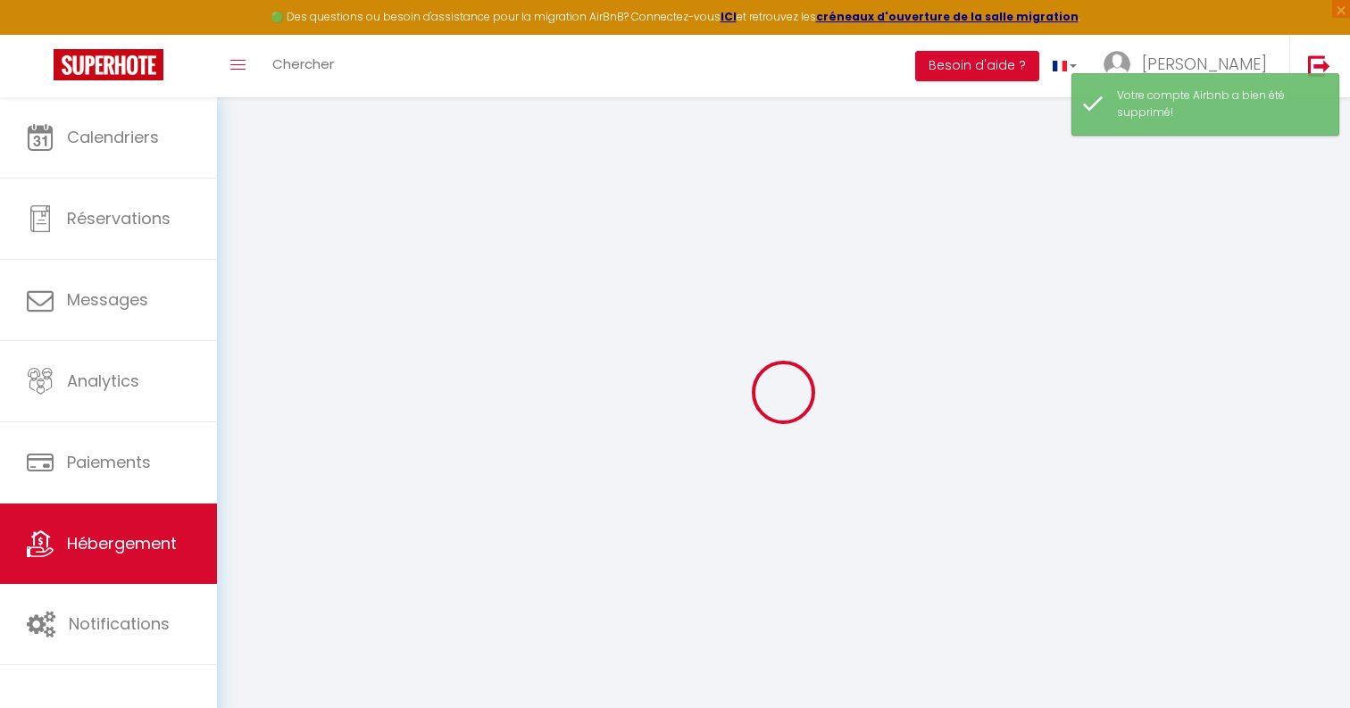
select select "30"
select select "120"
select select "EUR"
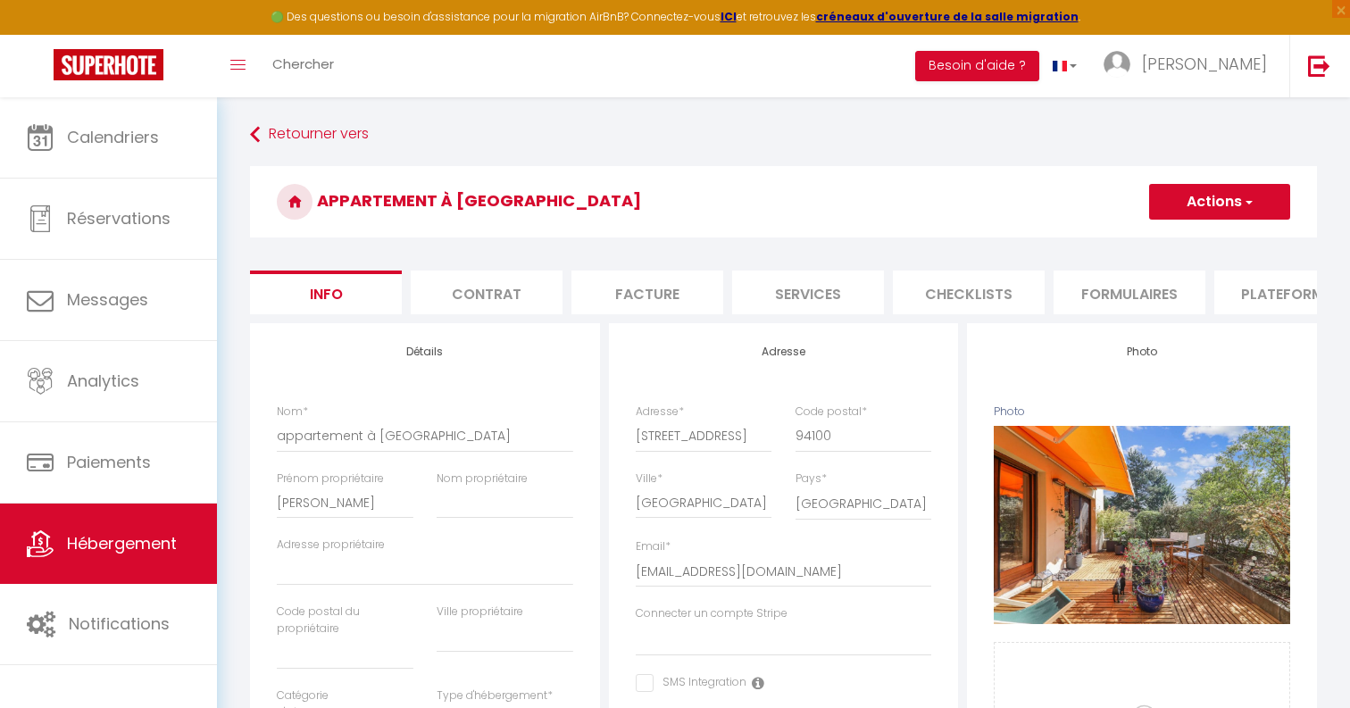
click at [1229, 304] on li "Plateformes" at bounding box center [1290, 293] width 152 height 44
select select
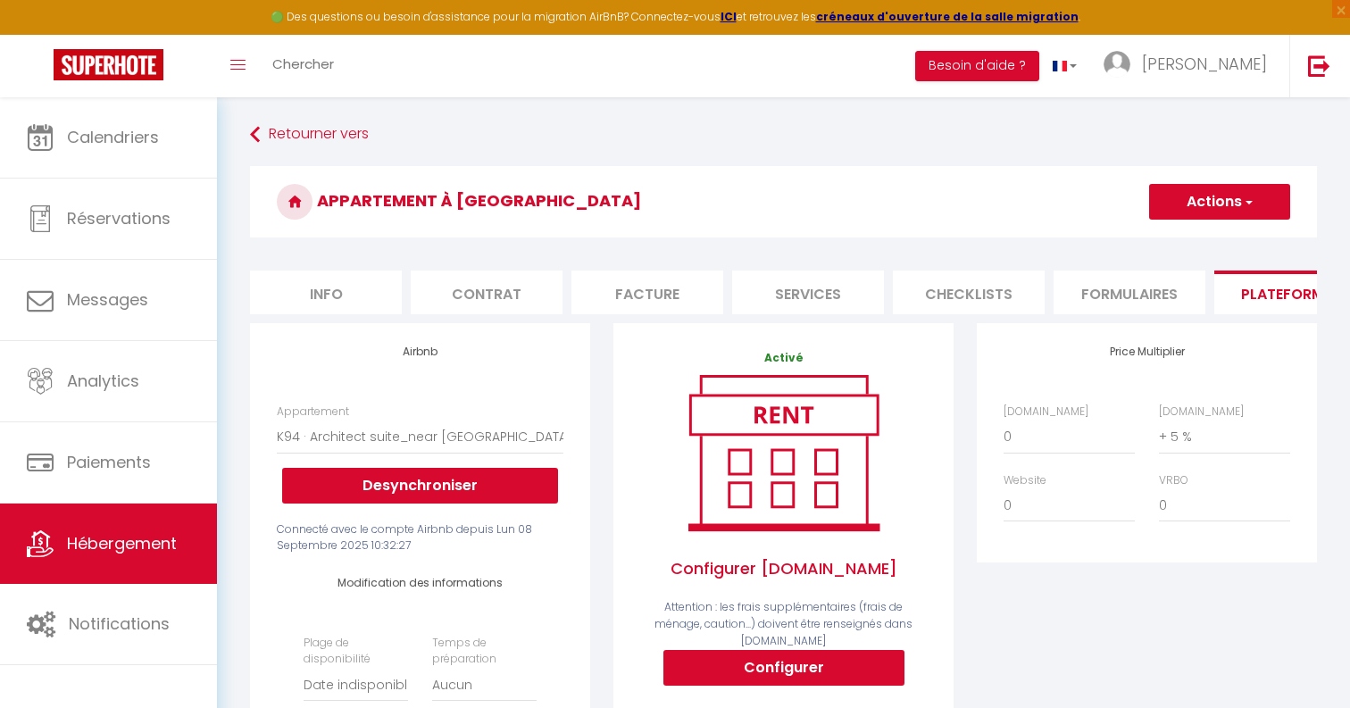
scroll to position [43, 0]
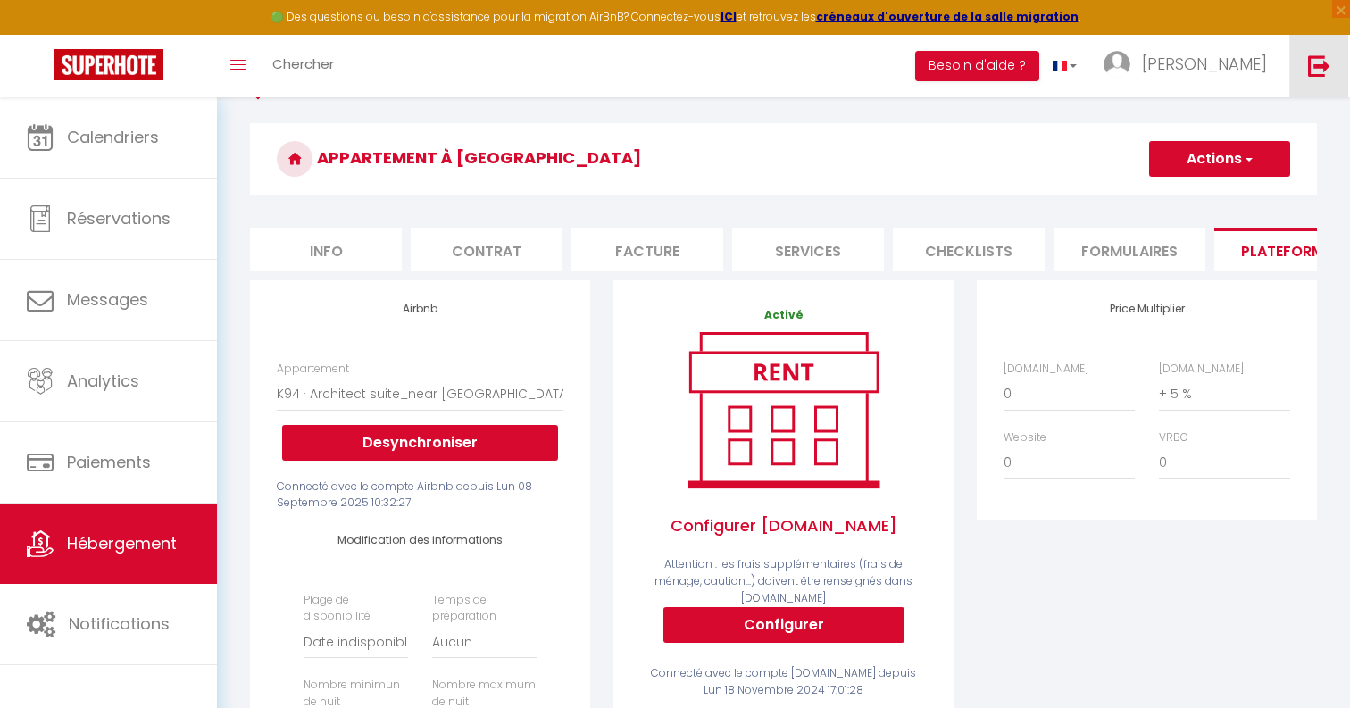
click at [1315, 90] on link at bounding box center [1318, 66] width 59 height 63
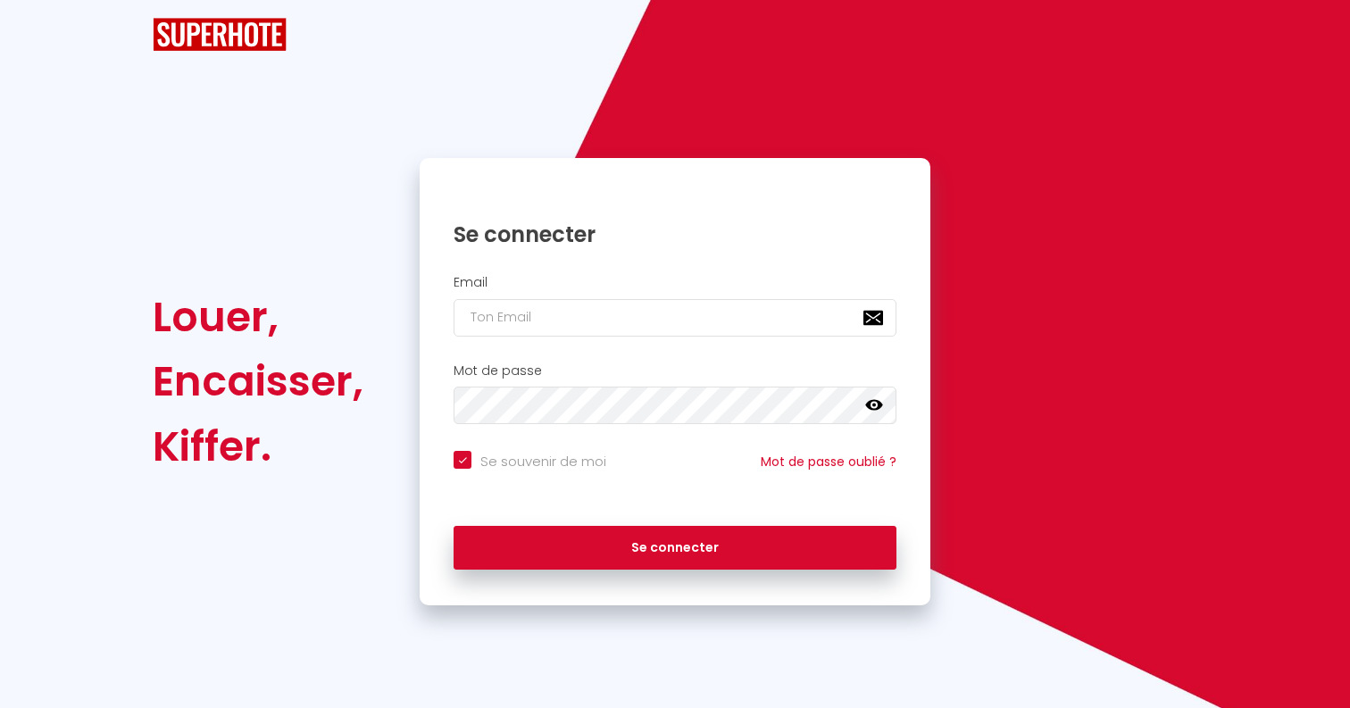
checkbox input "true"
